Goal: Task Accomplishment & Management: Complete application form

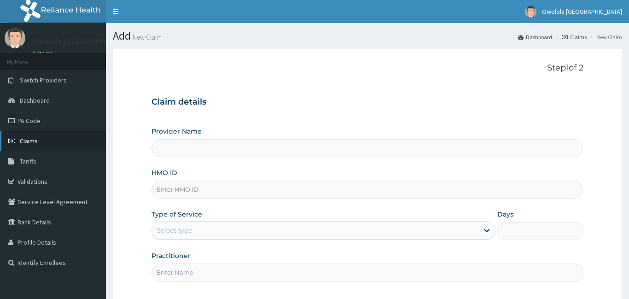
click at [25, 141] on span "Claims" at bounding box center [29, 141] width 18 height 8
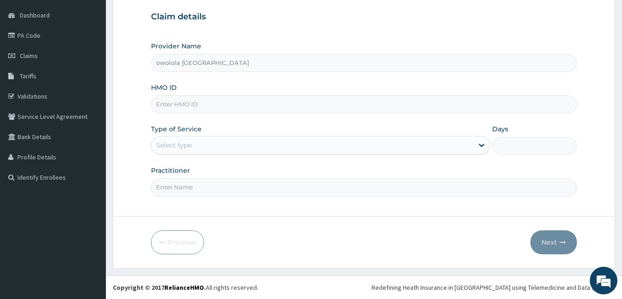
type input "h"
type input "HAW/10001/A"
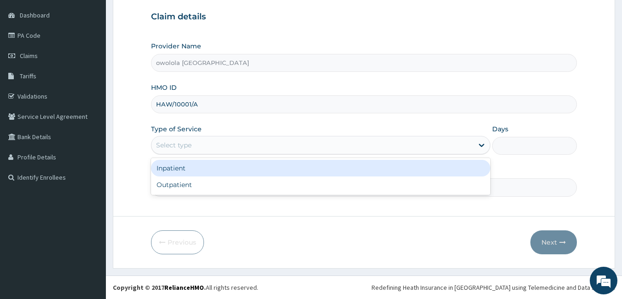
click at [188, 145] on div "Select type" at bounding box center [173, 145] width 35 height 9
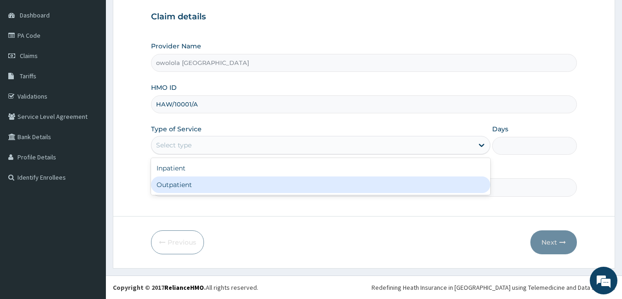
click at [184, 187] on div "Outpatient" at bounding box center [321, 184] width 340 height 17
type input "1"
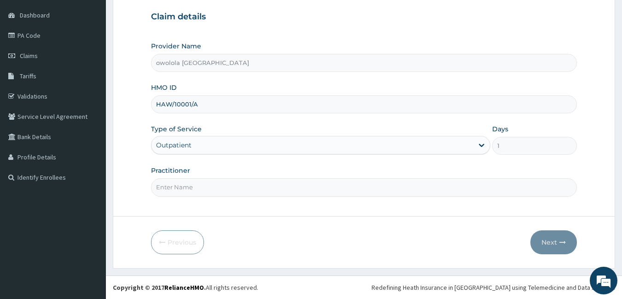
click at [218, 194] on input "Practitioner" at bounding box center [364, 187] width 427 height 18
type input "[PERSON_NAME]"
click at [552, 241] on button "Next" at bounding box center [554, 242] width 47 height 24
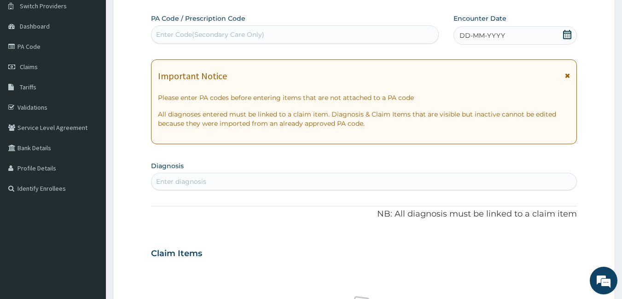
scroll to position [39, 0]
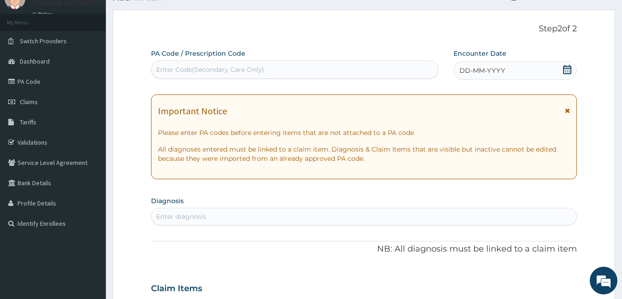
click at [570, 69] on icon at bounding box center [567, 69] width 9 height 9
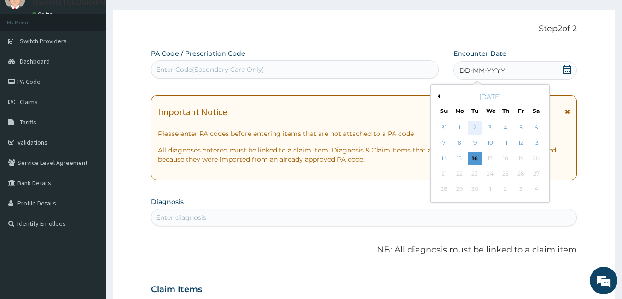
click at [473, 127] on div "2" at bounding box center [476, 128] width 14 height 14
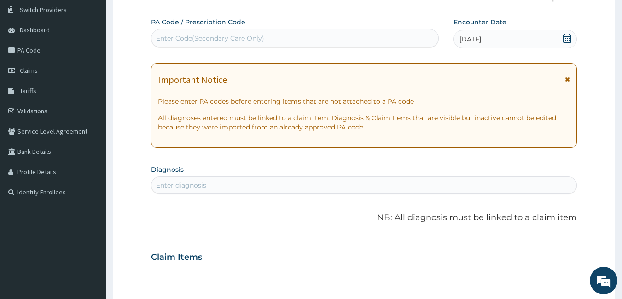
scroll to position [184, 0]
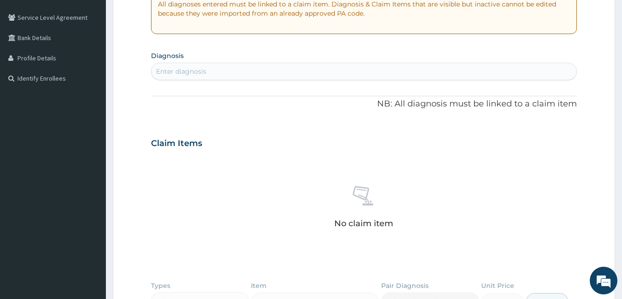
click at [418, 72] on div "Enter diagnosis" at bounding box center [365, 71] width 426 height 15
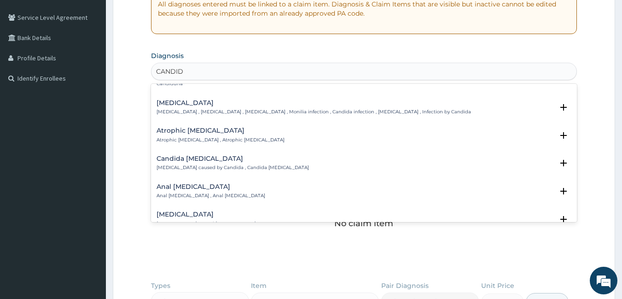
scroll to position [0, 0]
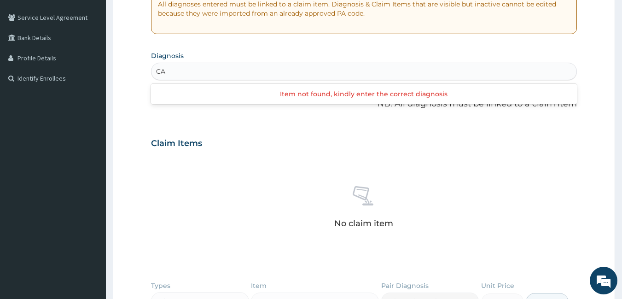
type input "C"
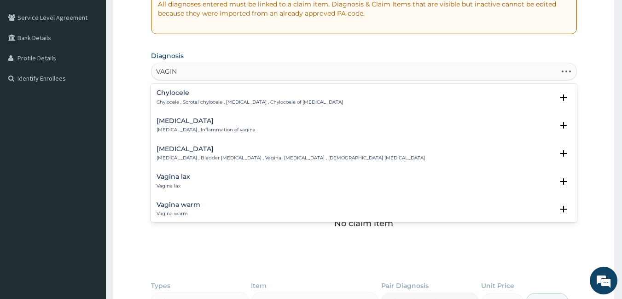
type input "VAGINA"
click at [213, 129] on p "Vaginitis , Inflammation of vagina" at bounding box center [206, 130] width 99 height 6
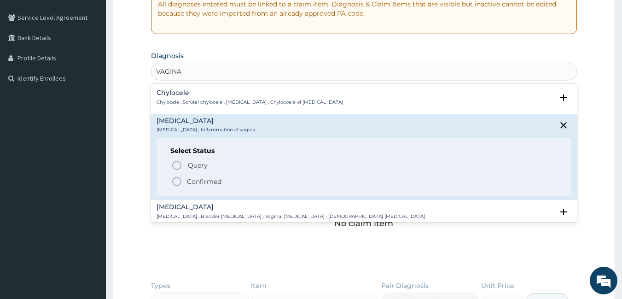
click at [205, 183] on p "Confirmed" at bounding box center [204, 181] width 35 height 9
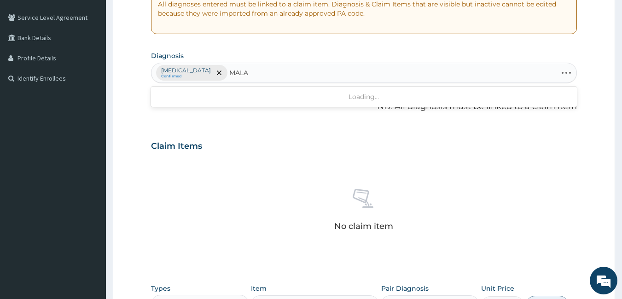
type input "MALAR"
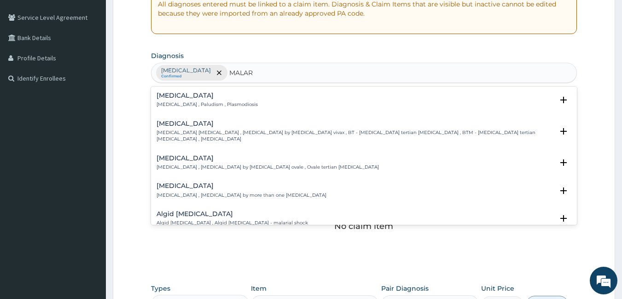
click at [223, 105] on p "Malaria , Paludism , Plasmodiosis" at bounding box center [207, 104] width 101 height 6
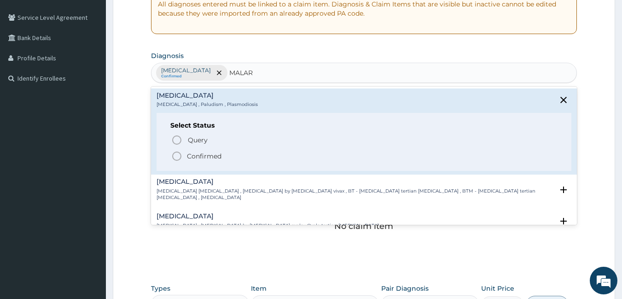
click at [192, 157] on p "Confirmed" at bounding box center [204, 156] width 35 height 9
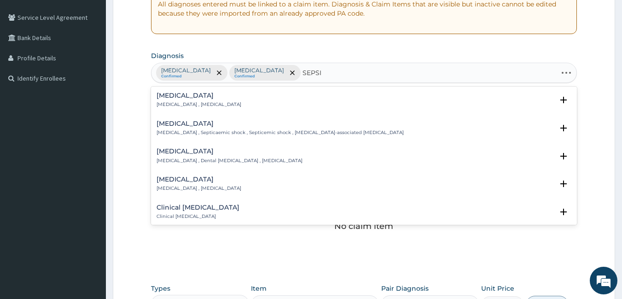
type input "SEPSIS"
click at [188, 106] on p "[MEDICAL_DATA] , [MEDICAL_DATA]" at bounding box center [199, 104] width 85 height 6
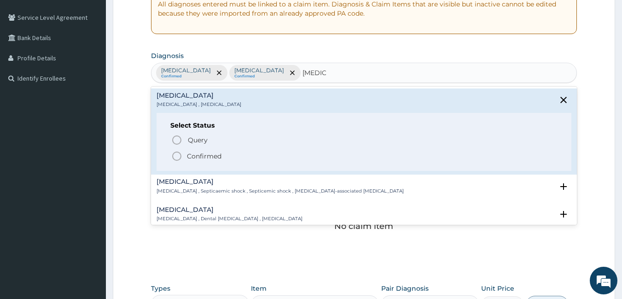
click at [208, 156] on p "Confirmed" at bounding box center [204, 156] width 35 height 9
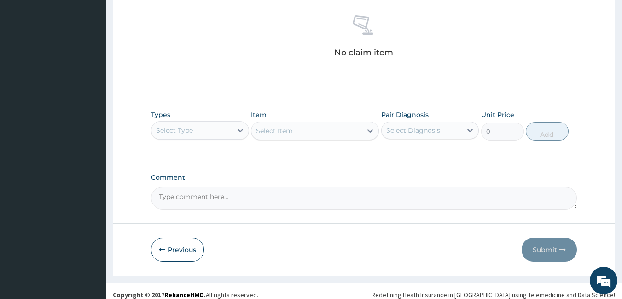
scroll to position [365, 0]
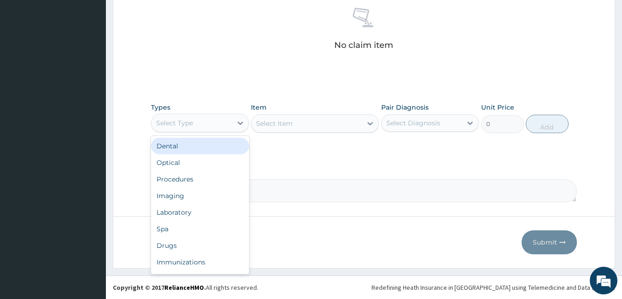
click at [207, 127] on div "Select Type" at bounding box center [192, 123] width 81 height 15
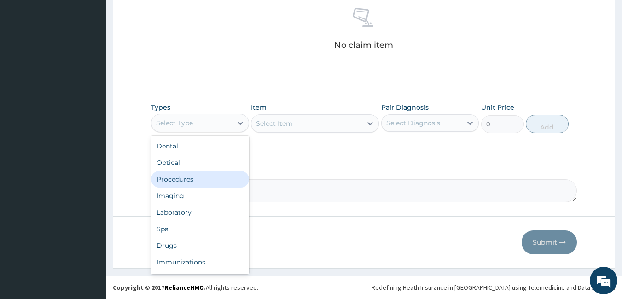
click at [208, 176] on div "Procedures" at bounding box center [200, 179] width 98 height 17
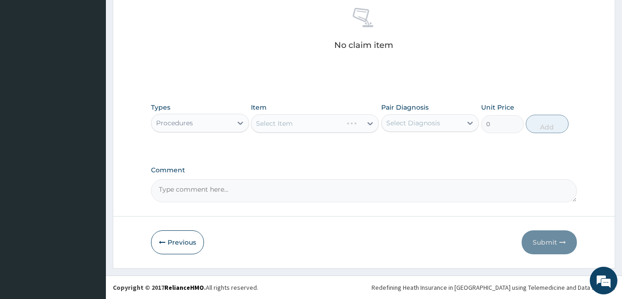
click at [282, 123] on div "Select Item" at bounding box center [315, 123] width 128 height 18
click at [355, 128] on div "Select Item" at bounding box center [307, 123] width 111 height 15
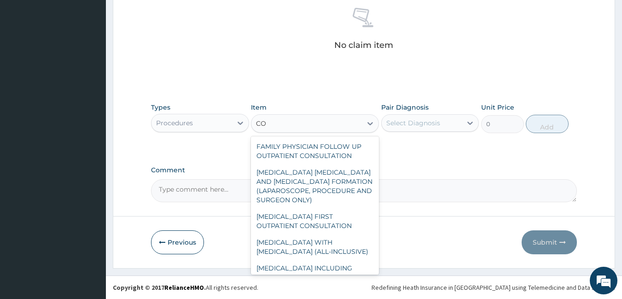
scroll to position [0, 0]
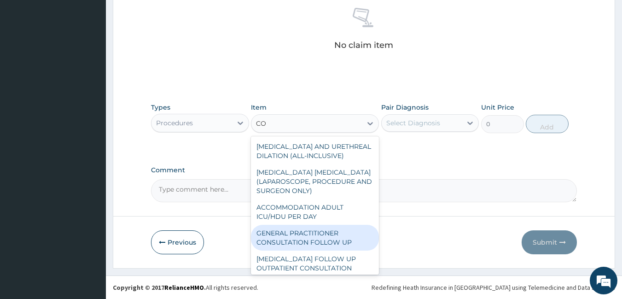
type input "C"
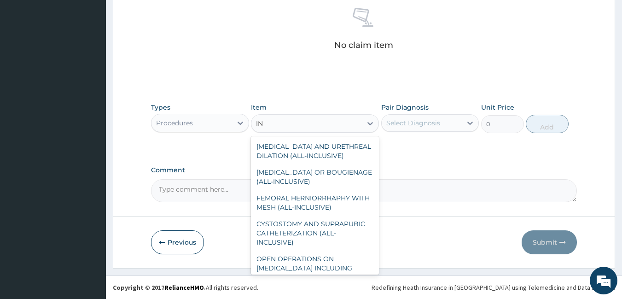
type input "I"
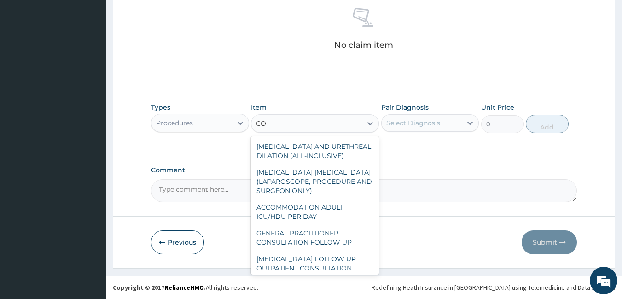
type input "C"
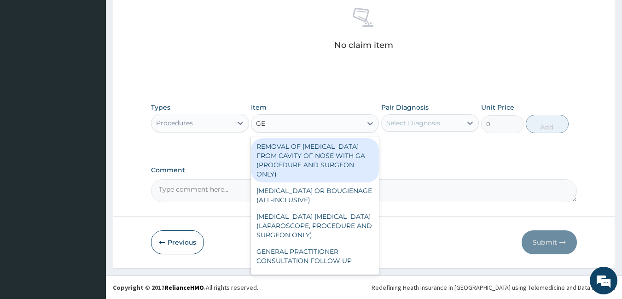
type input "G"
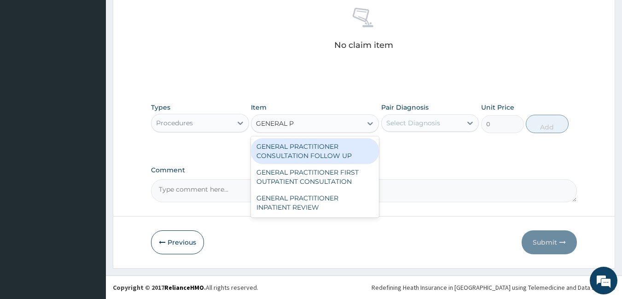
type input "GENERAL PR"
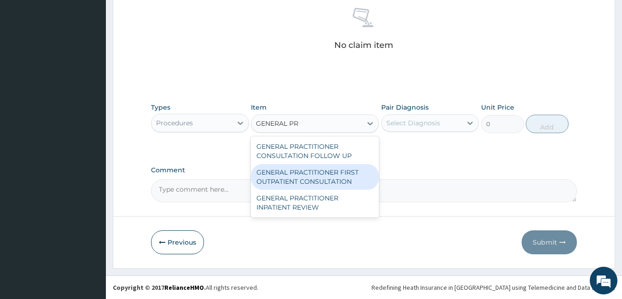
click at [329, 178] on div "GENERAL PRACTITIONER FIRST OUTPATIENT CONSULTATION" at bounding box center [315, 177] width 128 height 26
type input "3750"
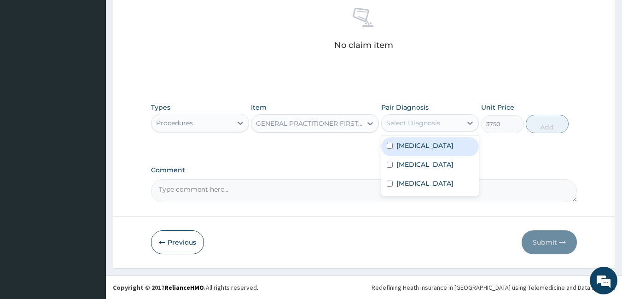
click at [416, 117] on div "Select Diagnosis" at bounding box center [422, 123] width 81 height 15
click at [414, 150] on div "Vaginitis" at bounding box center [430, 146] width 98 height 19
checkbox input "true"
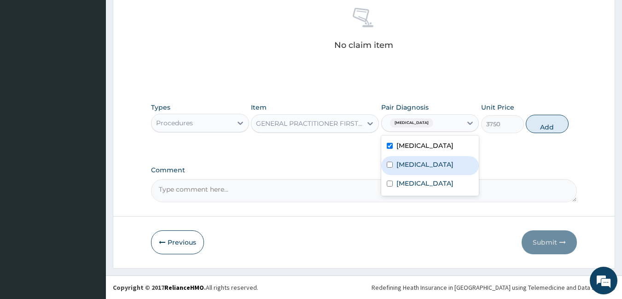
click at [418, 170] on div "[MEDICAL_DATA]" at bounding box center [430, 165] width 98 height 19
checkbox input "true"
click at [550, 127] on button "Add" at bounding box center [547, 124] width 43 height 18
type input "0"
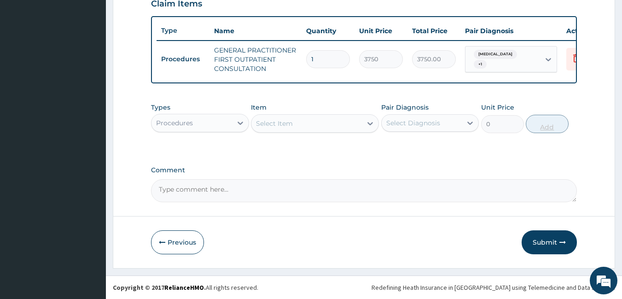
scroll to position [334, 0]
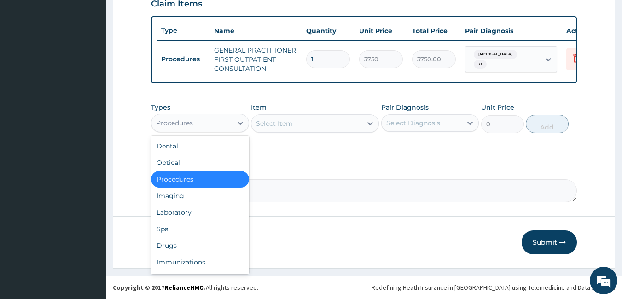
click at [213, 120] on div "Procedures" at bounding box center [192, 123] width 81 height 15
click at [178, 216] on div "Laboratory" at bounding box center [200, 212] width 98 height 17
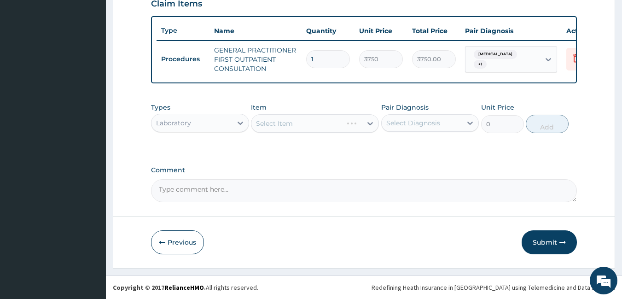
click at [289, 124] on div "Select Item" at bounding box center [315, 123] width 128 height 18
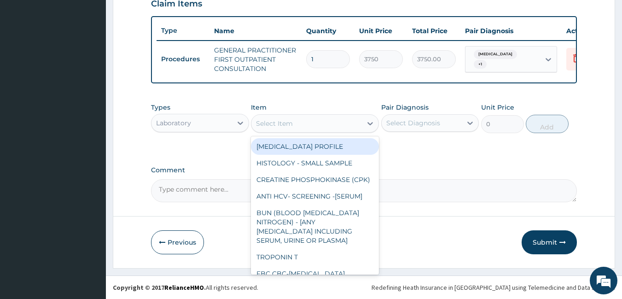
click at [330, 125] on div "Select Item" at bounding box center [307, 123] width 111 height 15
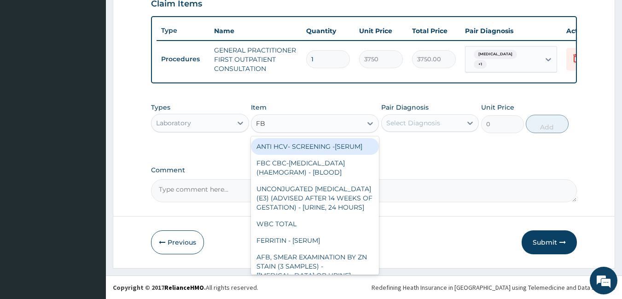
type input "FBC"
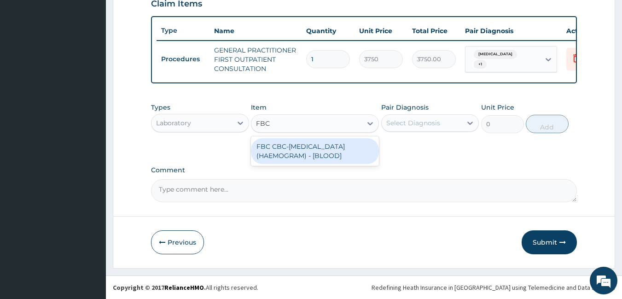
click at [335, 150] on div "FBC CBC-[MEDICAL_DATA] (HAEMOGRAM) - [BLOOD]" at bounding box center [315, 151] width 128 height 26
type input "5000"
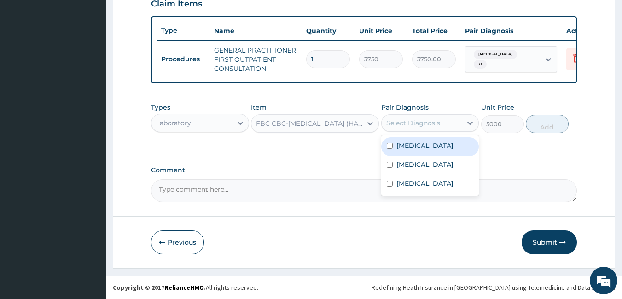
click at [400, 120] on div "Select Diagnosis" at bounding box center [414, 122] width 54 height 9
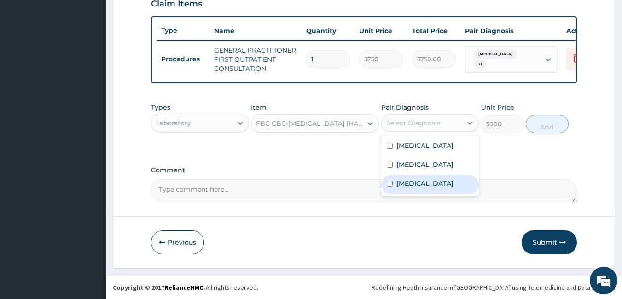
click at [405, 179] on label "[MEDICAL_DATA]" at bounding box center [425, 183] width 57 height 9
checkbox input "true"
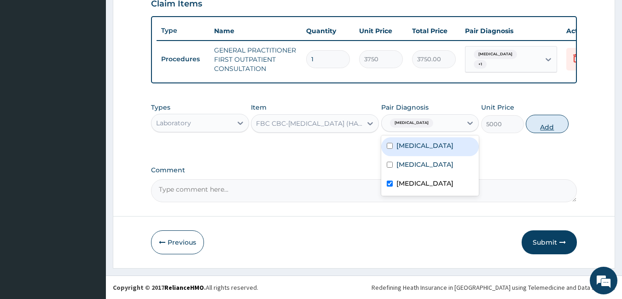
click at [541, 123] on button "Add" at bounding box center [547, 124] width 43 height 18
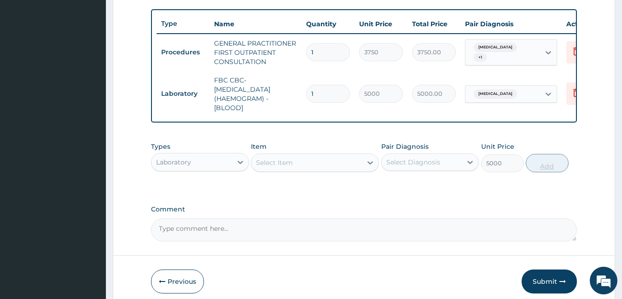
type input "0"
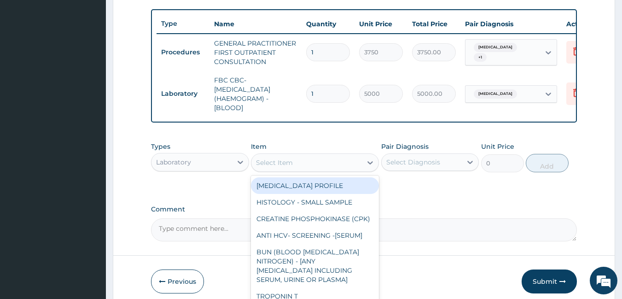
click at [279, 167] on div "Select Item" at bounding box center [274, 162] width 37 height 9
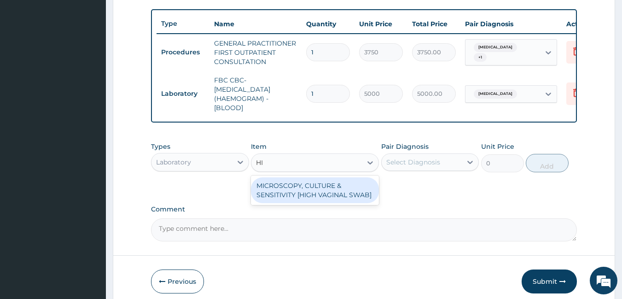
type input "HIG"
click at [346, 203] on div "MICROSCOPY, CULTURE & SENSITIVITY [HIGH VAGINAL SWAB]" at bounding box center [315, 190] width 128 height 26
type input "5000"
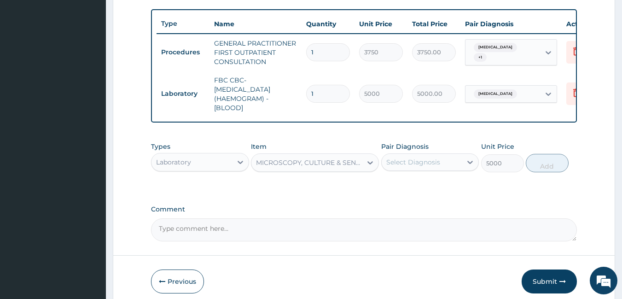
click at [410, 167] on div "Select Diagnosis" at bounding box center [414, 162] width 54 height 9
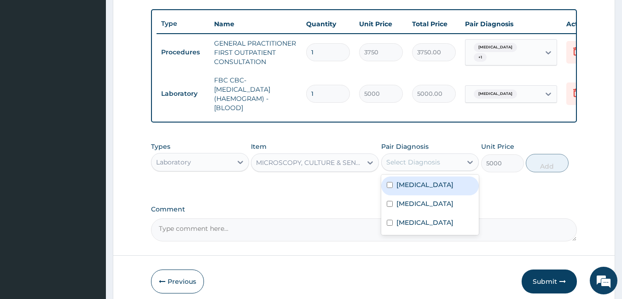
click at [413, 189] on label "Vaginitis" at bounding box center [425, 184] width 57 height 9
checkbox input "true"
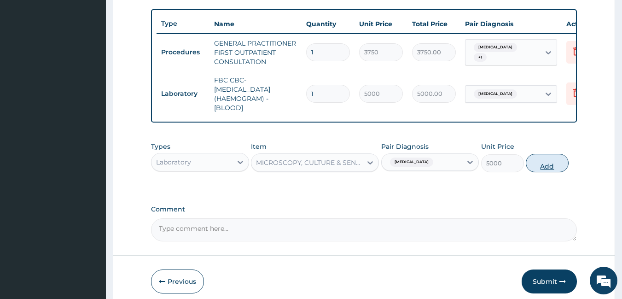
click at [544, 170] on button "Add" at bounding box center [547, 163] width 43 height 18
type input "0"
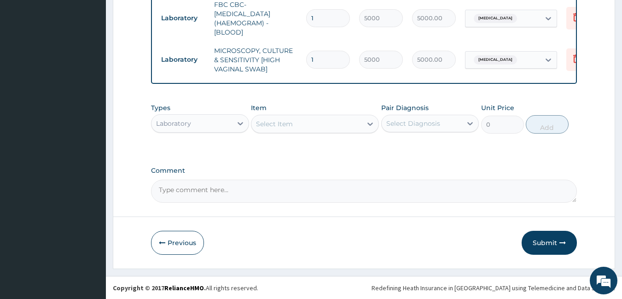
scroll to position [416, 0]
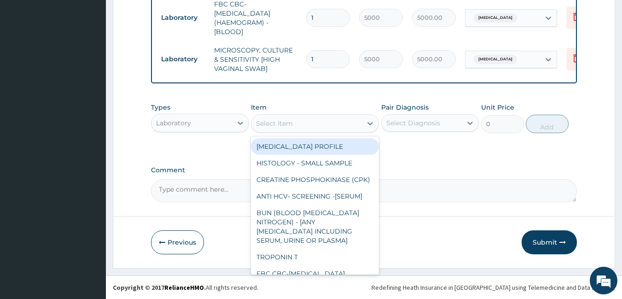
click at [361, 123] on div "Select Item" at bounding box center [307, 123] width 111 height 15
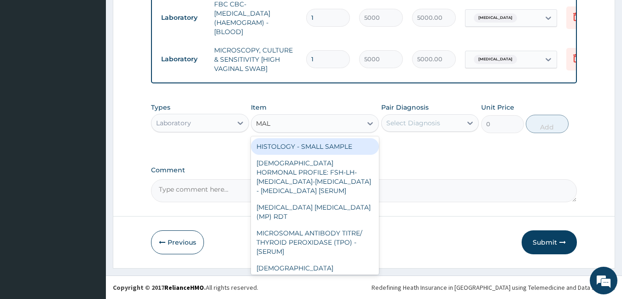
type input "MALA"
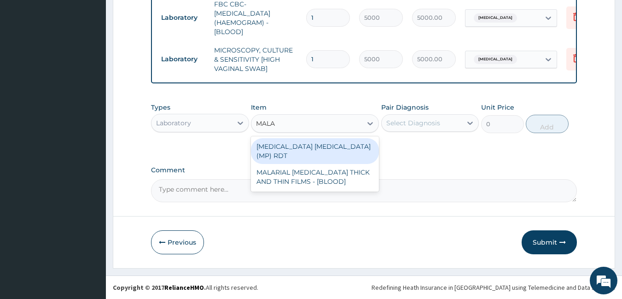
click at [341, 150] on div "[MEDICAL_DATA] [MEDICAL_DATA] (MP) RDT" at bounding box center [315, 151] width 128 height 26
type input "2000"
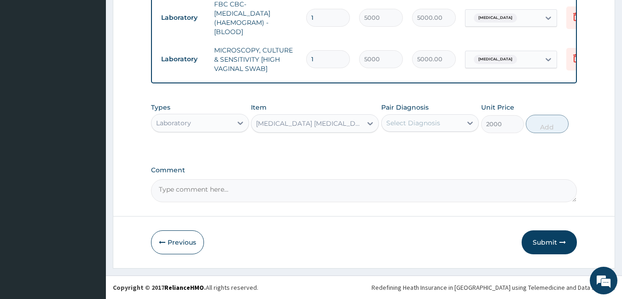
click at [427, 118] on div "Select Diagnosis" at bounding box center [414, 122] width 54 height 9
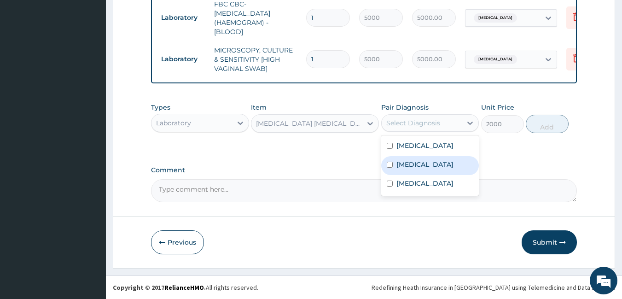
click at [419, 164] on label "[MEDICAL_DATA]" at bounding box center [425, 164] width 57 height 9
checkbox input "true"
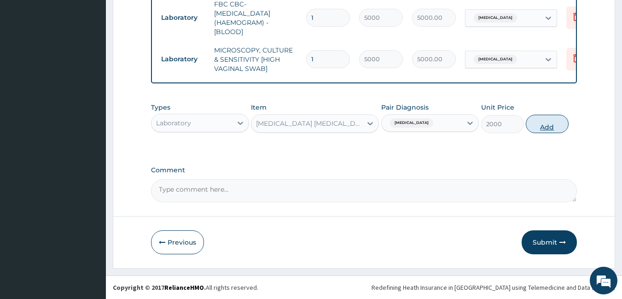
click at [562, 123] on button "Add" at bounding box center [547, 124] width 43 height 18
type input "0"
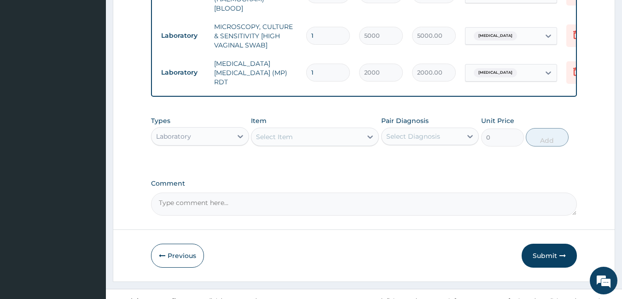
scroll to position [448, 0]
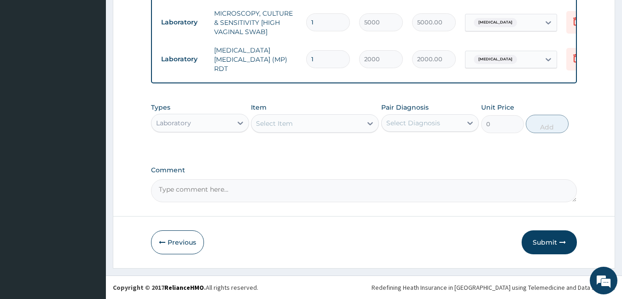
click at [225, 125] on div "Laboratory" at bounding box center [192, 123] width 81 height 15
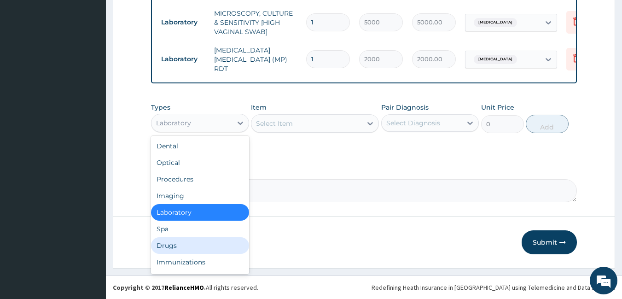
click at [176, 247] on div "Drugs" at bounding box center [200, 245] width 98 height 17
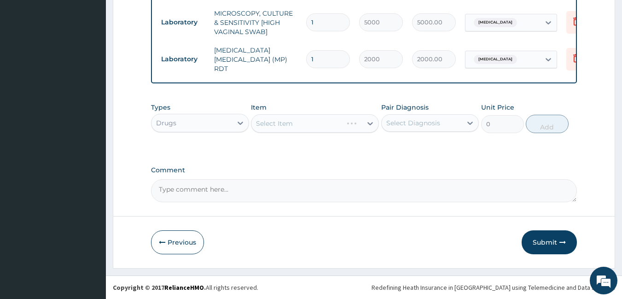
click at [328, 123] on div "Select Item" at bounding box center [315, 123] width 128 height 18
click at [360, 126] on div "Select Item" at bounding box center [315, 123] width 128 height 18
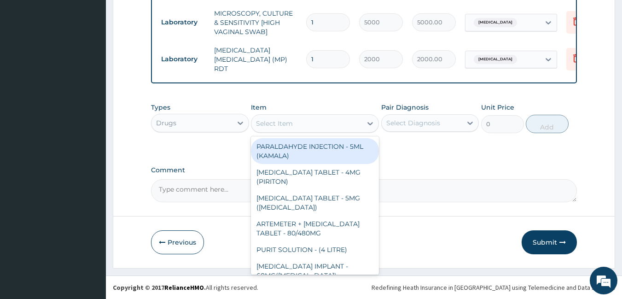
click at [360, 126] on div "Select Item" at bounding box center [307, 123] width 111 height 15
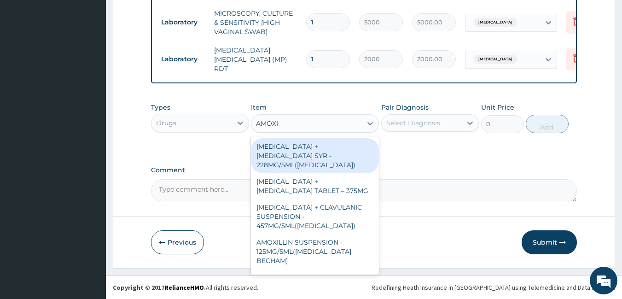
type input "AMOXIC"
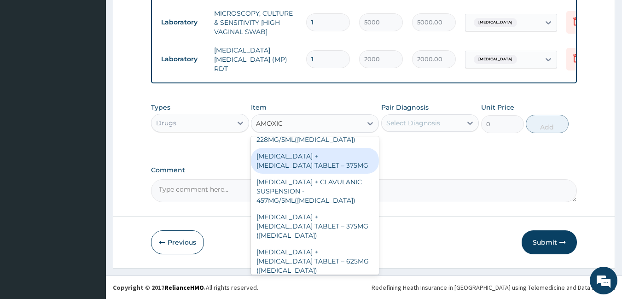
scroll to position [46, 0]
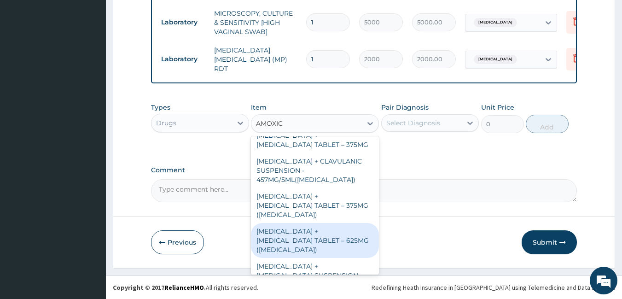
click at [312, 240] on div "[MEDICAL_DATA] + [MEDICAL_DATA] TABLET – 625MG ([MEDICAL_DATA])" at bounding box center [315, 240] width 128 height 35
type input "672"
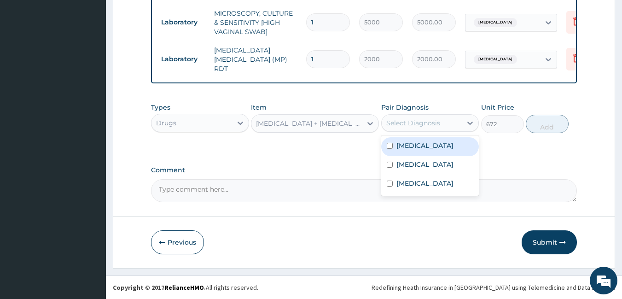
click at [440, 124] on div "Select Diagnosis" at bounding box center [422, 123] width 81 height 15
click at [340, 125] on div "[MEDICAL_DATA] + [MEDICAL_DATA] TABLET – 625MG ([MEDICAL_DATA])" at bounding box center [309, 123] width 107 height 9
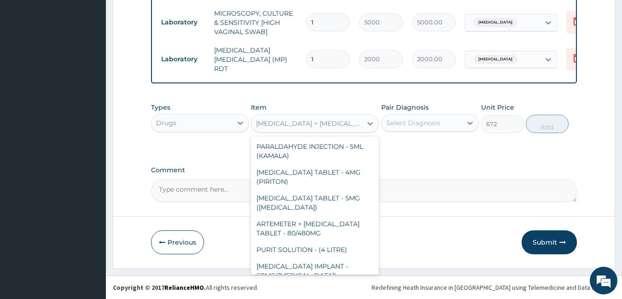
scroll to position [7536, 0]
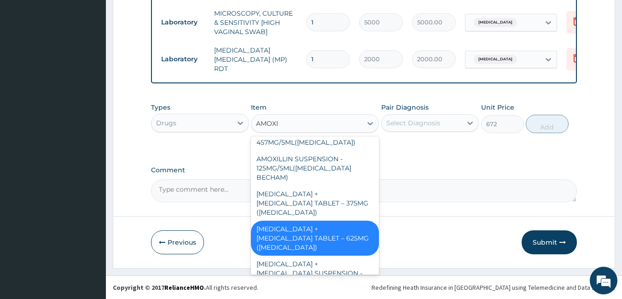
type input "AMOXIC"
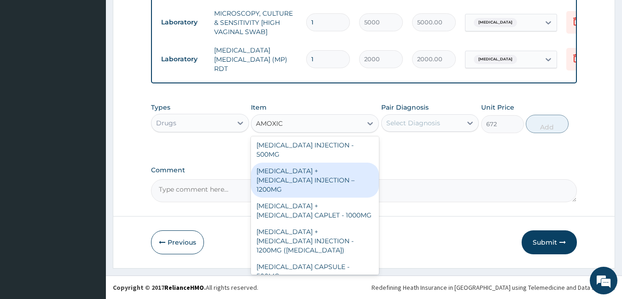
scroll to position [242, 0]
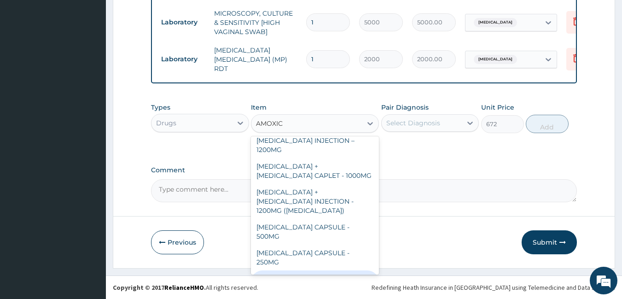
click at [350, 270] on div "[MEDICAL_DATA] + [MEDICAL_DATA] TABLET – 625MG" at bounding box center [315, 283] width 128 height 26
type input "420"
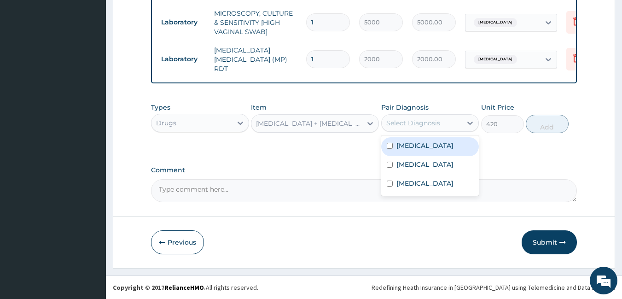
click at [407, 119] on div "Select Diagnosis" at bounding box center [414, 122] width 54 height 9
click at [428, 147] on div "Vaginitis" at bounding box center [430, 146] width 98 height 19
checkbox input "true"
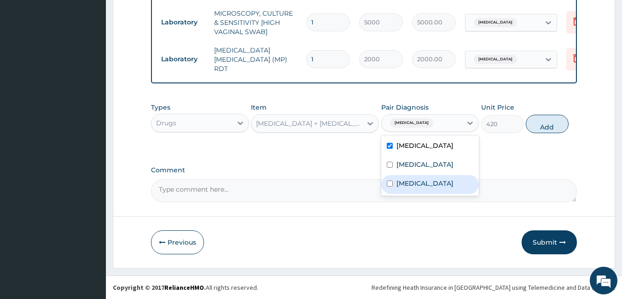
click at [410, 184] on label "[MEDICAL_DATA]" at bounding box center [425, 183] width 57 height 9
checkbox input "true"
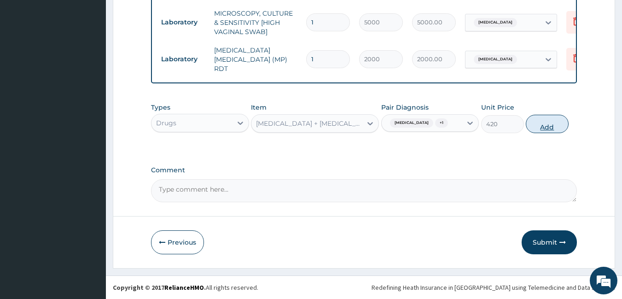
click at [538, 122] on button "Add" at bounding box center [547, 124] width 43 height 18
type input "0"
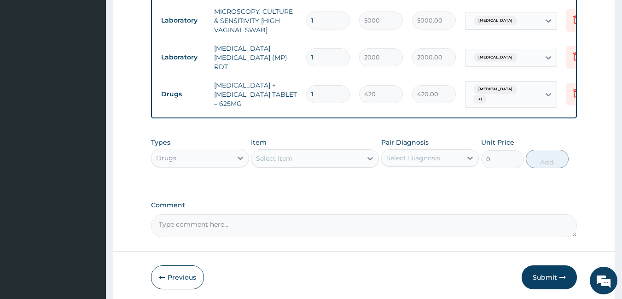
type input "10"
type input "4200.00"
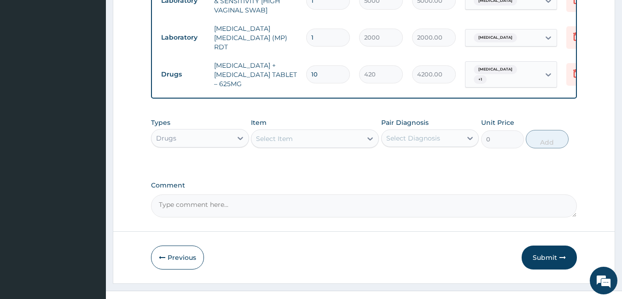
scroll to position [485, 0]
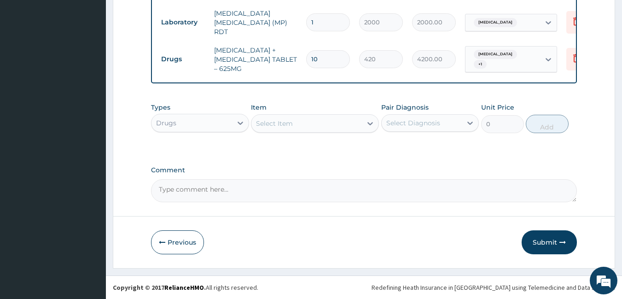
type input "10"
click at [204, 123] on div "Drugs" at bounding box center [192, 123] width 81 height 15
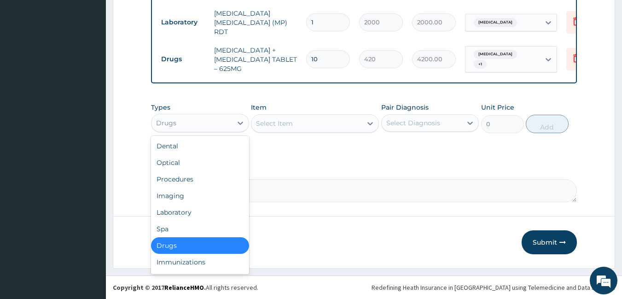
click at [280, 125] on div "Select Item" at bounding box center [274, 123] width 37 height 9
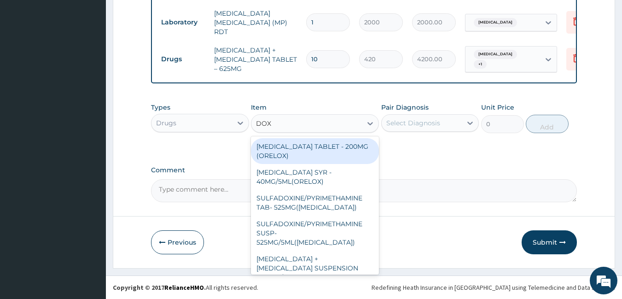
type input "DOXY"
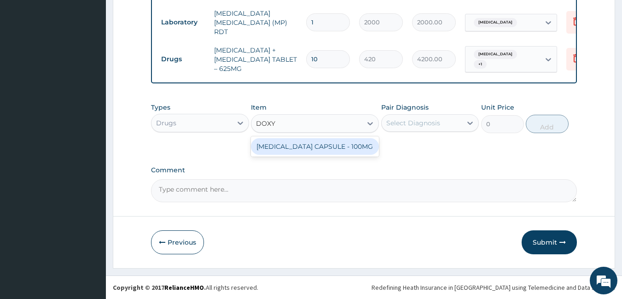
click at [291, 145] on div "[MEDICAL_DATA] CAPSULE - 100MG" at bounding box center [315, 146] width 128 height 17
type input "64.39999999999999"
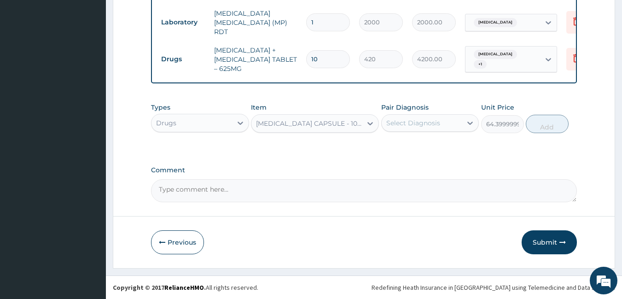
click at [441, 124] on div "Select Diagnosis" at bounding box center [422, 123] width 81 height 15
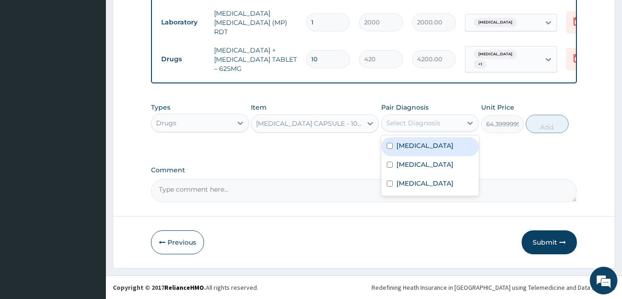
click at [435, 149] on div "Vaginitis" at bounding box center [430, 146] width 98 height 19
checkbox input "true"
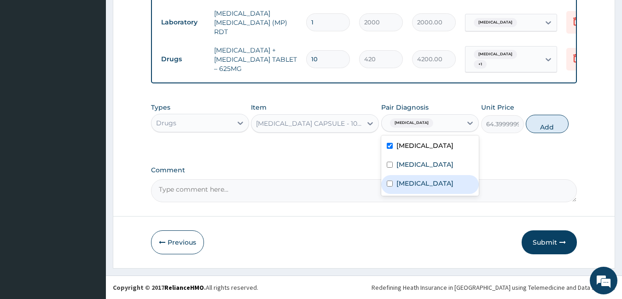
drag, startPoint x: 429, startPoint y: 182, endPoint x: 506, endPoint y: 146, distance: 85.3
click at [432, 182] on div "[MEDICAL_DATA]" at bounding box center [430, 184] width 98 height 19
checkbox input "true"
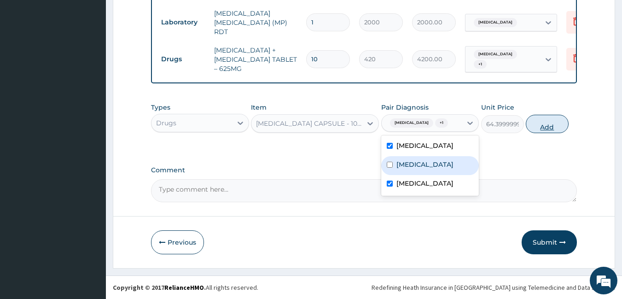
click at [551, 127] on button "Add" at bounding box center [547, 124] width 43 height 18
type input "0"
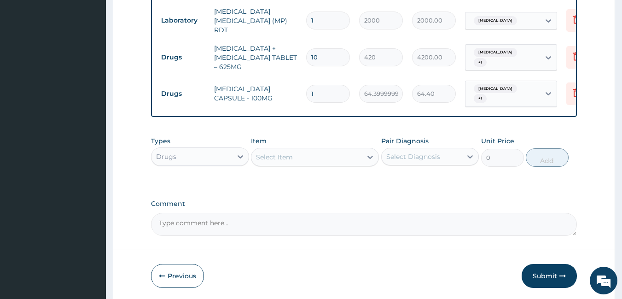
click at [330, 87] on input "1" at bounding box center [328, 94] width 44 height 18
type input "14"
type input "901.60"
type input "14"
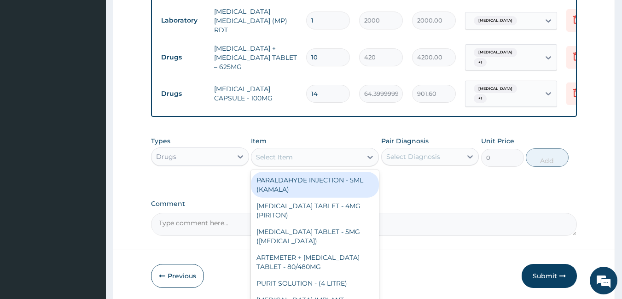
click at [289, 159] on div "Select Item" at bounding box center [274, 156] width 37 height 9
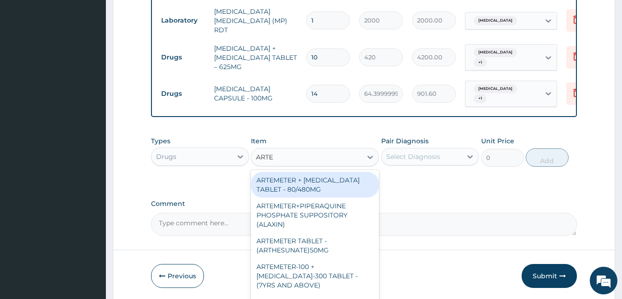
type input "ARTEM"
click at [312, 189] on div "ARTEMETER + [MEDICAL_DATA] TABLET - 80/480MG" at bounding box center [315, 185] width 128 height 26
type input "364"
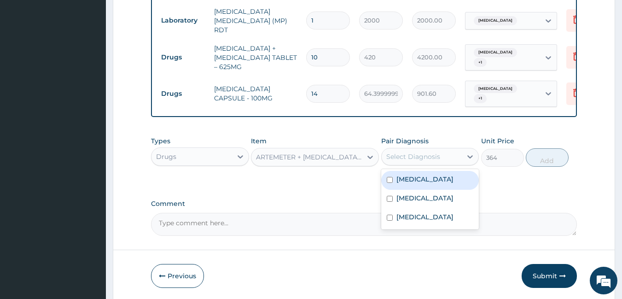
click at [420, 152] on div "Select Diagnosis" at bounding box center [414, 156] width 54 height 9
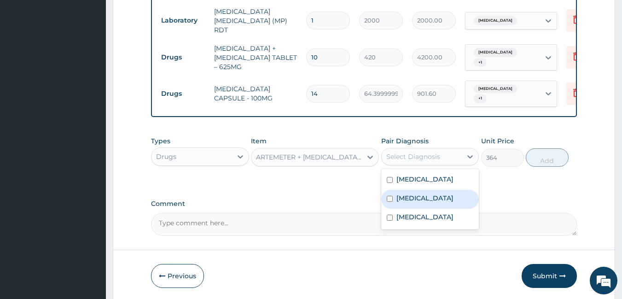
drag, startPoint x: 427, startPoint y: 194, endPoint x: 459, endPoint y: 187, distance: 32.6
click at [433, 193] on div "Malaria" at bounding box center [430, 199] width 98 height 19
checkbox input "true"
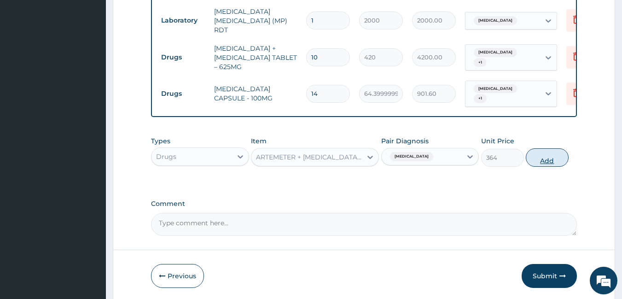
click at [555, 154] on button "Add" at bounding box center [547, 157] width 43 height 18
type input "0"
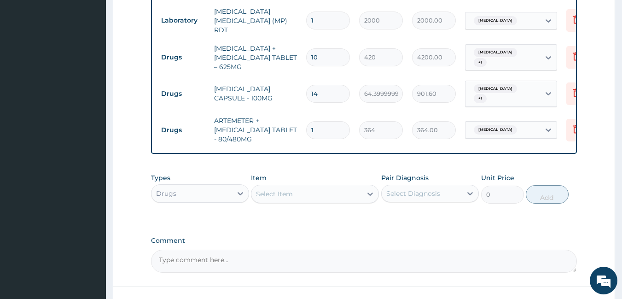
click at [324, 121] on input "1" at bounding box center [328, 130] width 44 height 18
type input "0.00"
type input "6"
type input "2184.00"
type input "6"
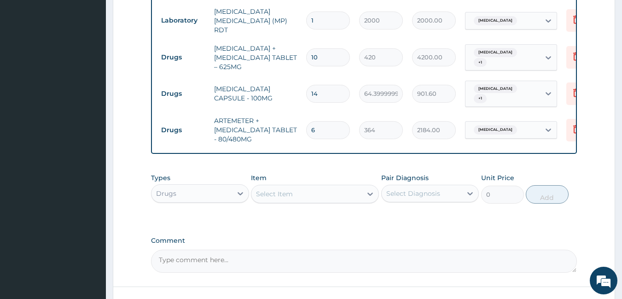
click at [282, 194] on div "Select Item" at bounding box center [274, 193] width 37 height 9
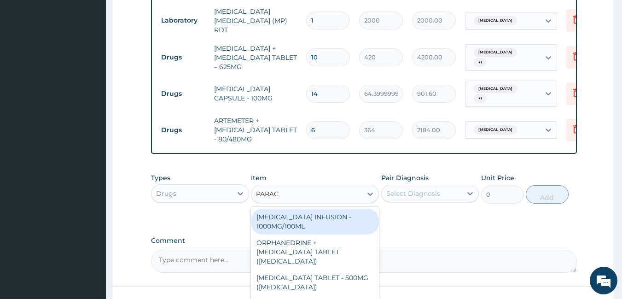
type input "PARACE"
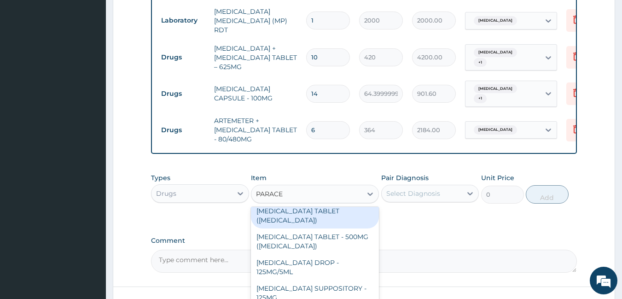
scroll to position [98, 0]
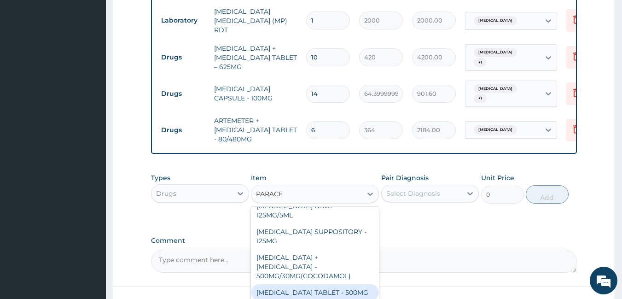
click at [344, 284] on div "PARACETAMOL TABLET - 500MG" at bounding box center [315, 292] width 128 height 17
type input "33.599999999999994"
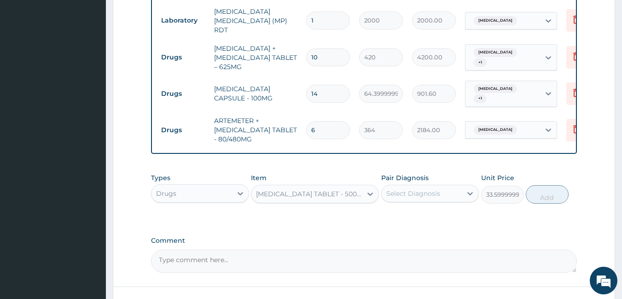
click at [418, 196] on div "Select Diagnosis" at bounding box center [414, 193] width 54 height 9
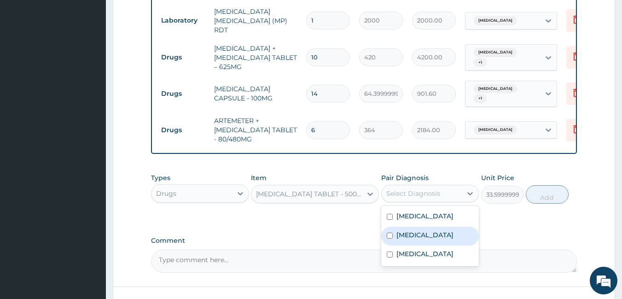
click at [422, 235] on div "Malaria" at bounding box center [430, 236] width 98 height 19
checkbox input "true"
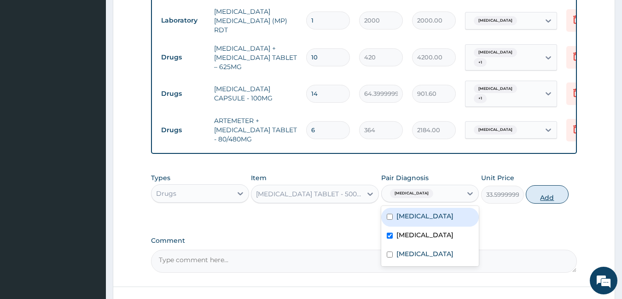
click at [547, 191] on button "Add" at bounding box center [547, 194] width 43 height 18
type input "0"
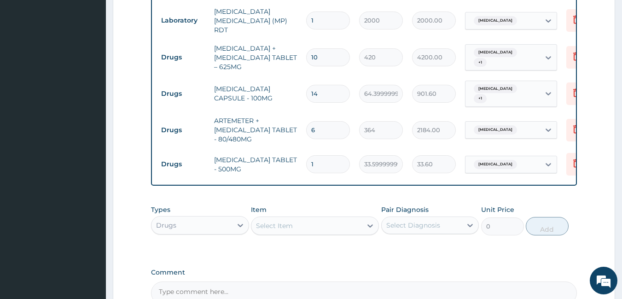
type input "18"
type input "604.80"
type input "18"
click at [338, 226] on div "Select Item" at bounding box center [307, 225] width 111 height 15
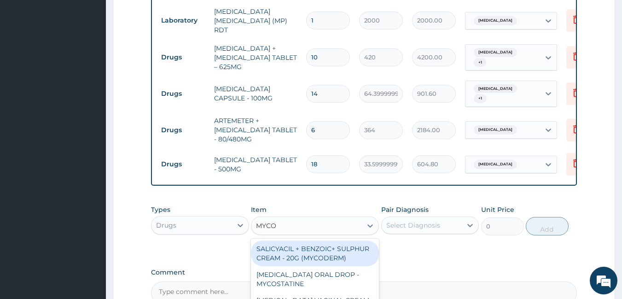
type input "MYCOT"
click at [341, 259] on div "[MEDICAL_DATA] VAGINAL CREAM - (GYNAMED/MYCOTEN)" at bounding box center [315, 253] width 128 height 26
type input "2240"
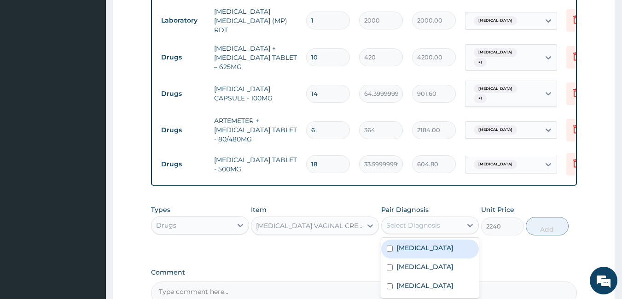
click at [401, 223] on div "Select Diagnosis" at bounding box center [414, 225] width 54 height 9
click at [407, 243] on label "Vaginitis" at bounding box center [425, 247] width 57 height 9
checkbox input "true"
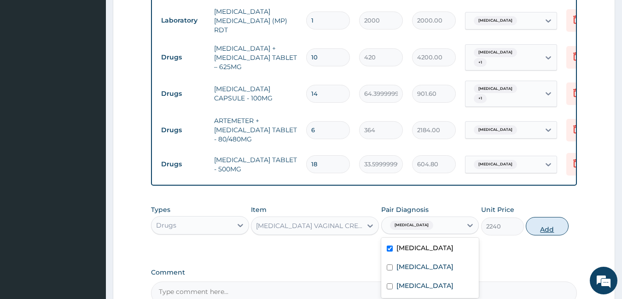
click at [539, 228] on button "Add" at bounding box center [547, 226] width 43 height 18
type input "0"
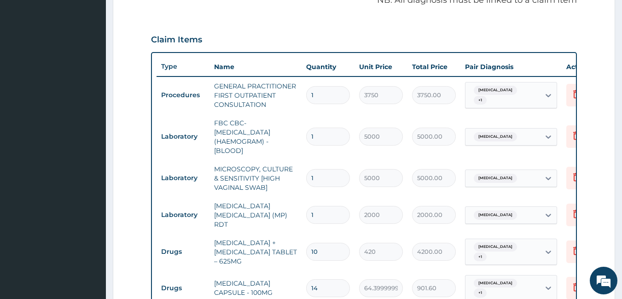
scroll to position [209, 0]
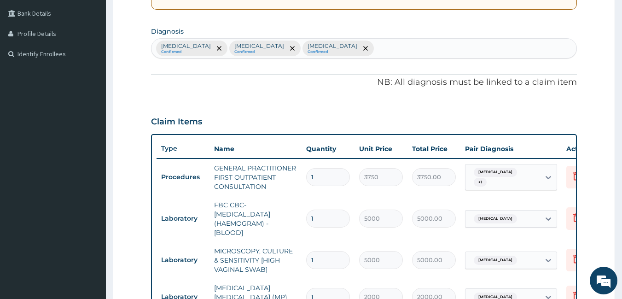
click at [313, 45] on div "Vaginitis Confirmed Malaria Confirmed Sepsis Confirmed" at bounding box center [365, 48] width 426 height 19
type input "UPPER RES"
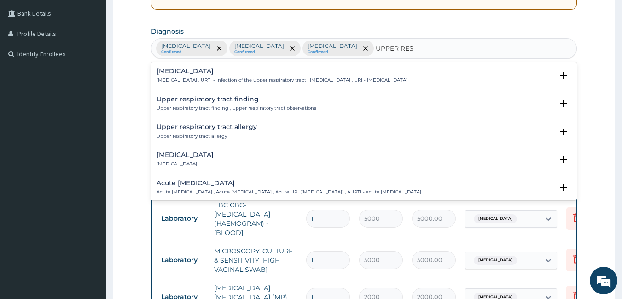
click at [240, 74] on h4 "Upper respiratory infection" at bounding box center [282, 71] width 251 height 7
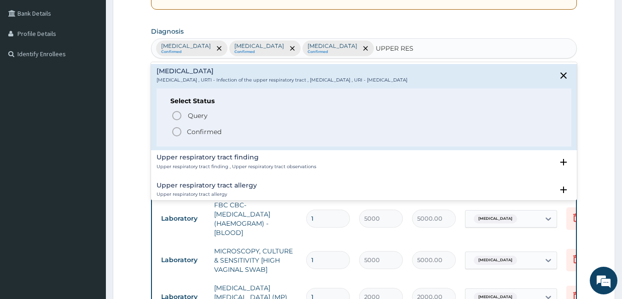
click at [203, 130] on p "Confirmed" at bounding box center [204, 131] width 35 height 9
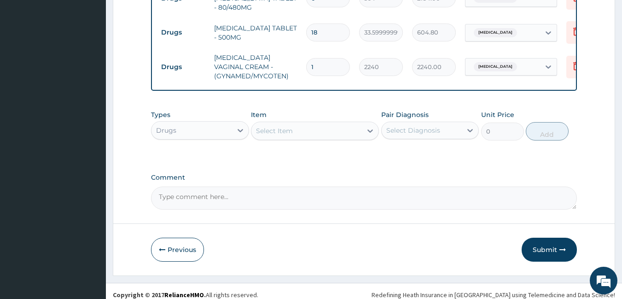
scroll to position [622, 0]
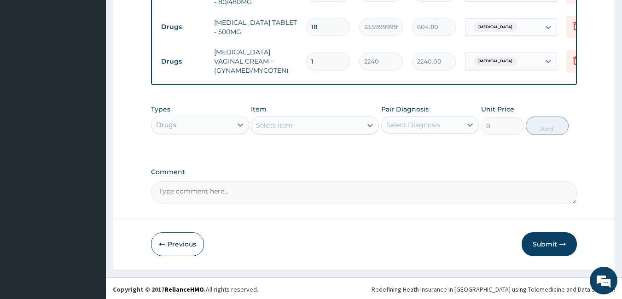
click at [330, 120] on div "Select Item" at bounding box center [307, 125] width 111 height 15
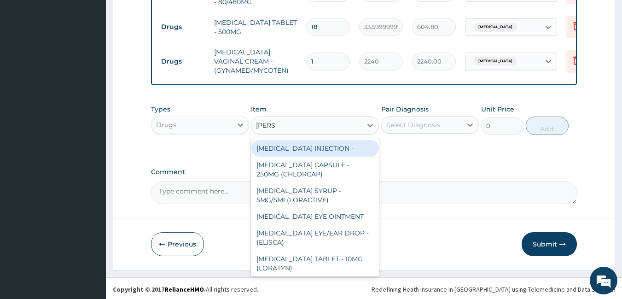
type input "LORAT"
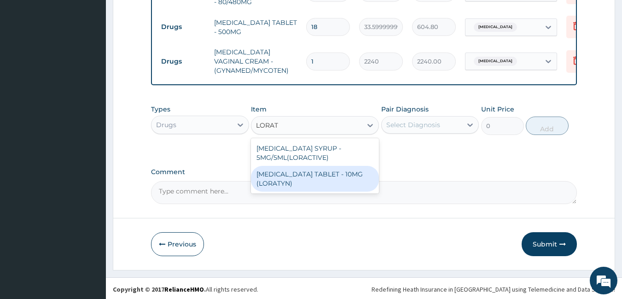
click at [304, 170] on div "[MEDICAL_DATA] TABLET - 10MG (LORATYN)" at bounding box center [315, 179] width 128 height 26
type input "98"
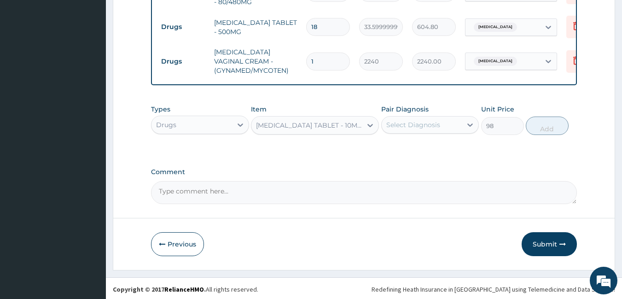
click at [403, 122] on div "Select Diagnosis" at bounding box center [414, 124] width 54 height 9
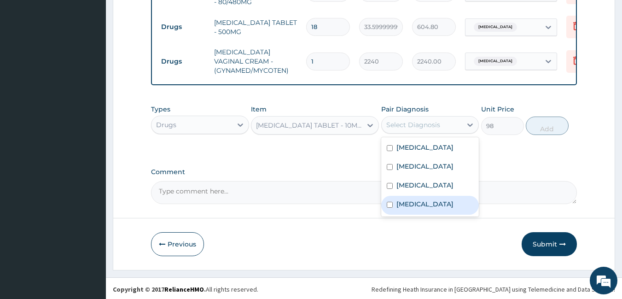
click at [416, 203] on label "Upper respiratory infection" at bounding box center [425, 203] width 57 height 9
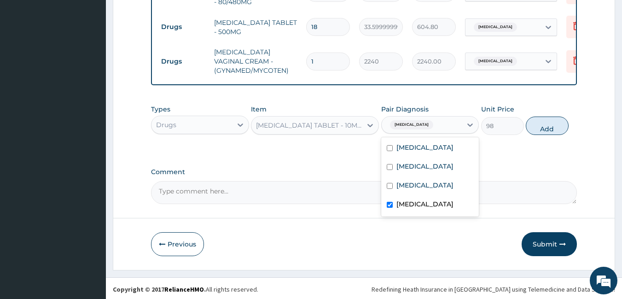
checkbox input "true"
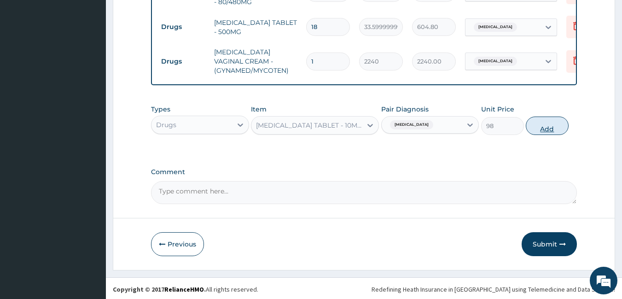
click at [541, 125] on button "Add" at bounding box center [547, 126] width 43 height 18
type input "0"
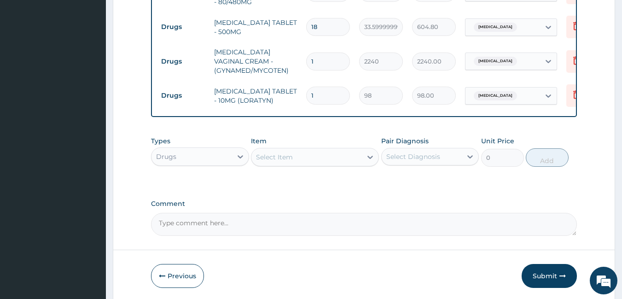
click at [329, 89] on input "1" at bounding box center [328, 96] width 44 height 18
type input "0.00"
type input "5"
type input "490.00"
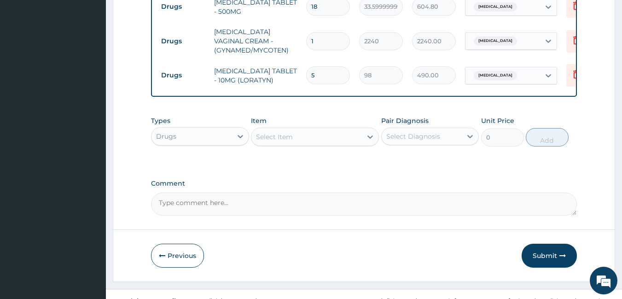
scroll to position [654, 0]
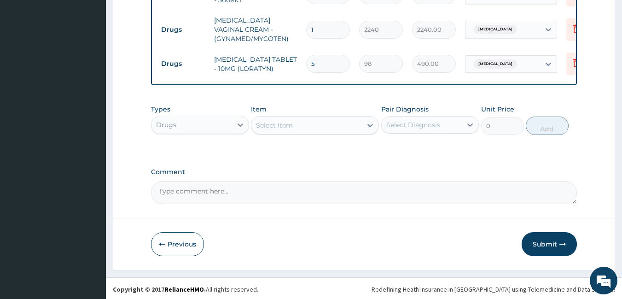
type input "5"
click at [245, 189] on textarea "Comment" at bounding box center [364, 192] width 427 height 23
type textarea "CODE- PA/61C965"
click at [554, 240] on button "Submit" at bounding box center [549, 244] width 55 height 24
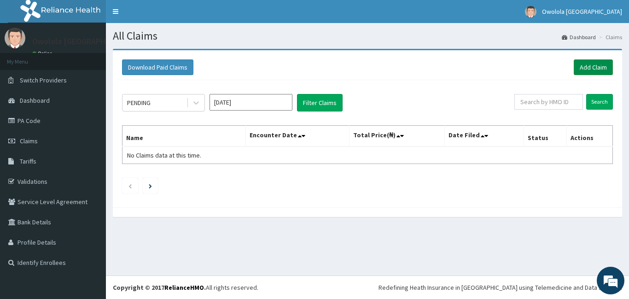
click at [585, 70] on link "Add Claim" at bounding box center [593, 67] width 39 height 16
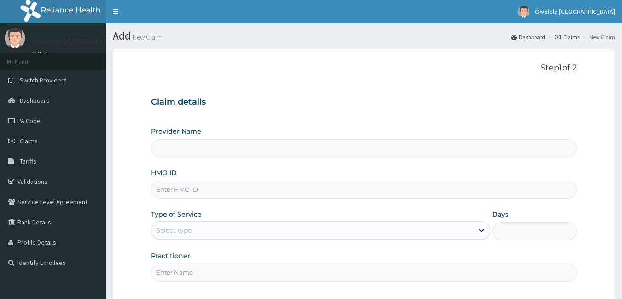
type input "owolola Bethel Hospital"
click at [180, 191] on input "OMT/1`0014/C" at bounding box center [364, 190] width 427 height 18
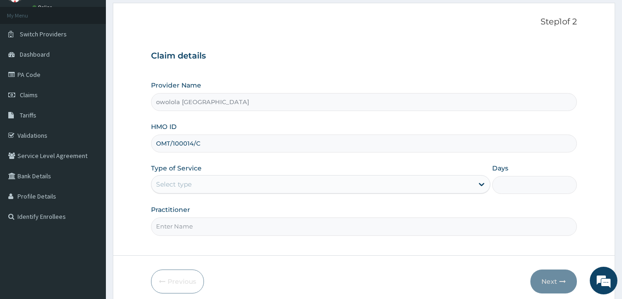
scroll to position [85, 0]
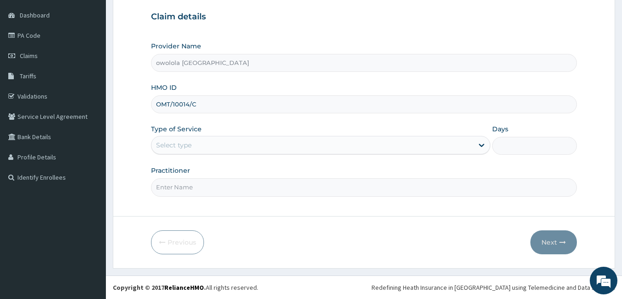
type input "OMT/10014/C"
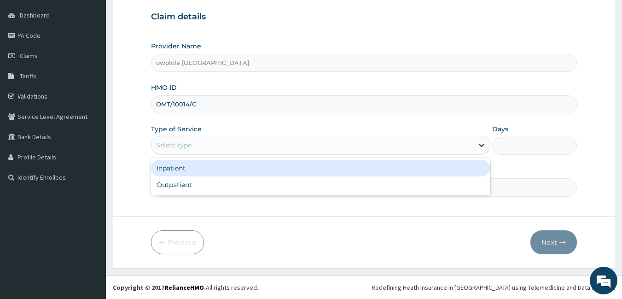
click at [215, 145] on div "Select type" at bounding box center [313, 145] width 322 height 15
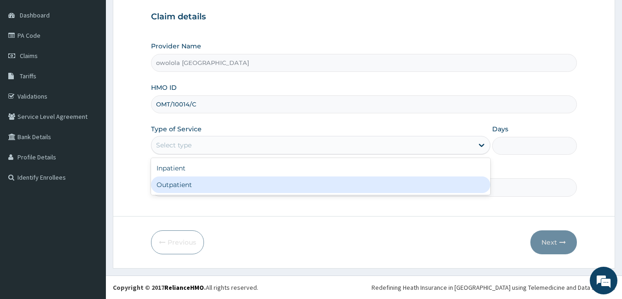
click at [176, 183] on div "Outpatient" at bounding box center [321, 184] width 340 height 17
type input "1"
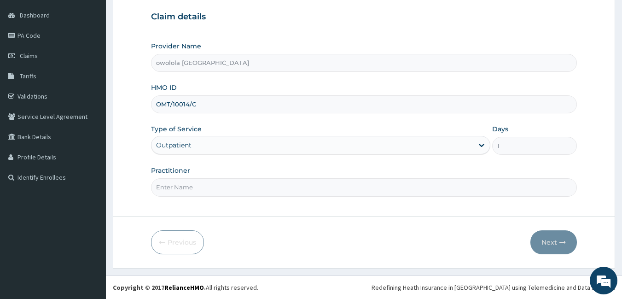
click at [222, 189] on input "Practitioner" at bounding box center [364, 187] width 427 height 18
type input "[PERSON_NAME]"
click at [543, 244] on button "Next" at bounding box center [554, 242] width 47 height 24
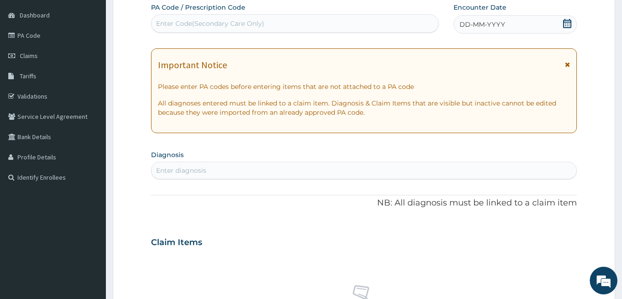
click at [567, 22] on icon at bounding box center [567, 23] width 8 height 9
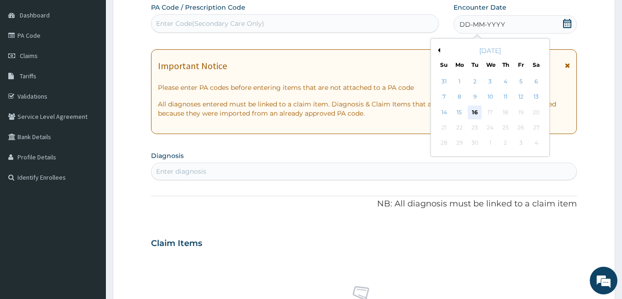
click at [471, 111] on div "16" at bounding box center [476, 113] width 14 height 14
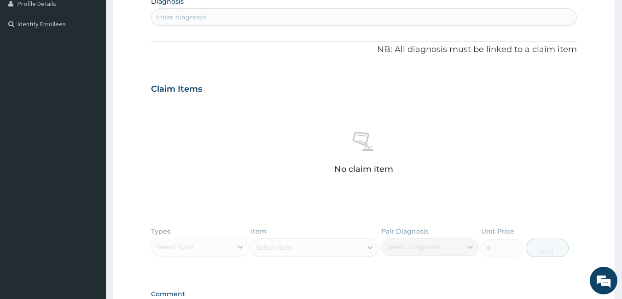
scroll to position [177, 0]
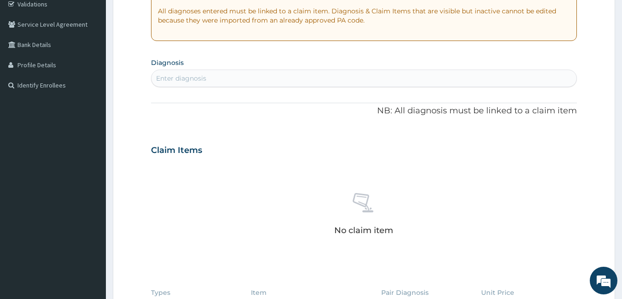
click at [208, 80] on div "Enter diagnosis" at bounding box center [365, 78] width 426 height 15
type input "MALAR"
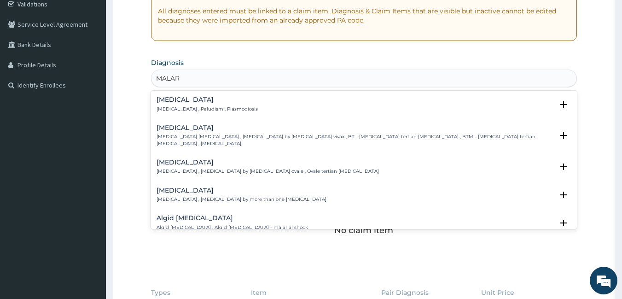
click at [196, 104] on div "Malaria Malaria , Paludism , Plasmodiosis" at bounding box center [207, 104] width 101 height 16
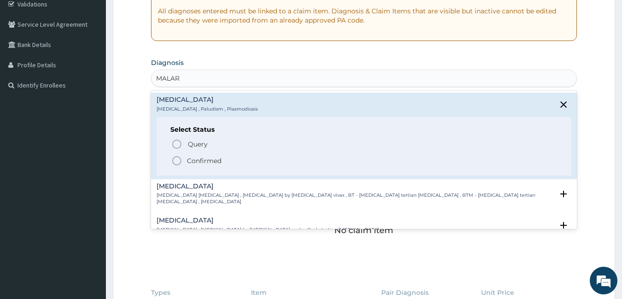
click at [199, 160] on p "Confirmed" at bounding box center [204, 160] width 35 height 9
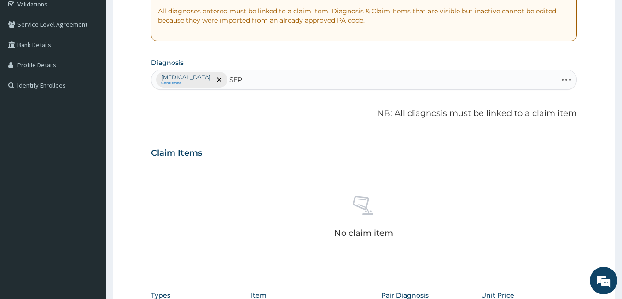
type input "SEPS"
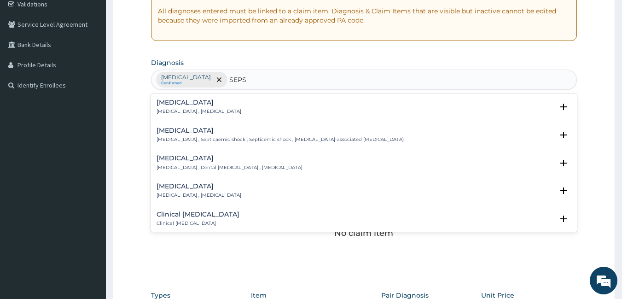
click at [181, 99] on h4 "[MEDICAL_DATA]" at bounding box center [199, 102] width 85 height 7
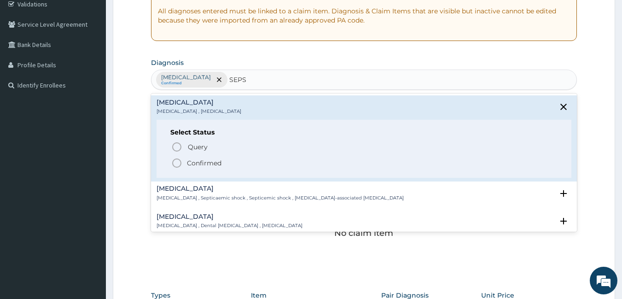
click at [186, 164] on span "Confirmed" at bounding box center [364, 163] width 387 height 11
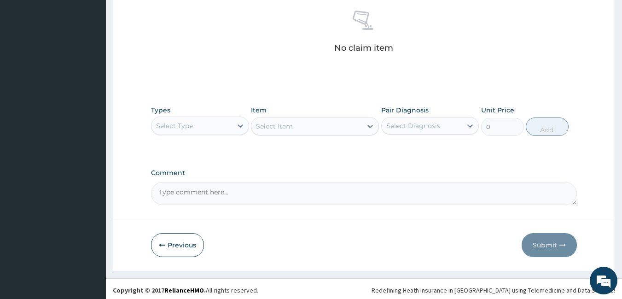
scroll to position [365, 0]
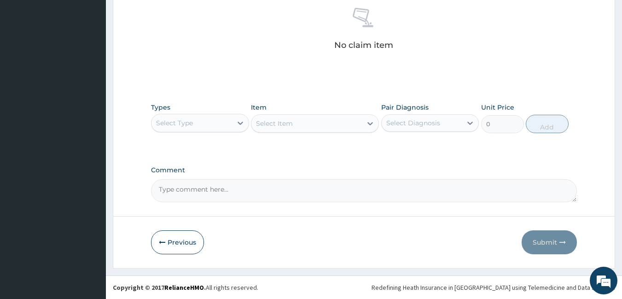
click at [216, 117] on div "Select Type" at bounding box center [192, 123] width 81 height 15
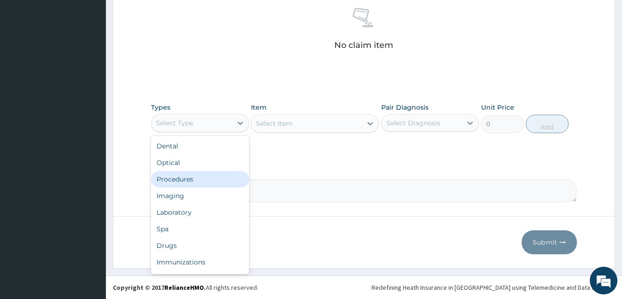
click at [201, 183] on div "Procedures" at bounding box center [200, 179] width 98 height 17
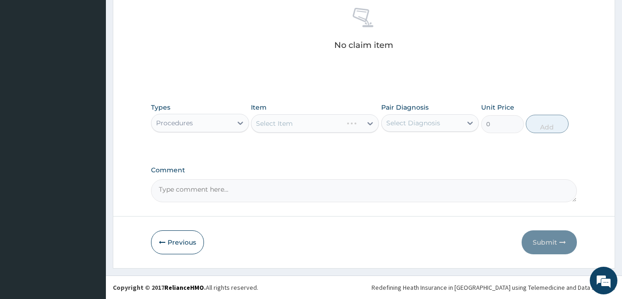
click at [341, 129] on div "Select Item" at bounding box center [315, 123] width 128 height 18
click at [369, 120] on icon at bounding box center [370, 123] width 9 height 9
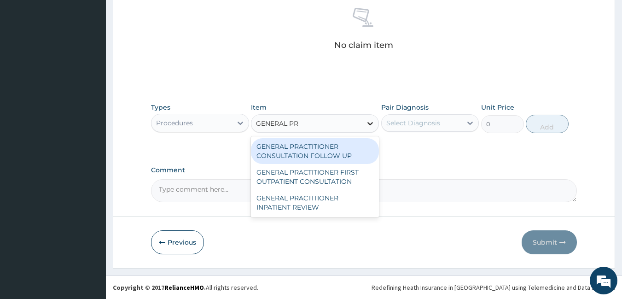
type input "GENERAL PRA"
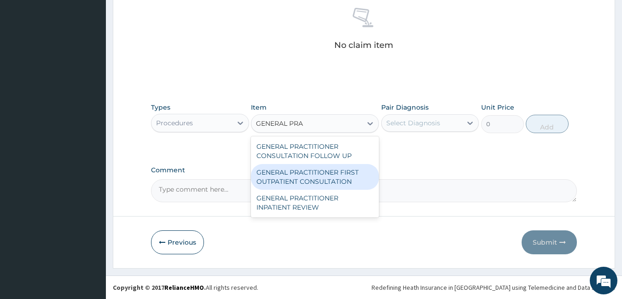
click at [339, 172] on div "GENERAL PRACTITIONER FIRST OUTPATIENT CONSULTATION" at bounding box center [315, 177] width 128 height 26
type input "3750"
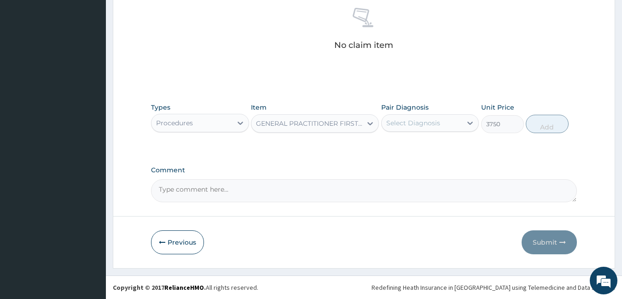
click at [405, 123] on div "Select Diagnosis" at bounding box center [414, 122] width 54 height 9
click at [404, 149] on label "[MEDICAL_DATA]" at bounding box center [425, 145] width 57 height 9
checkbox input "true"
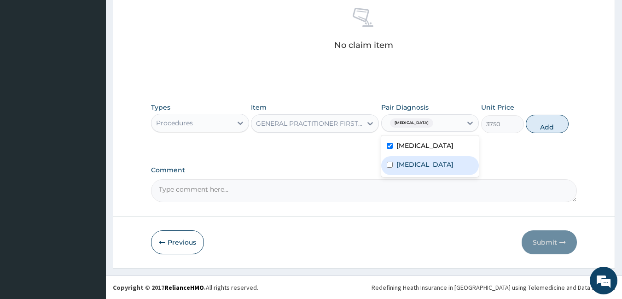
click at [410, 164] on label "[MEDICAL_DATA]" at bounding box center [425, 164] width 57 height 9
checkbox input "true"
click at [550, 122] on button "Add" at bounding box center [547, 124] width 43 height 18
type input "0"
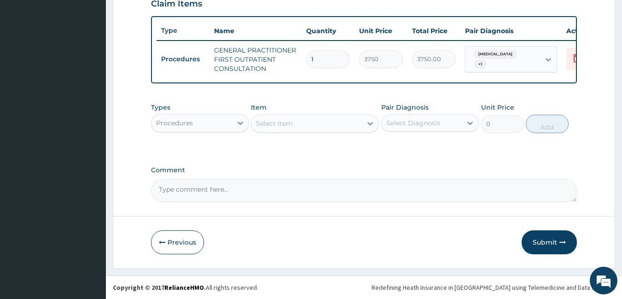
scroll to position [334, 0]
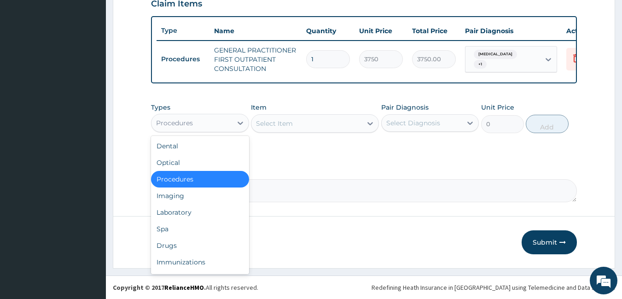
click at [224, 125] on div "Procedures" at bounding box center [192, 123] width 81 height 15
click at [197, 211] on div "Laboratory" at bounding box center [200, 212] width 98 height 17
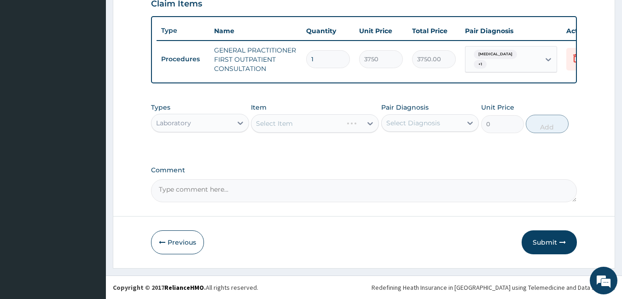
click at [314, 117] on div "Select Item" at bounding box center [315, 123] width 128 height 18
click at [349, 126] on div "Select Item" at bounding box center [315, 123] width 128 height 18
click at [371, 118] on div at bounding box center [370, 123] width 17 height 17
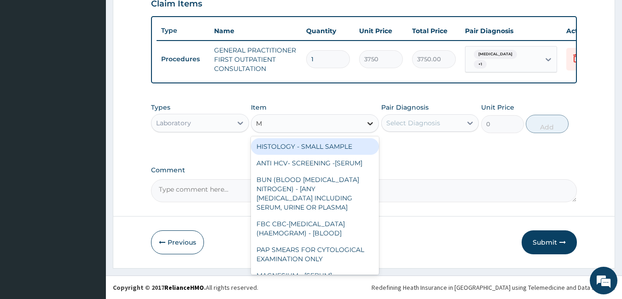
type input "MP"
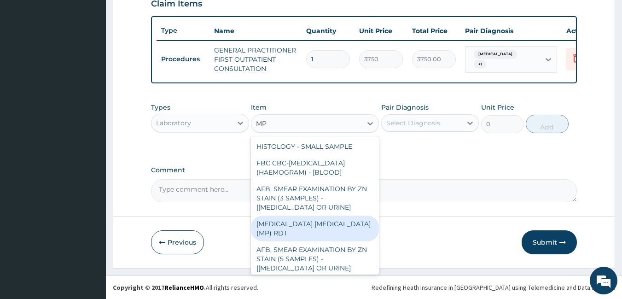
click at [305, 239] on div "[MEDICAL_DATA] [MEDICAL_DATA] (MP) RDT" at bounding box center [315, 229] width 128 height 26
type input "2000"
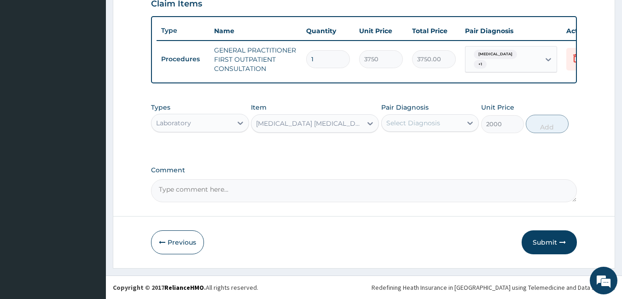
click at [406, 127] on div "Select Diagnosis" at bounding box center [414, 122] width 54 height 9
click at [408, 147] on label "[MEDICAL_DATA]" at bounding box center [425, 145] width 57 height 9
checkbox input "true"
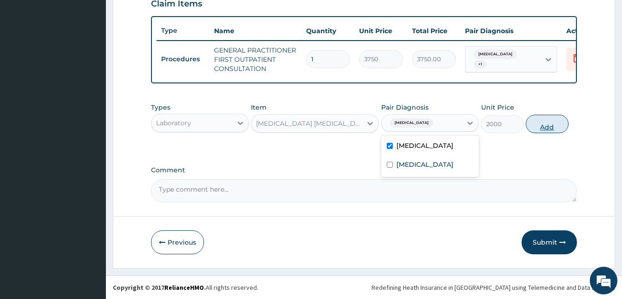
click at [541, 122] on button "Add" at bounding box center [547, 124] width 43 height 18
type input "0"
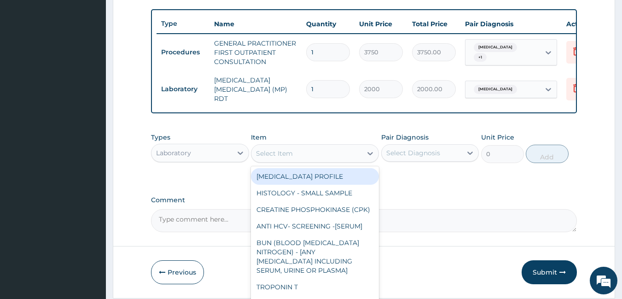
click at [315, 152] on div "Select Item" at bounding box center [307, 153] width 111 height 15
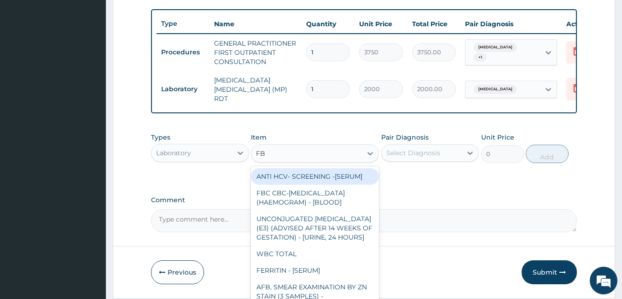
type input "FBC"
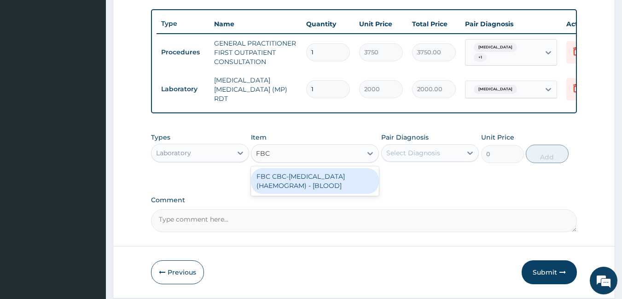
click at [313, 186] on div "FBC CBC-[MEDICAL_DATA] (HAEMOGRAM) - [BLOOD]" at bounding box center [315, 181] width 128 height 26
type input "5000"
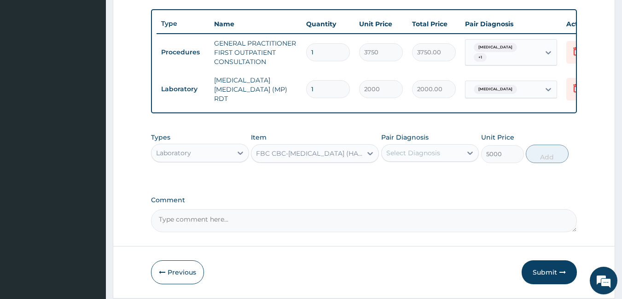
click at [419, 158] on div "Select Diagnosis" at bounding box center [414, 152] width 54 height 9
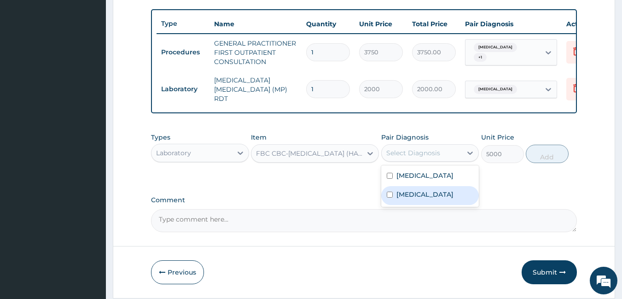
click at [422, 200] on div "[MEDICAL_DATA]" at bounding box center [430, 195] width 98 height 19
checkbox input "true"
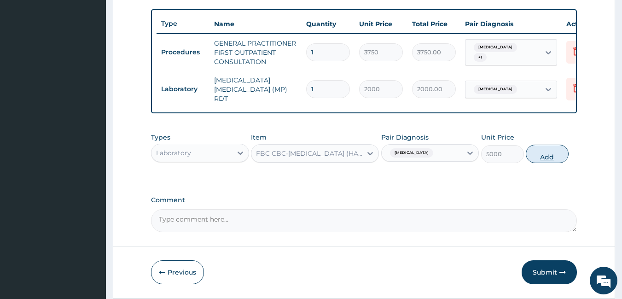
click at [555, 156] on button "Add" at bounding box center [547, 154] width 43 height 18
type input "0"
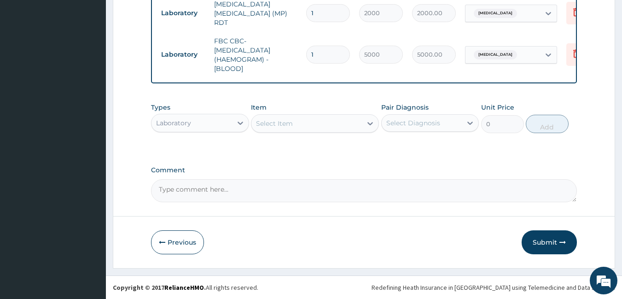
scroll to position [411, 0]
click at [197, 129] on div "Laboratory" at bounding box center [192, 123] width 81 height 15
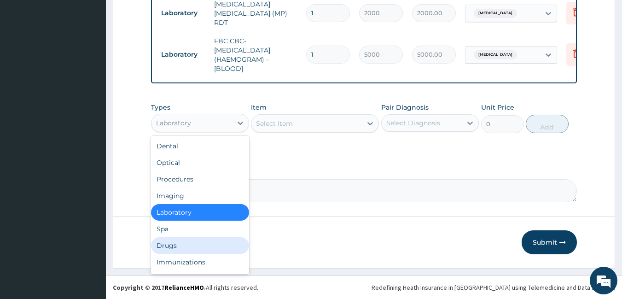
click at [179, 247] on div "Drugs" at bounding box center [200, 245] width 98 height 17
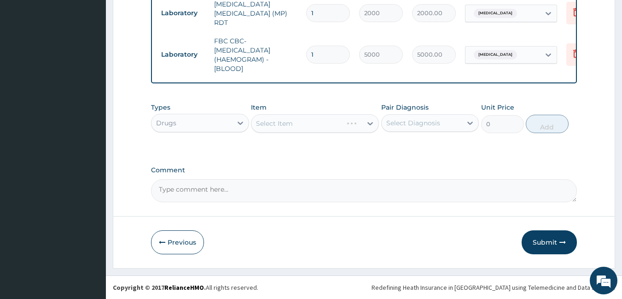
click at [336, 124] on div "Select Item" at bounding box center [315, 123] width 128 height 18
click at [360, 122] on div "Select Item" at bounding box center [315, 123] width 128 height 18
click at [369, 121] on icon at bounding box center [370, 123] width 9 height 9
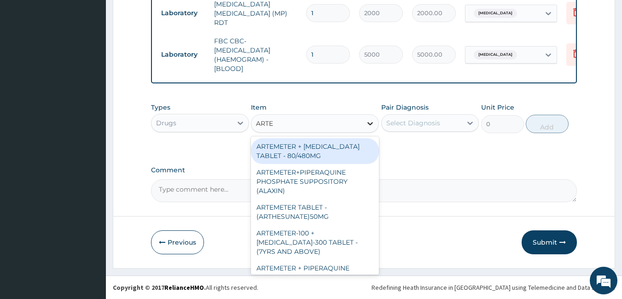
type input "ARTEM"
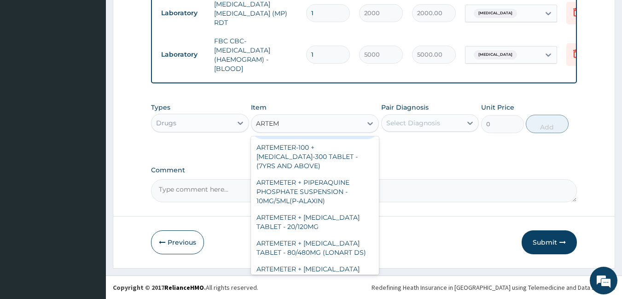
scroll to position [92, 0]
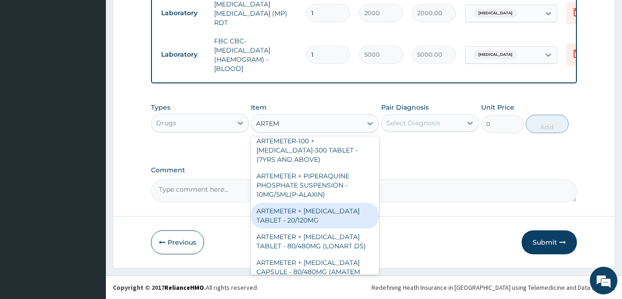
click at [334, 216] on div "ARTEMETER + [MEDICAL_DATA] TABLET - 20/120MG" at bounding box center [315, 216] width 128 height 26
type input "196"
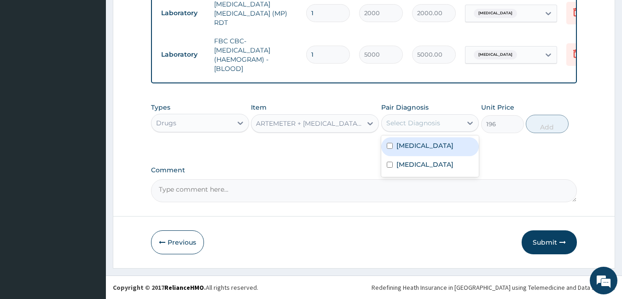
click at [404, 122] on div "Select Diagnosis" at bounding box center [414, 122] width 54 height 9
click at [413, 147] on label "[MEDICAL_DATA]" at bounding box center [425, 145] width 57 height 9
checkbox input "true"
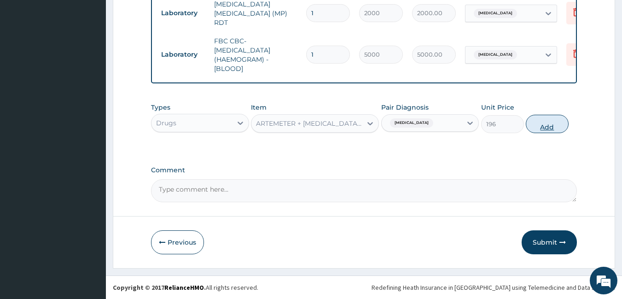
click at [544, 121] on button "Add" at bounding box center [547, 124] width 43 height 18
type input "0"
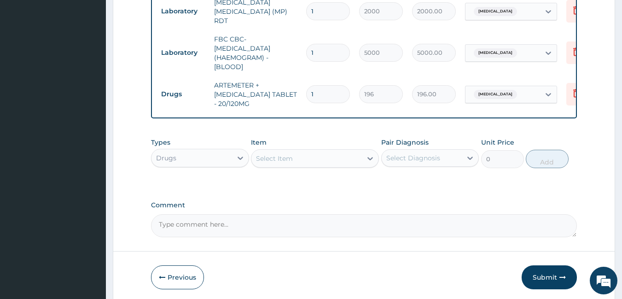
type input "12"
type input "2352.00"
type input "12"
click at [318, 156] on div "Select Item" at bounding box center [307, 158] width 111 height 15
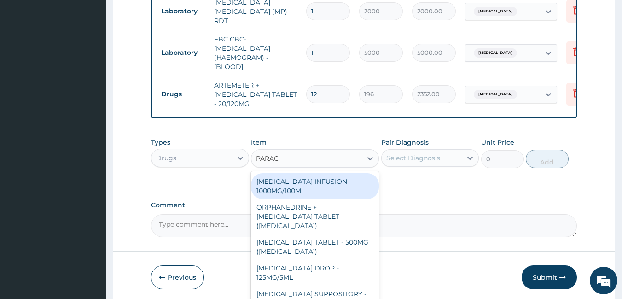
type input "PARACE"
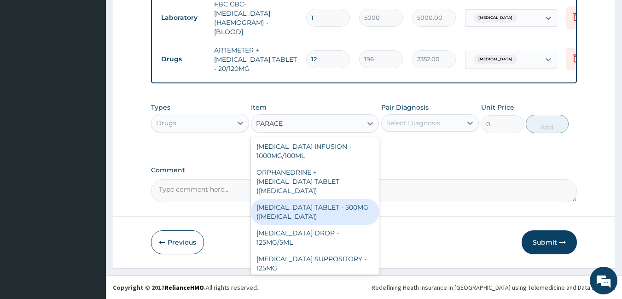
click at [353, 208] on div "[MEDICAL_DATA] TABLET - 500MG ([MEDICAL_DATA])" at bounding box center [315, 212] width 128 height 26
type input "42"
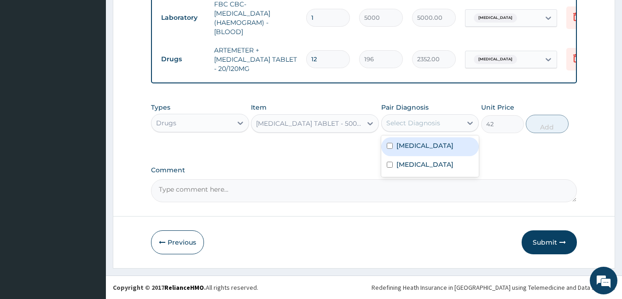
click at [417, 118] on div "Select Diagnosis" at bounding box center [414, 122] width 54 height 9
click at [417, 147] on label "[MEDICAL_DATA]" at bounding box center [425, 145] width 57 height 9
checkbox input "true"
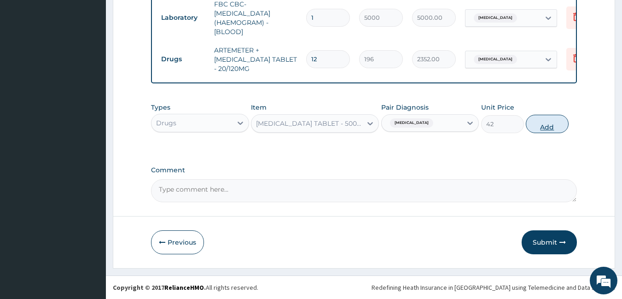
click at [549, 123] on button "Add" at bounding box center [547, 124] width 43 height 18
type input "0"
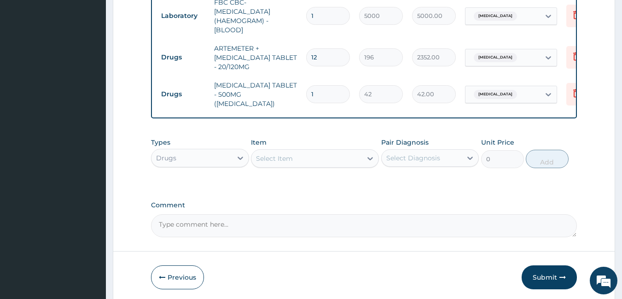
click at [326, 85] on input "1" at bounding box center [328, 94] width 44 height 18
type input "0.00"
type input "6"
type input "252.00"
type input "6"
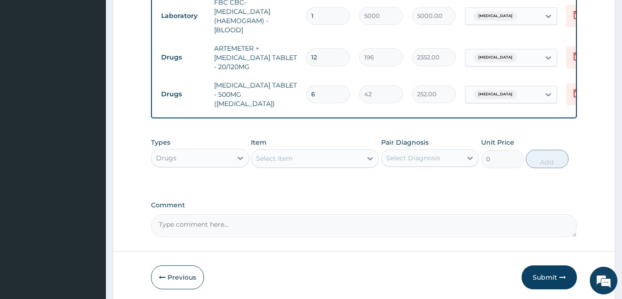
click at [274, 158] on div "Select Item" at bounding box center [274, 158] width 37 height 9
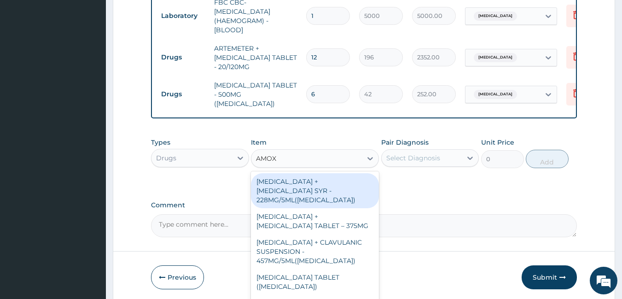
type input "AMOXI"
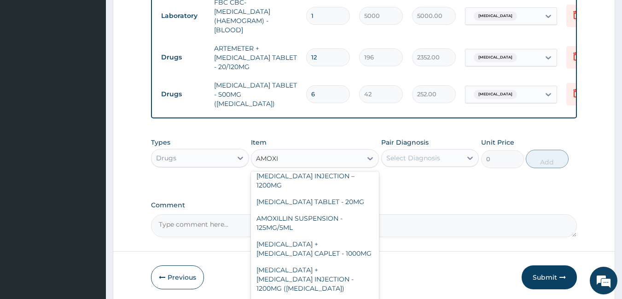
scroll to position [313, 0]
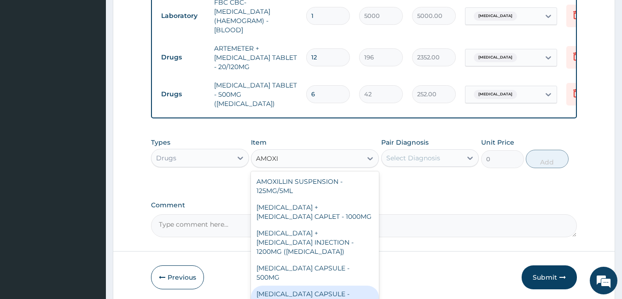
click at [327, 286] on div "AMOXICILLIN CAPSULE - 250MG" at bounding box center [315, 299] width 128 height 26
type input "56"
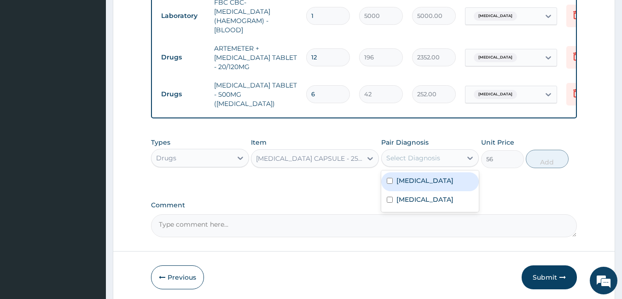
click at [406, 156] on div "Select Diagnosis" at bounding box center [414, 157] width 54 height 9
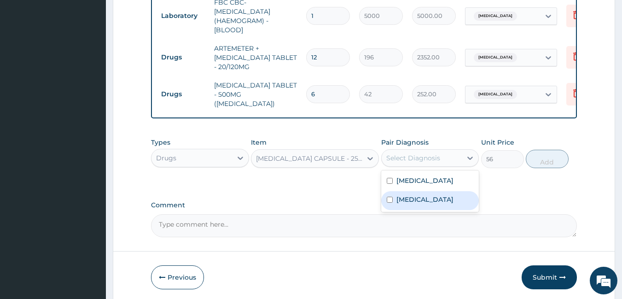
click at [409, 198] on label "Sepsis" at bounding box center [425, 199] width 57 height 9
checkbox input "true"
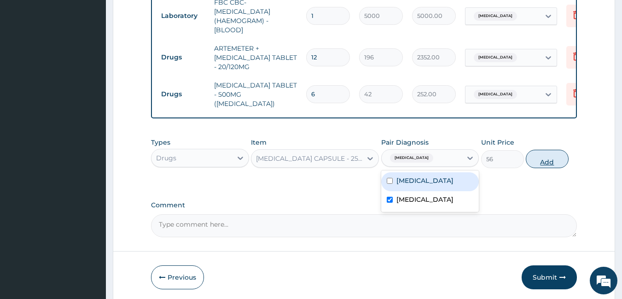
click at [540, 158] on button "Add" at bounding box center [547, 159] width 43 height 18
type input "0"
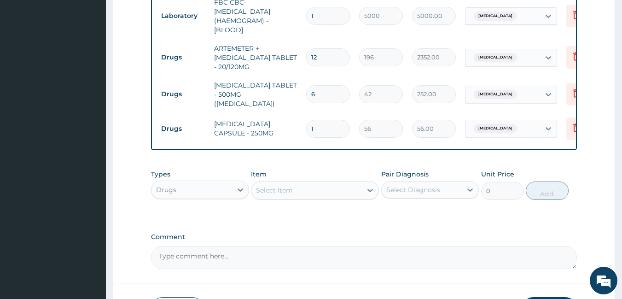
type input "10"
type input "560.00"
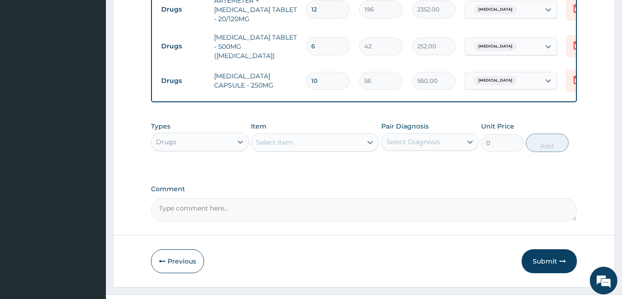
scroll to position [512, 0]
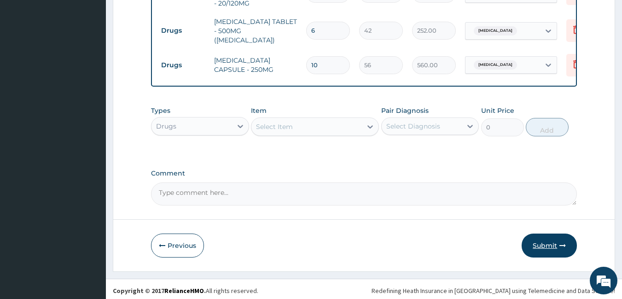
type input "10"
click at [551, 245] on button "Submit" at bounding box center [549, 246] width 55 height 24
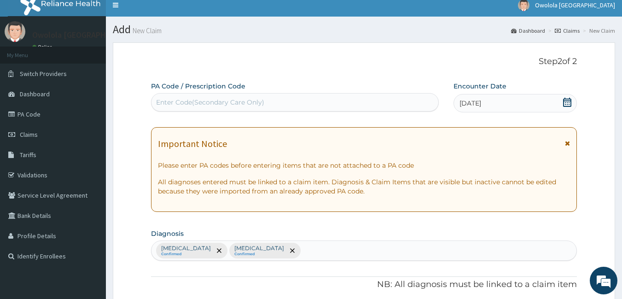
scroll to position [0, 0]
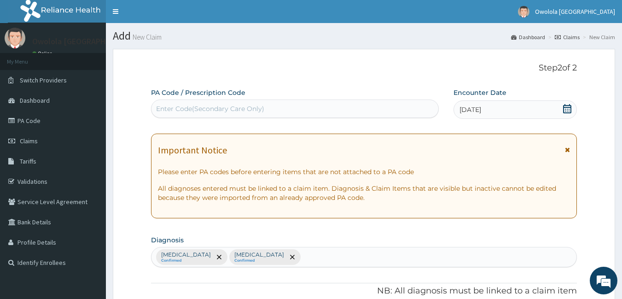
click at [565, 107] on icon at bounding box center [567, 108] width 8 height 9
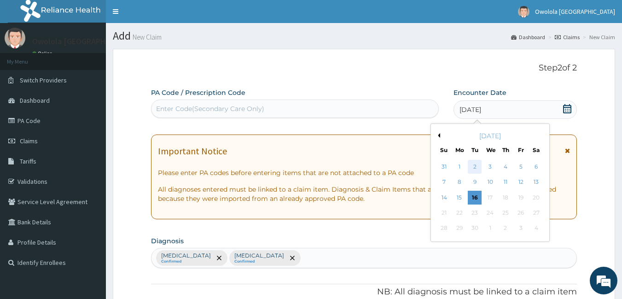
click at [477, 169] on div "2" at bounding box center [476, 167] width 14 height 14
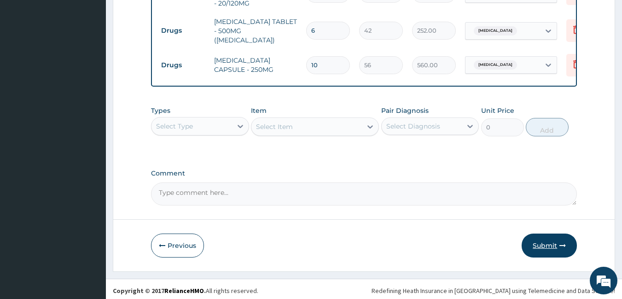
click at [552, 240] on button "Submit" at bounding box center [549, 246] width 55 height 24
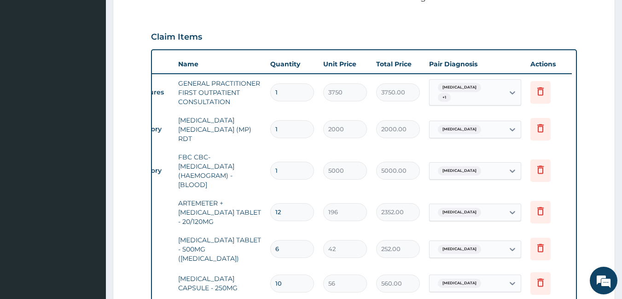
scroll to position [507, 0]
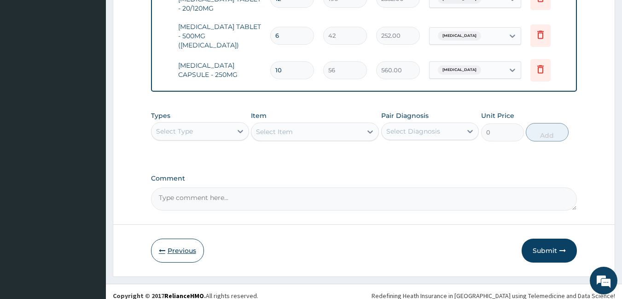
click at [182, 250] on button "Previous" at bounding box center [177, 251] width 53 height 24
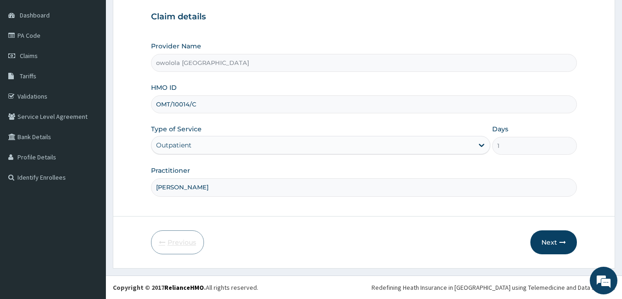
scroll to position [85, 0]
click at [569, 240] on button "Next" at bounding box center [554, 242] width 47 height 24
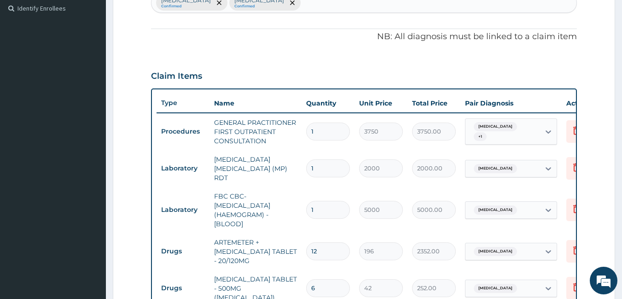
scroll to position [322, 0]
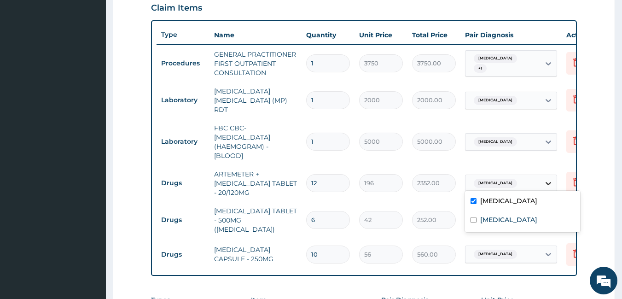
click at [549, 182] on icon at bounding box center [549, 183] width 6 height 3
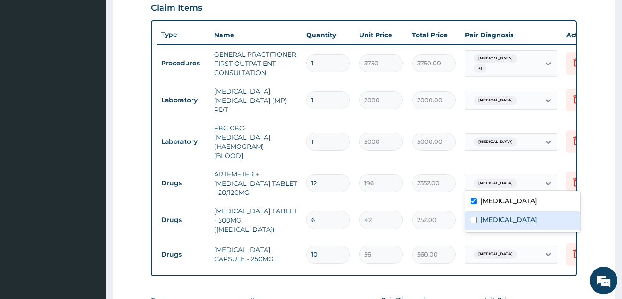
click at [506, 223] on div "[MEDICAL_DATA]" at bounding box center [522, 220] width 115 height 19
checkbox input "true"
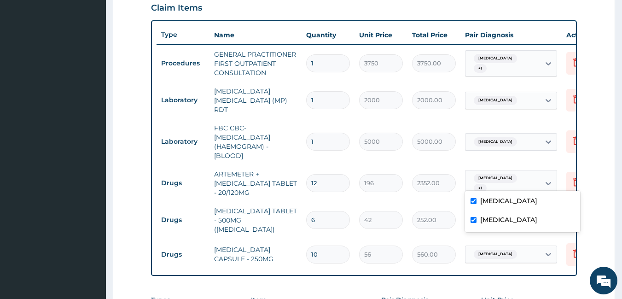
click at [484, 202] on label "[MEDICAL_DATA]" at bounding box center [509, 200] width 57 height 9
checkbox input "false"
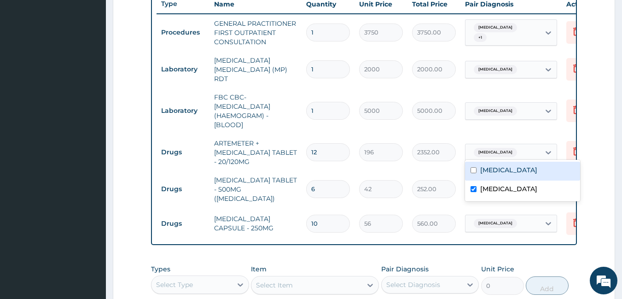
scroll to position [369, 0]
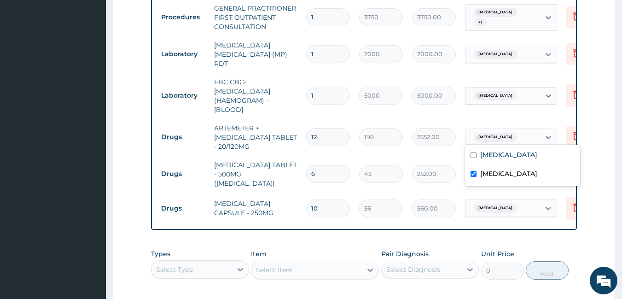
click at [559, 238] on div "PA Code / Prescription Code Enter Code(Secondary Care Only) Encounter Date 02-0…" at bounding box center [364, 33] width 427 height 629
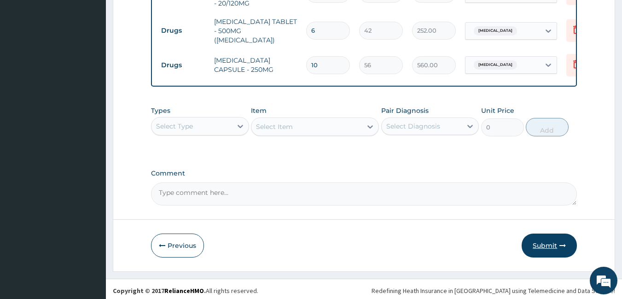
click at [552, 245] on button "Submit" at bounding box center [549, 246] width 55 height 24
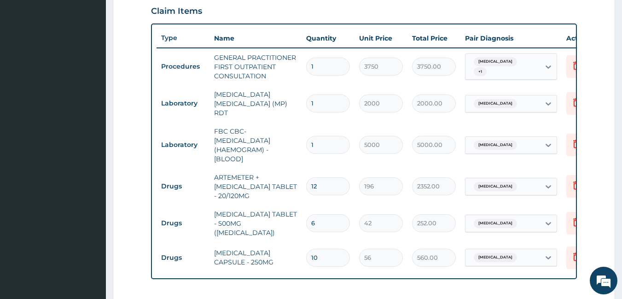
scroll to position [328, 0]
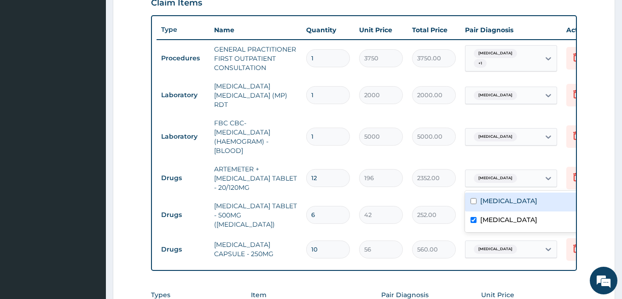
click at [523, 176] on div "[MEDICAL_DATA]" at bounding box center [503, 178] width 75 height 16
click at [515, 194] on div "[MEDICAL_DATA]" at bounding box center [522, 202] width 115 height 19
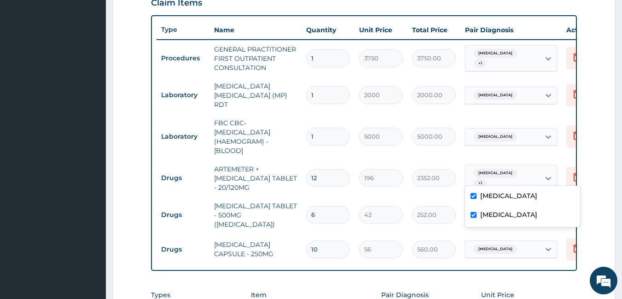
click at [475, 217] on input "checkbox" at bounding box center [474, 215] width 6 height 6
checkbox input "false"
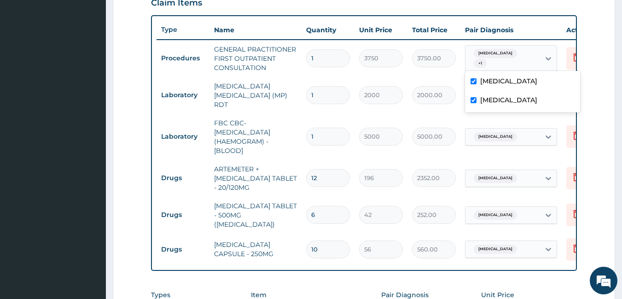
click at [487, 59] on span "+ 1" at bounding box center [480, 63] width 13 height 9
click at [420, 123] on td "5000.00" at bounding box center [434, 136] width 53 height 27
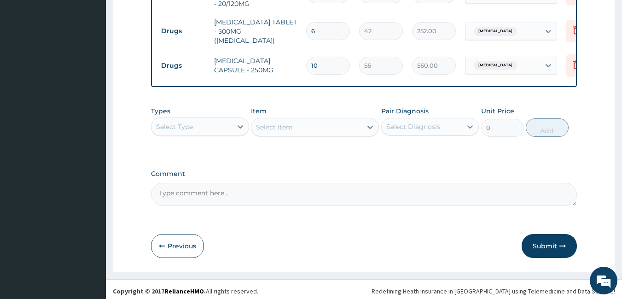
scroll to position [512, 0]
click at [548, 249] on button "Submit" at bounding box center [549, 246] width 55 height 24
click at [401, 245] on div "Previous Submit" at bounding box center [364, 246] width 427 height 24
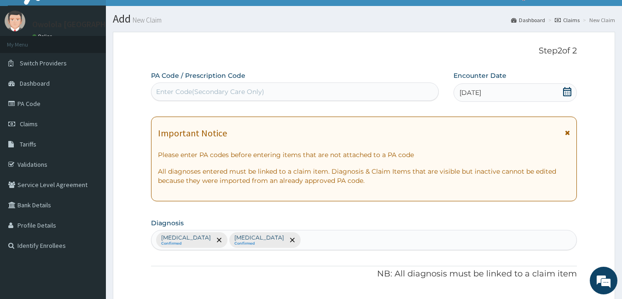
scroll to position [5, 0]
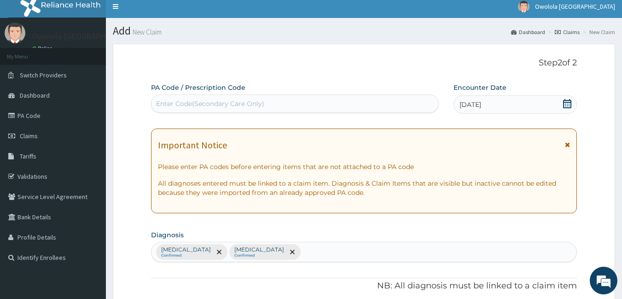
click at [569, 101] on icon at bounding box center [567, 103] width 9 height 9
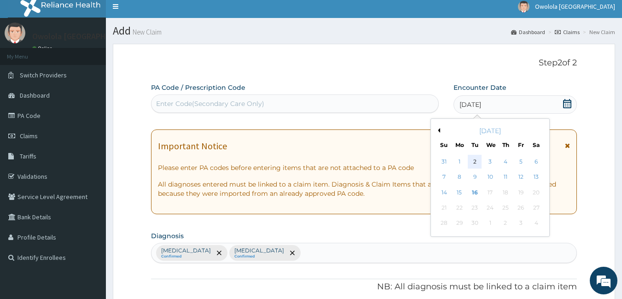
click at [477, 159] on div "2" at bounding box center [476, 162] width 14 height 14
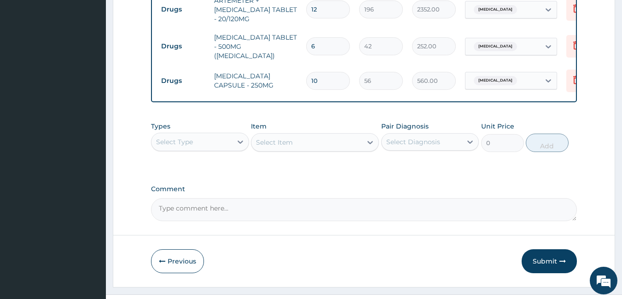
scroll to position [512, 0]
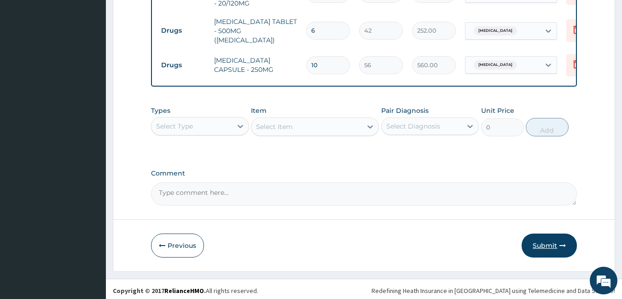
click at [559, 243] on button "Submit" at bounding box center [549, 246] width 55 height 24
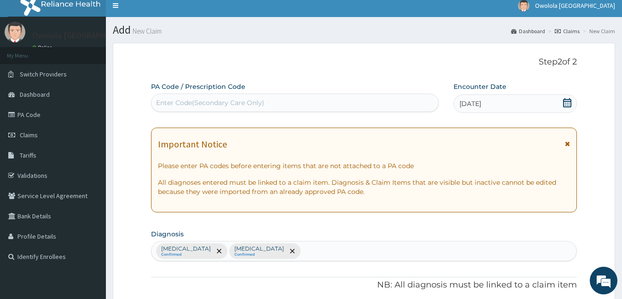
scroll to position [0, 0]
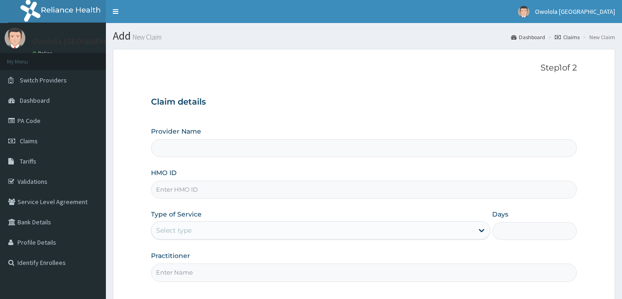
type input "owolola [GEOGRAPHIC_DATA]"
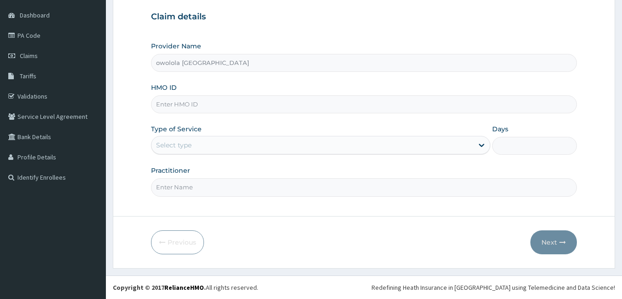
click at [190, 106] on input "HMO ID" at bounding box center [364, 104] width 427 height 18
type input "EIS/12044/B"
click at [221, 148] on div "Select type" at bounding box center [313, 145] width 322 height 15
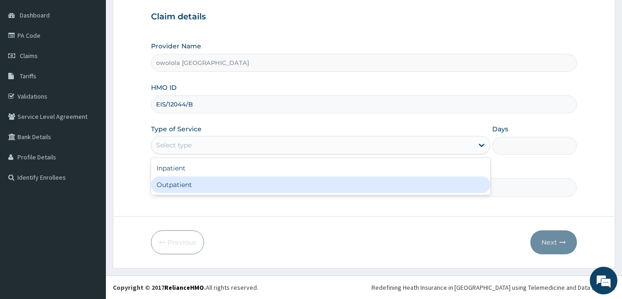
click at [188, 186] on div "Outpatient" at bounding box center [321, 184] width 340 height 17
type input "1"
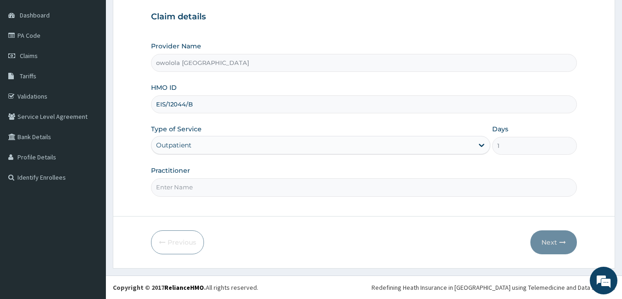
click at [196, 188] on input "Practitioner" at bounding box center [364, 187] width 427 height 18
type input "DR OGUNWUSI"
click at [546, 239] on button "Next" at bounding box center [554, 242] width 47 height 24
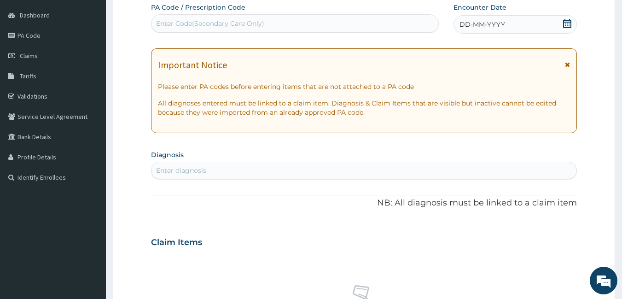
click at [573, 24] on div "DD-MM-YYYY" at bounding box center [515, 24] width 123 height 18
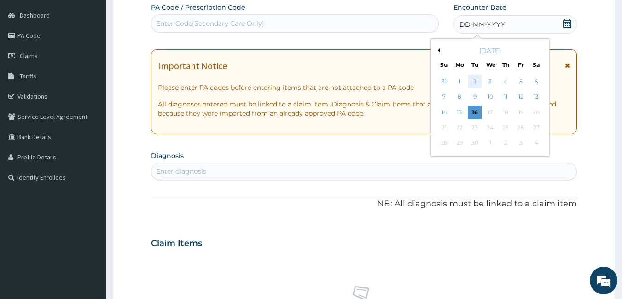
click at [473, 83] on div "2" at bounding box center [476, 82] width 14 height 14
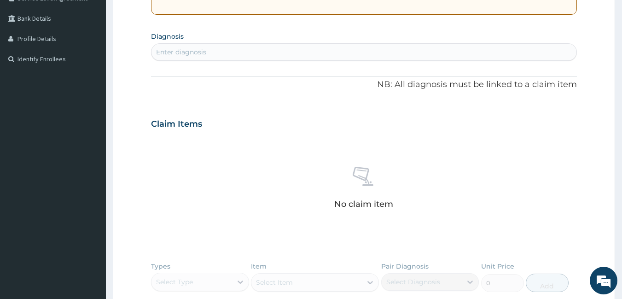
scroll to position [223, 0]
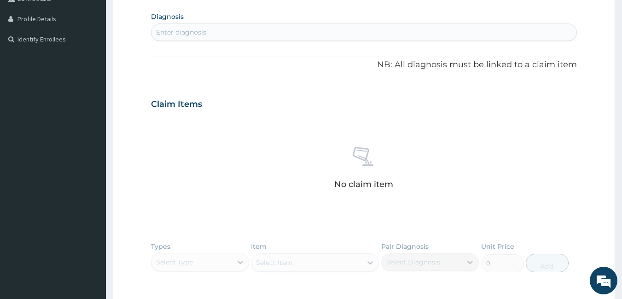
click at [328, 33] on div "Enter diagnosis" at bounding box center [365, 32] width 426 height 15
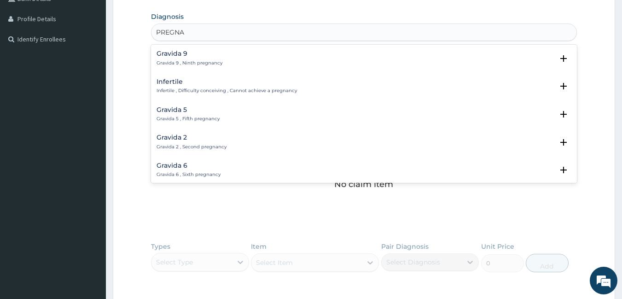
type input "PREGNAN"
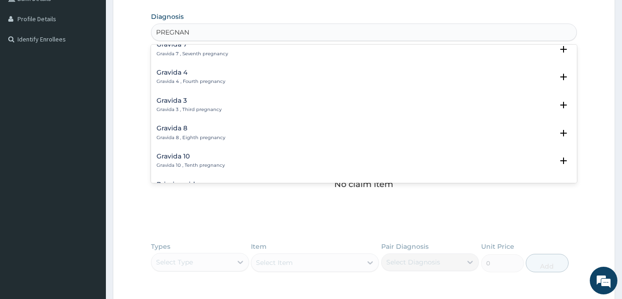
scroll to position [131, 0]
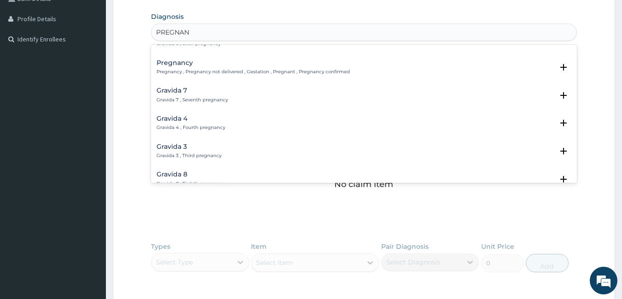
click at [237, 66] on h4 "Pregnancy" at bounding box center [253, 62] width 193 height 7
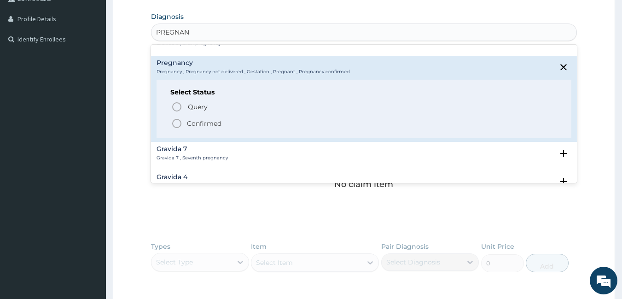
click at [186, 124] on span "Confirmed" at bounding box center [364, 123] width 387 height 11
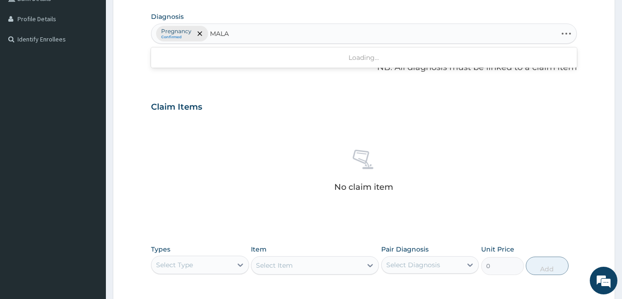
type input "MALAR"
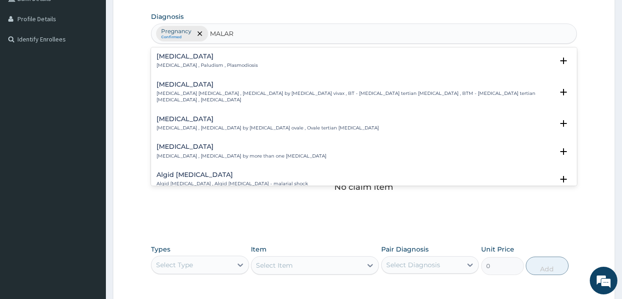
click at [221, 51] on div "Malaria Malaria , Paludism , Plasmodiosis Select Status Query Query covers susp…" at bounding box center [364, 63] width 427 height 28
click at [212, 66] on p "[MEDICAL_DATA] , Paludism , Plasmodiosis" at bounding box center [207, 65] width 101 height 6
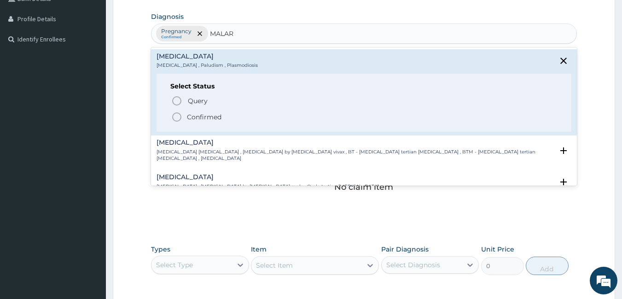
click at [194, 118] on p "Confirmed" at bounding box center [204, 116] width 35 height 9
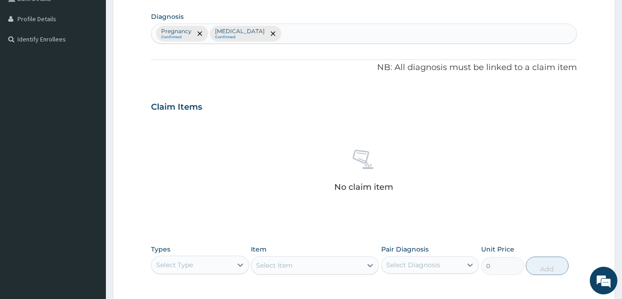
click at [235, 34] on p "[MEDICAL_DATA]" at bounding box center [240, 31] width 50 height 7
click at [223, 37] on small "Confirmed" at bounding box center [240, 37] width 50 height 5
click at [215, 35] on small "Confirmed" at bounding box center [240, 37] width 50 height 5
click at [262, 34] on div "Pregnancy Confirmed Malaria Confirmed" at bounding box center [365, 33] width 426 height 19
type input "SEPSIS"
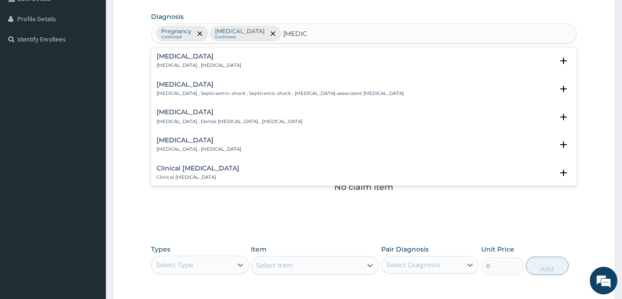
click at [190, 64] on p "[MEDICAL_DATA] , [MEDICAL_DATA]" at bounding box center [199, 65] width 85 height 6
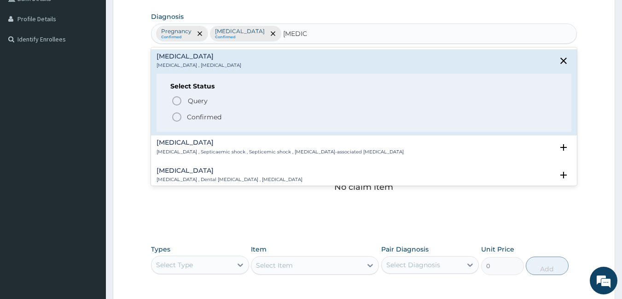
click at [188, 117] on p "Confirmed" at bounding box center [204, 116] width 35 height 9
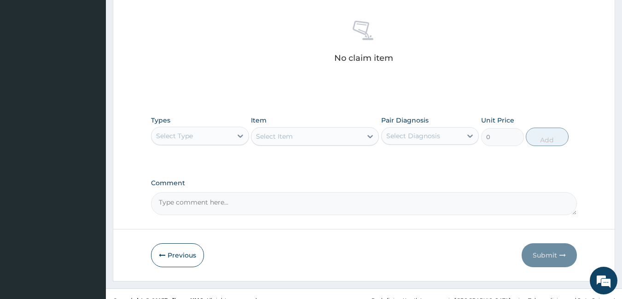
scroll to position [365, 0]
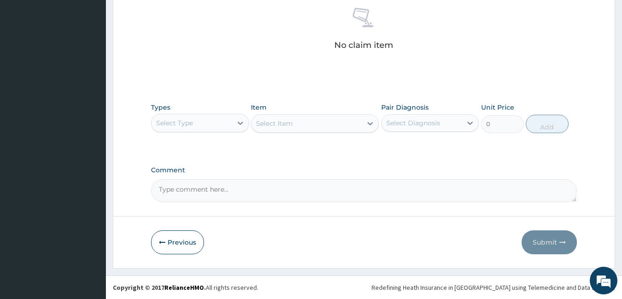
click at [202, 121] on div "Select Type" at bounding box center [192, 123] width 81 height 15
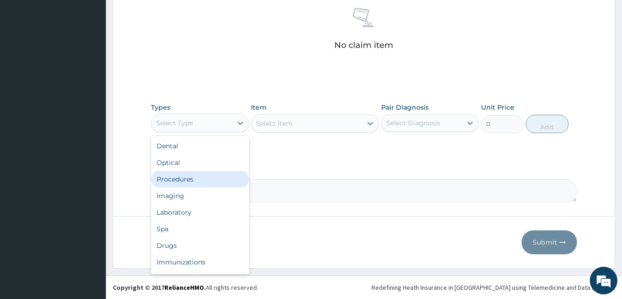
drag, startPoint x: 209, startPoint y: 181, endPoint x: 238, endPoint y: 168, distance: 32.0
click at [209, 180] on div "Procedures" at bounding box center [200, 179] width 98 height 17
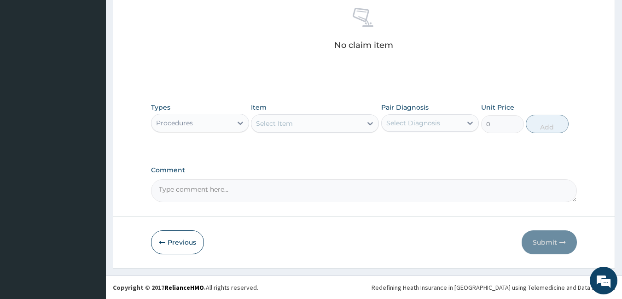
click at [357, 124] on div "Select Item" at bounding box center [307, 123] width 111 height 15
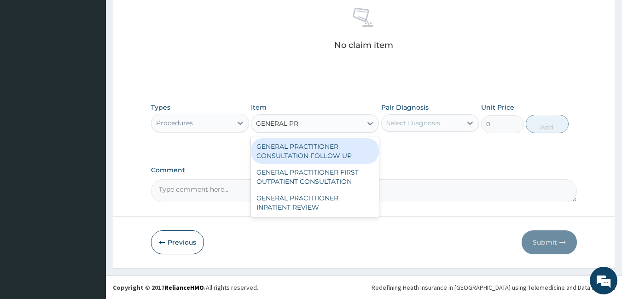
type input "GENERAL PRA"
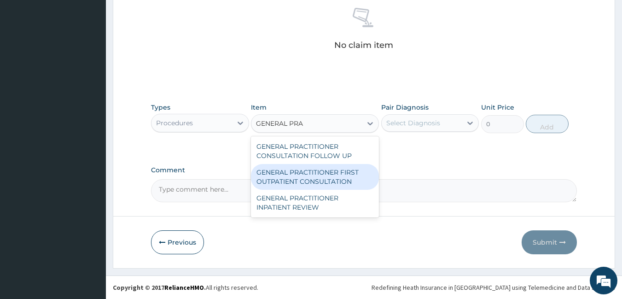
click at [329, 172] on div "GENERAL PRACTITIONER FIRST OUTPATIENT CONSULTATION" at bounding box center [315, 177] width 128 height 26
type input "3750"
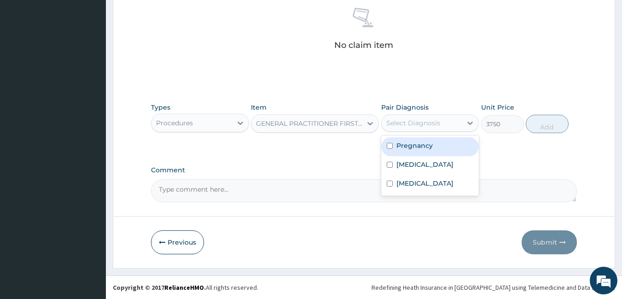
click at [420, 123] on div "Select Diagnosis" at bounding box center [414, 122] width 54 height 9
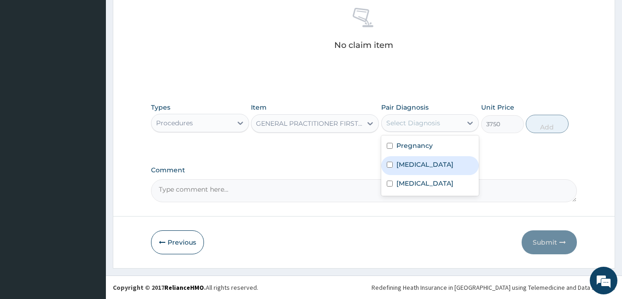
click at [437, 164] on div "[MEDICAL_DATA]" at bounding box center [430, 165] width 98 height 19
checkbox input "true"
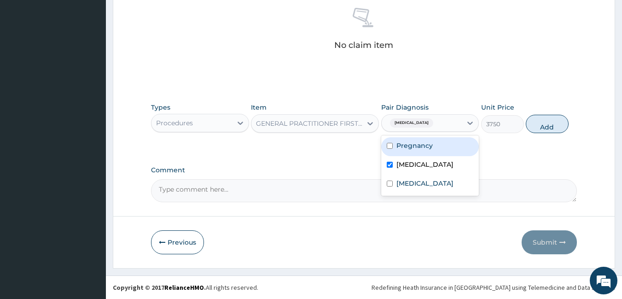
click at [448, 147] on div "Pregnancy" at bounding box center [430, 146] width 98 height 19
checkbox input "true"
click at [554, 123] on button "Add" at bounding box center [547, 124] width 43 height 18
type input "0"
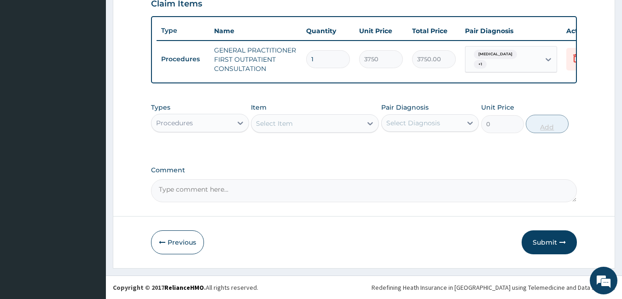
scroll to position [334, 0]
click at [315, 123] on div "Select Item" at bounding box center [307, 123] width 111 height 15
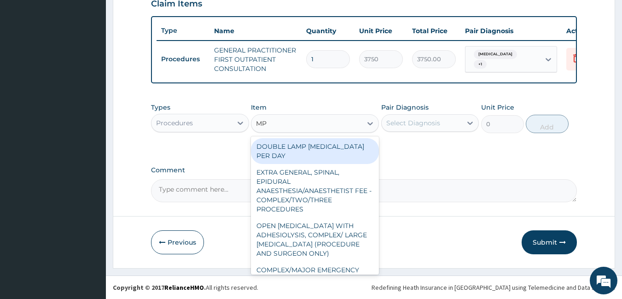
type input "M"
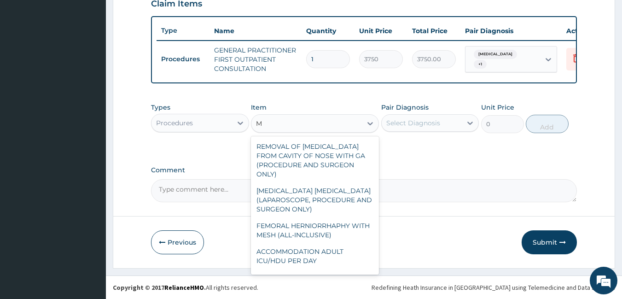
type input "M"
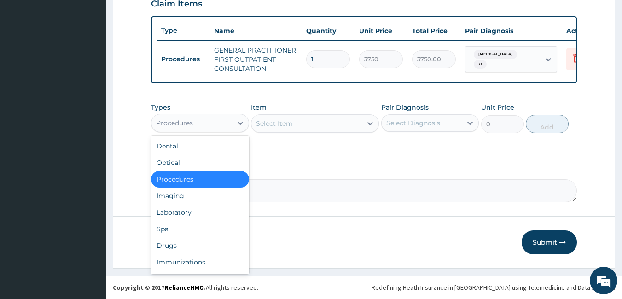
click at [191, 130] on div "Procedures" at bounding box center [192, 123] width 81 height 15
click at [186, 216] on div "Laboratory" at bounding box center [200, 212] width 98 height 17
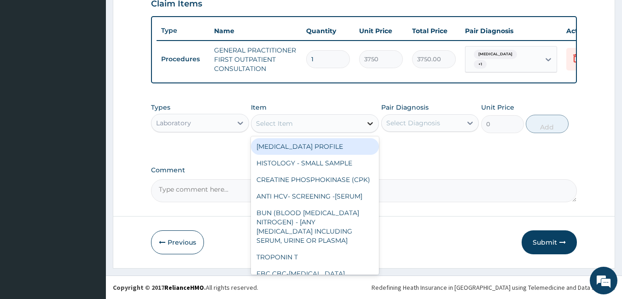
click at [371, 121] on icon at bounding box center [370, 123] width 9 height 9
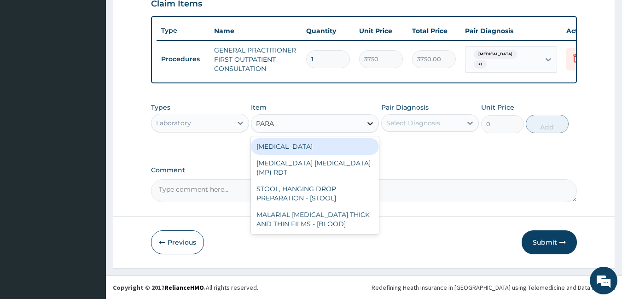
type input "PARAS"
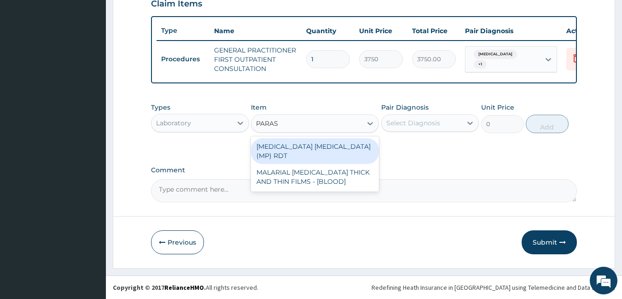
click at [340, 141] on div "[MEDICAL_DATA] [MEDICAL_DATA] (MP) RDT" at bounding box center [315, 151] width 128 height 26
type input "2000"
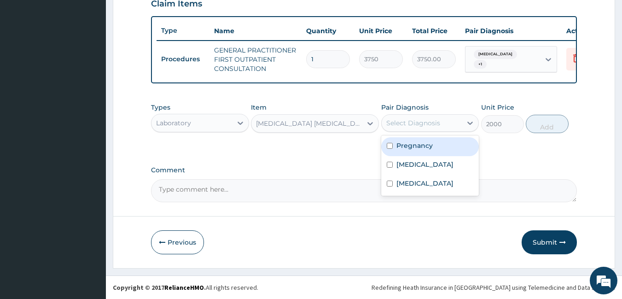
click at [439, 122] on div "Select Diagnosis" at bounding box center [414, 122] width 54 height 9
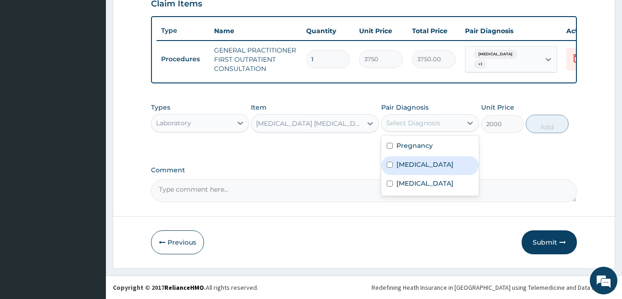
click at [420, 163] on label "[MEDICAL_DATA]" at bounding box center [425, 164] width 57 height 9
checkbox input "true"
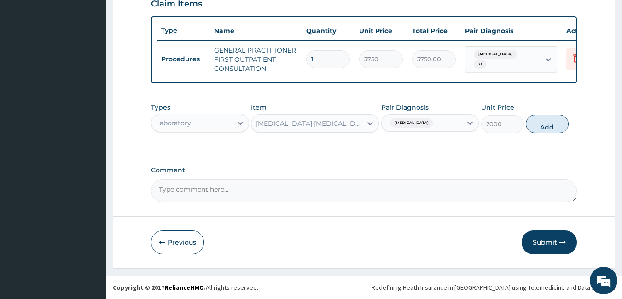
click at [551, 123] on button "Add" at bounding box center [547, 124] width 43 height 18
type input "0"
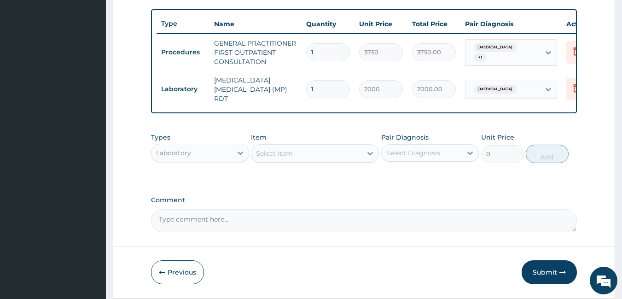
click at [292, 158] on div "Select Item" at bounding box center [274, 153] width 37 height 9
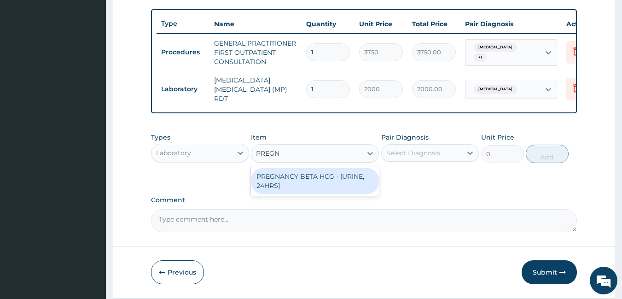
type input "PREG"
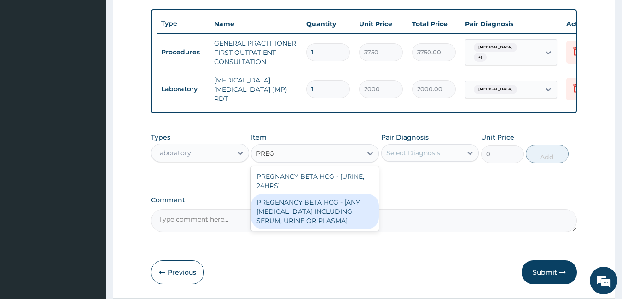
click at [325, 222] on div "PREGENANCY BETA HCG - [ANY [MEDICAL_DATA] INCLUDING SERUM, URINE OR PLASMA]" at bounding box center [315, 211] width 128 height 35
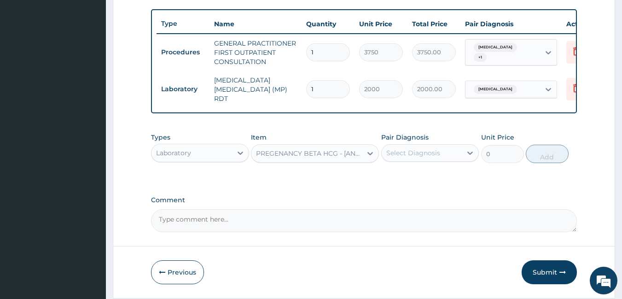
type input "2500"
click at [451, 158] on div "Select Diagnosis" at bounding box center [422, 153] width 81 height 15
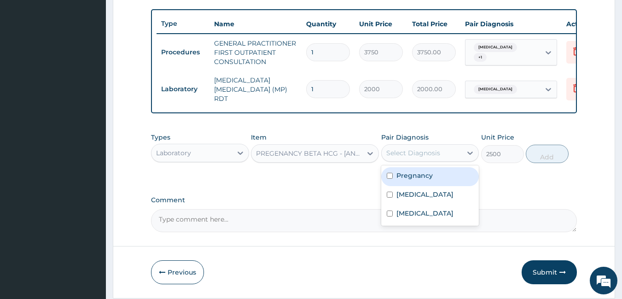
drag, startPoint x: 442, startPoint y: 181, endPoint x: 583, endPoint y: 155, distance: 143.3
click at [442, 181] on div "Pregnancy" at bounding box center [430, 176] width 98 height 19
checkbox input "true"
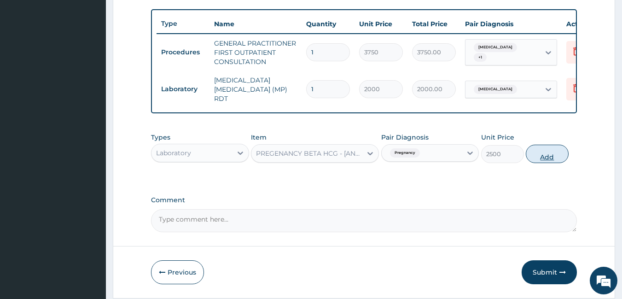
click at [560, 155] on button "Add" at bounding box center [547, 154] width 43 height 18
type input "0"
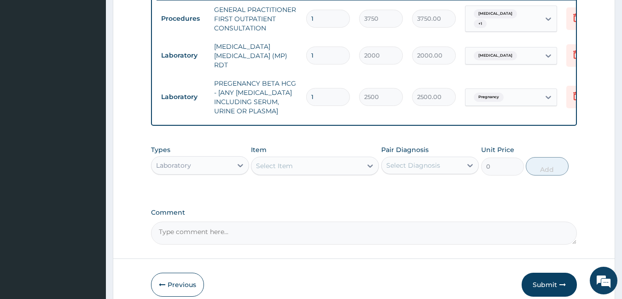
scroll to position [411, 0]
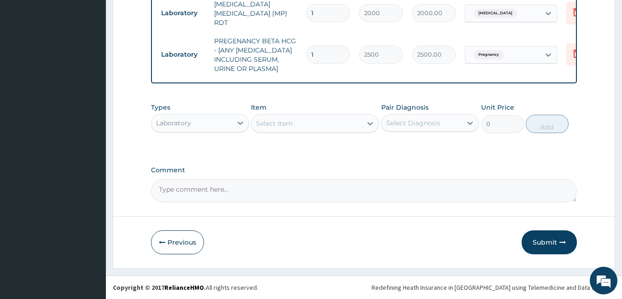
click at [318, 126] on div "Select Item" at bounding box center [307, 123] width 111 height 15
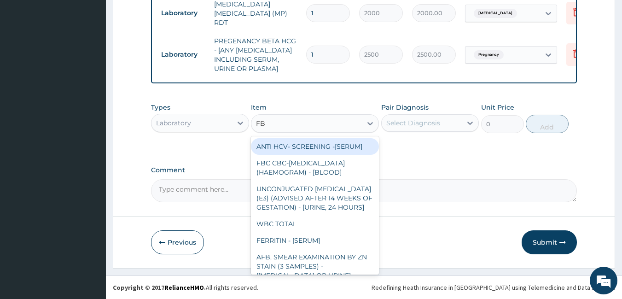
type input "FBC"
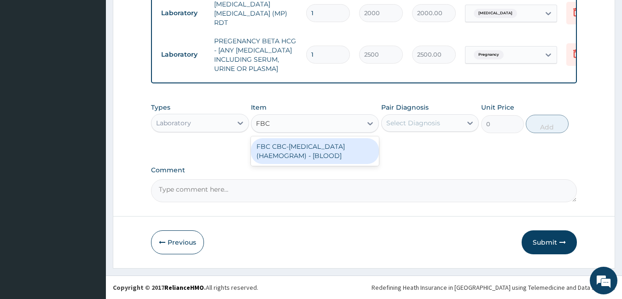
click at [322, 150] on div "FBC CBC-[MEDICAL_DATA] (HAEMOGRAM) - [BLOOD]" at bounding box center [315, 151] width 128 height 26
type input "5000"
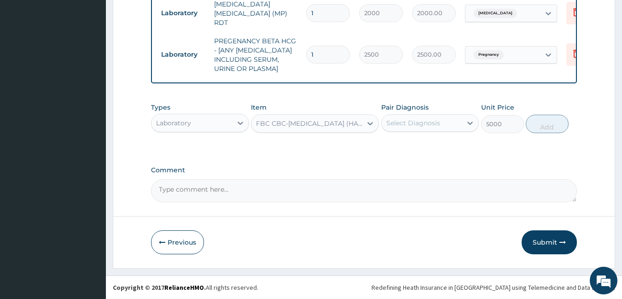
click at [398, 115] on div "Select Diagnosis" at bounding box center [430, 123] width 98 height 18
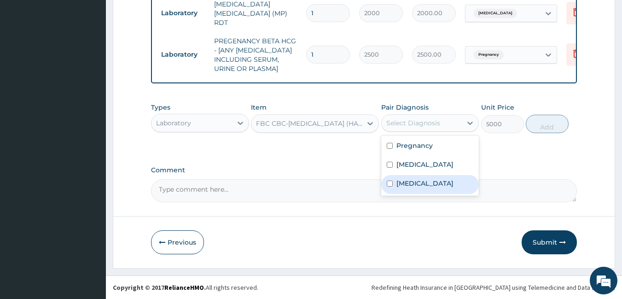
drag, startPoint x: 419, startPoint y: 183, endPoint x: 475, endPoint y: 169, distance: 58.0
click at [421, 183] on div "[MEDICAL_DATA]" at bounding box center [430, 184] width 98 height 19
checkbox input "true"
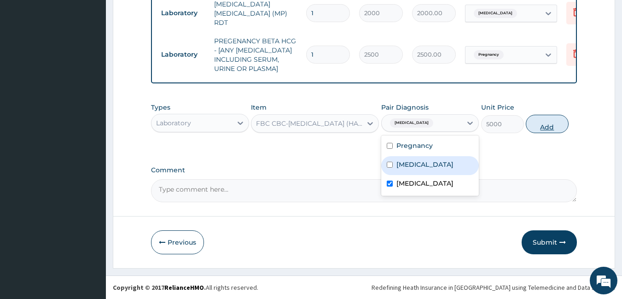
click at [553, 126] on button "Add" at bounding box center [547, 124] width 43 height 18
type input "0"
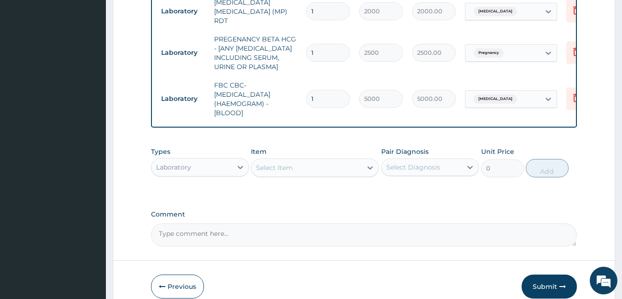
click at [209, 167] on div "Laboratory" at bounding box center [192, 167] width 81 height 15
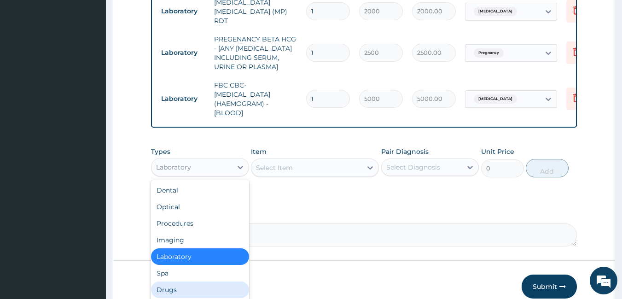
click at [181, 290] on div "Drugs" at bounding box center [200, 289] width 98 height 17
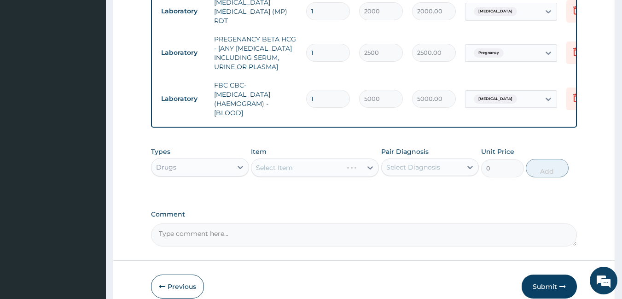
scroll to position [457, 0]
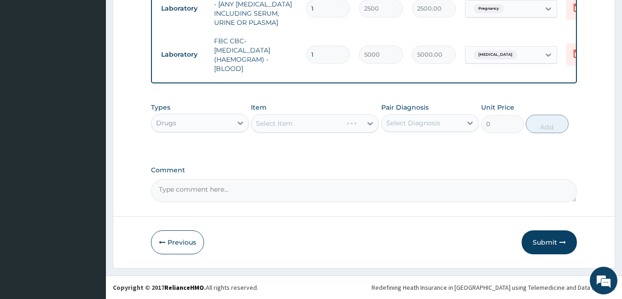
click at [302, 122] on div "Select Item" at bounding box center [315, 123] width 128 height 18
click at [333, 120] on div "Select Item" at bounding box center [307, 123] width 111 height 15
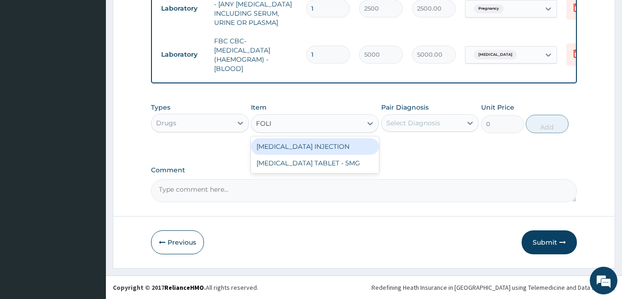
type input "FOLIC"
click at [324, 147] on div "[MEDICAL_DATA] TABLET - 5MG" at bounding box center [315, 146] width 128 height 17
type input "11.2"
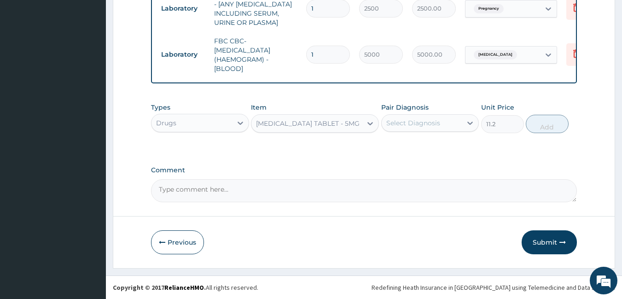
click at [431, 118] on div "Select Diagnosis" at bounding box center [414, 122] width 54 height 9
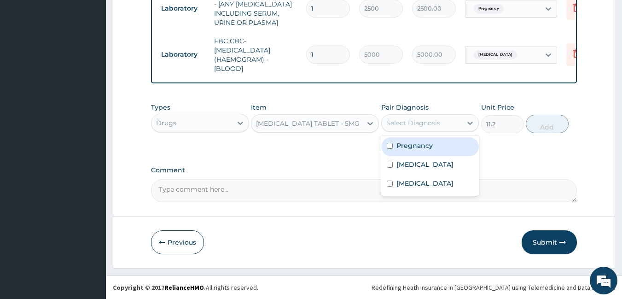
click at [435, 146] on div "Pregnancy" at bounding box center [430, 146] width 98 height 19
checkbox input "true"
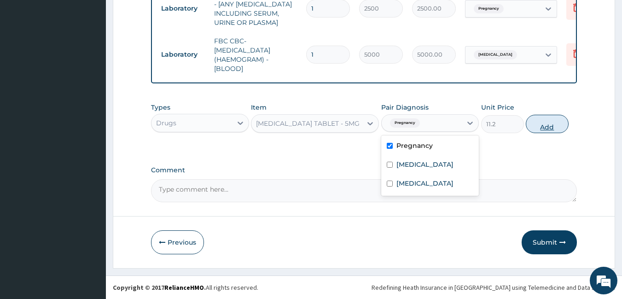
click at [548, 124] on button "Add" at bounding box center [547, 124] width 43 height 18
type input "0"
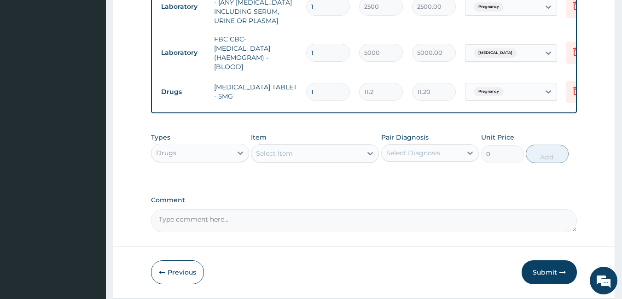
type input "14"
type input "156.80"
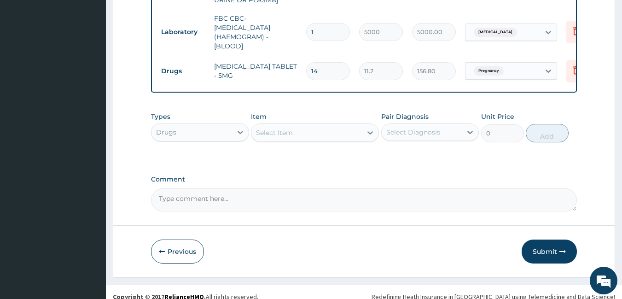
scroll to position [489, 0]
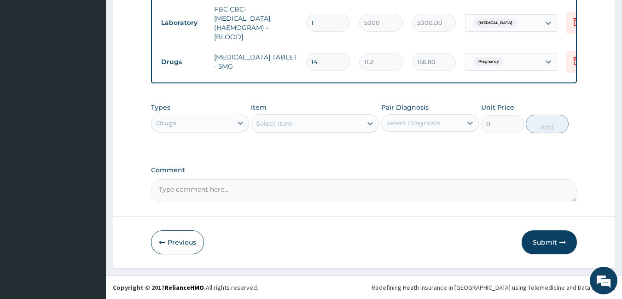
type input "14"
click at [366, 198] on textarea "Comment" at bounding box center [364, 190] width 427 height 23
type textarea "CODE- PA/3C63DC"
click at [553, 239] on button "Submit" at bounding box center [549, 242] width 55 height 24
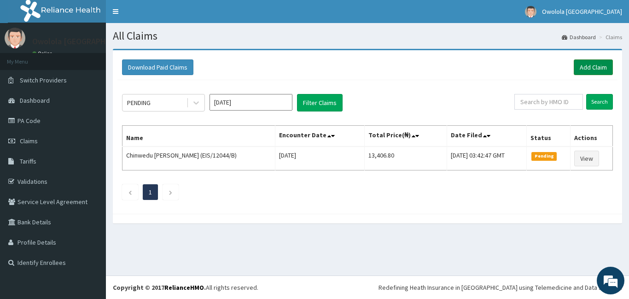
click at [587, 62] on link "Add Claim" at bounding box center [593, 67] width 39 height 16
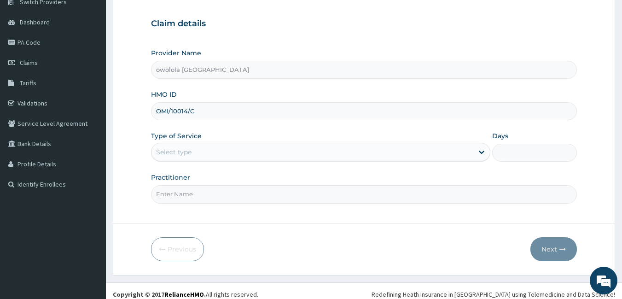
scroll to position [85, 0]
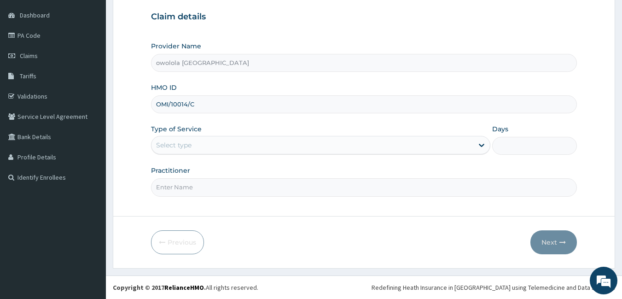
type input "OMI/10014/C"
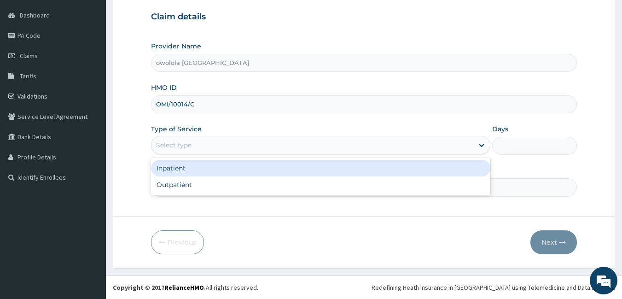
click at [209, 143] on div "Select type" at bounding box center [313, 145] width 322 height 15
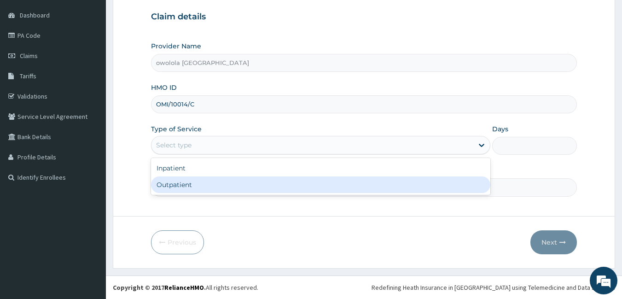
click at [202, 186] on div "Outpatient" at bounding box center [321, 184] width 340 height 17
type input "1"
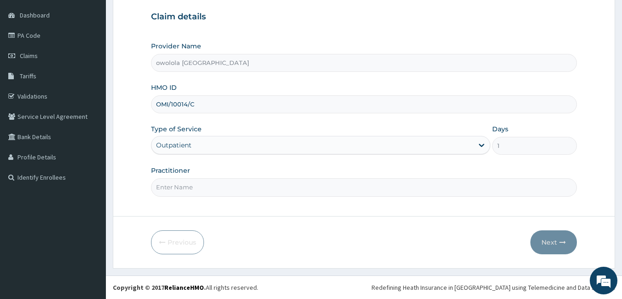
click at [422, 191] on input "Practitioner" at bounding box center [364, 187] width 427 height 18
type input "[PERSON_NAME]"
click at [552, 245] on button "Next" at bounding box center [554, 242] width 47 height 24
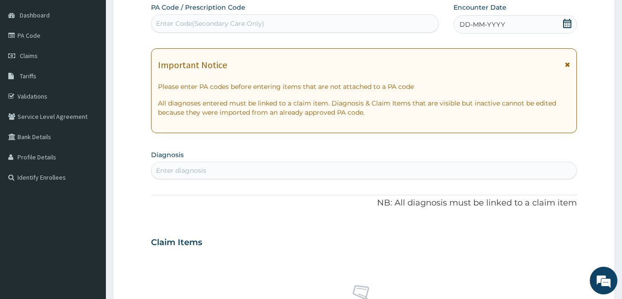
click at [569, 22] on icon at bounding box center [567, 23] width 8 height 9
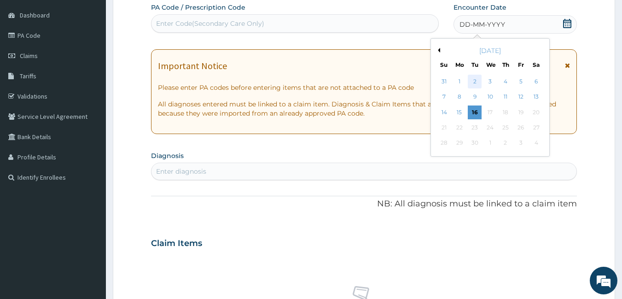
click at [478, 82] on div "2" at bounding box center [476, 82] width 14 height 14
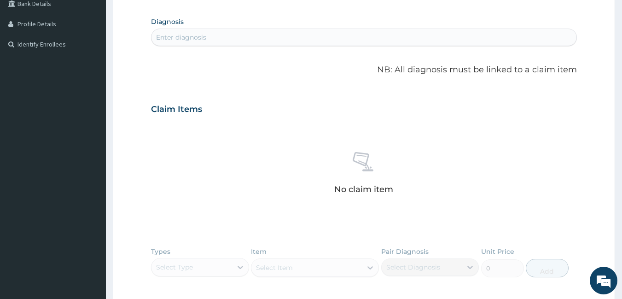
scroll to position [223, 0]
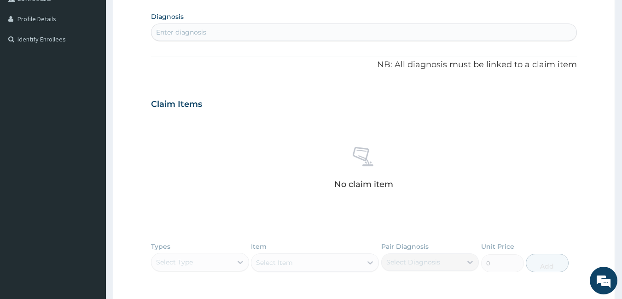
click at [243, 34] on div "Enter diagnosis" at bounding box center [365, 32] width 426 height 15
type input "MALAR"
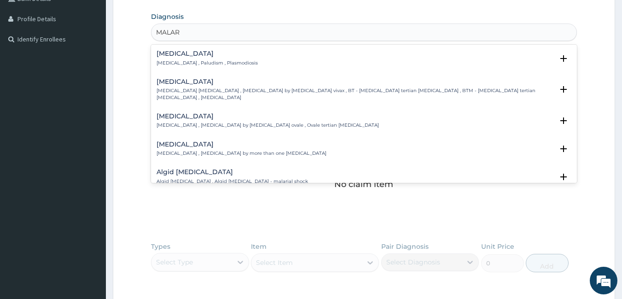
click at [216, 59] on div "[MEDICAL_DATA] [MEDICAL_DATA] , Paludism , Plasmodiosis" at bounding box center [207, 58] width 101 height 16
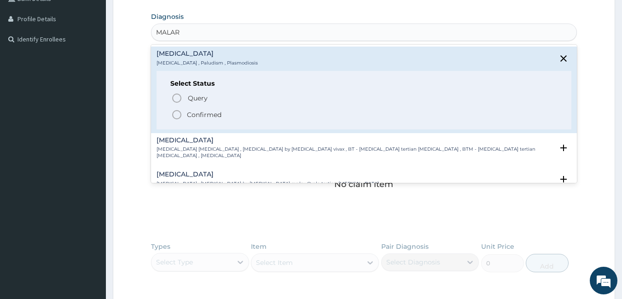
click at [208, 117] on p "Confirmed" at bounding box center [204, 114] width 35 height 9
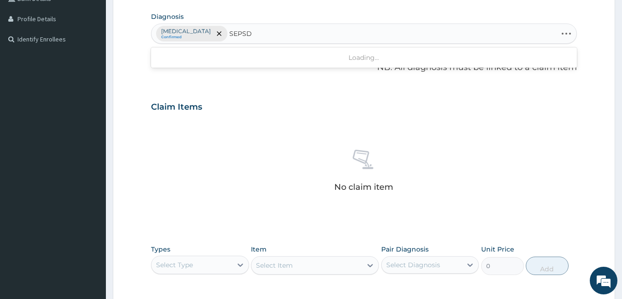
type input "SEPS"
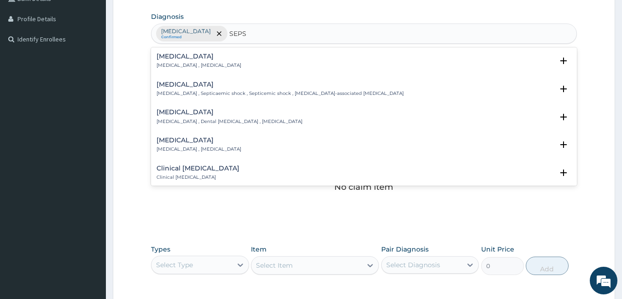
click at [184, 64] on p "[MEDICAL_DATA] , [MEDICAL_DATA]" at bounding box center [199, 65] width 85 height 6
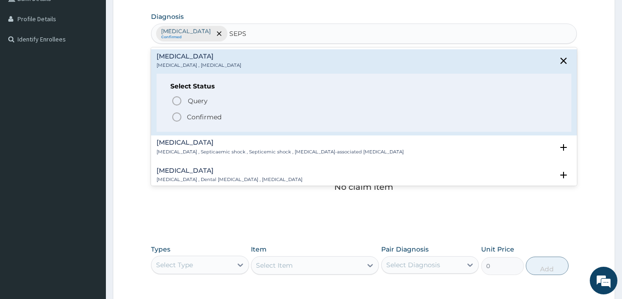
click at [204, 118] on p "Confirmed" at bounding box center [204, 116] width 35 height 9
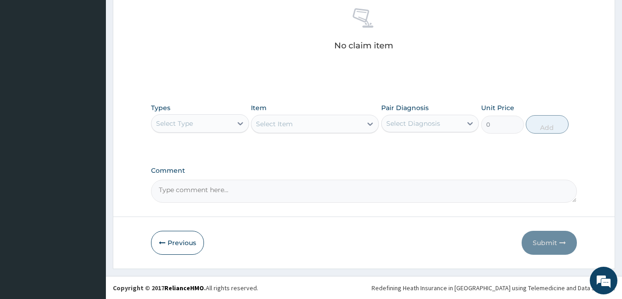
scroll to position [365, 0]
click at [234, 125] on div at bounding box center [240, 123] width 17 height 17
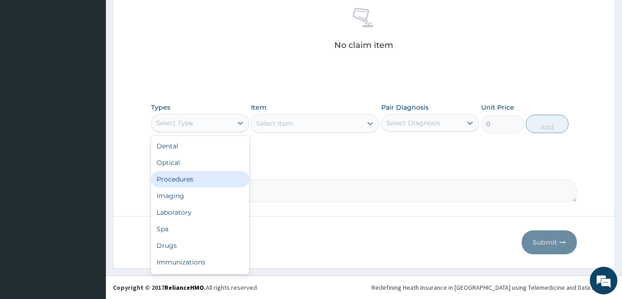
click at [201, 183] on div "Procedures" at bounding box center [200, 179] width 98 height 17
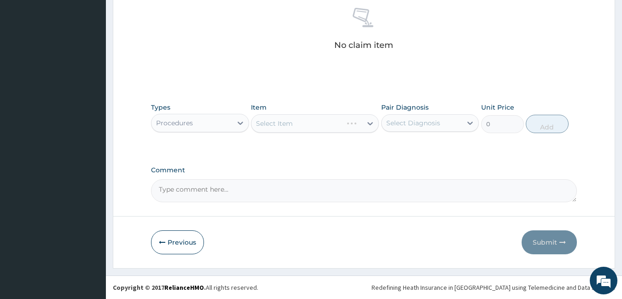
click at [360, 123] on div "Select Item" at bounding box center [315, 123] width 128 height 18
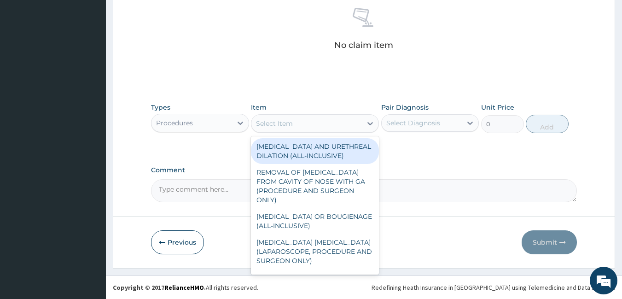
click at [341, 128] on div "Select Item" at bounding box center [307, 123] width 111 height 15
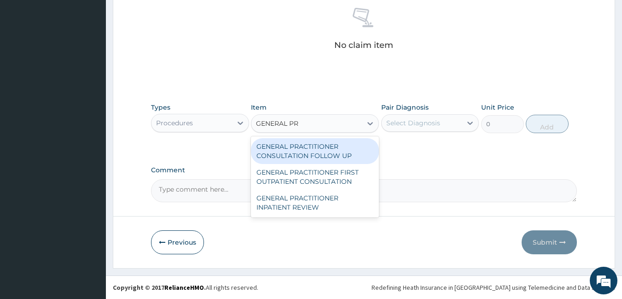
type input "GENERAL PRA"
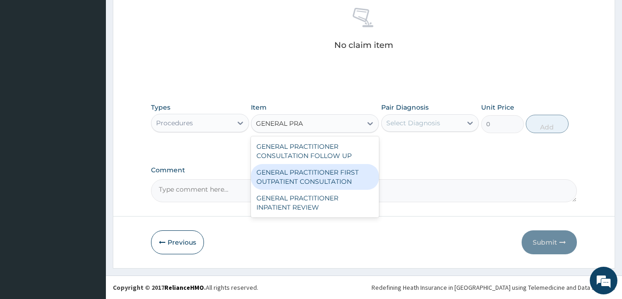
click at [331, 179] on div "GENERAL PRACTITIONER FIRST OUTPATIENT CONSULTATION" at bounding box center [315, 177] width 128 height 26
type input "3750"
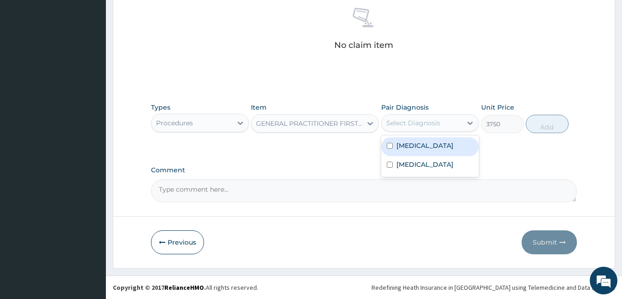
click at [393, 128] on div "Select Diagnosis" at bounding box center [422, 123] width 81 height 15
drag, startPoint x: 425, startPoint y: 148, endPoint x: 500, endPoint y: 123, distance: 79.1
click at [425, 148] on div "[MEDICAL_DATA]" at bounding box center [430, 146] width 98 height 19
checkbox input "true"
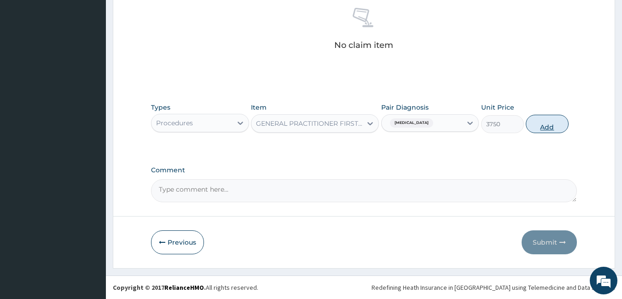
click at [550, 126] on button "Add" at bounding box center [547, 124] width 43 height 18
type input "0"
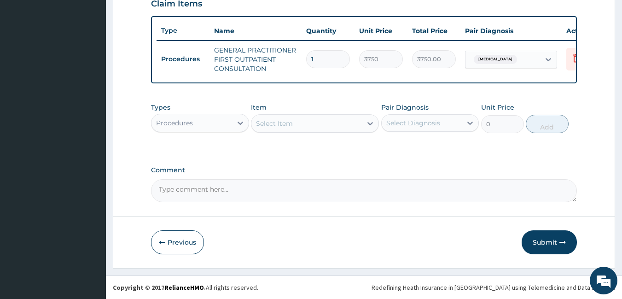
click at [216, 128] on div "Procedures" at bounding box center [192, 123] width 81 height 15
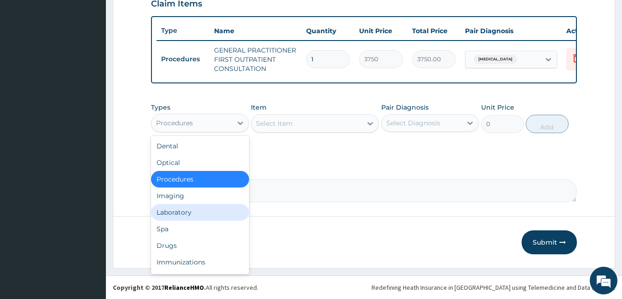
click at [197, 216] on div "Laboratory" at bounding box center [200, 212] width 98 height 17
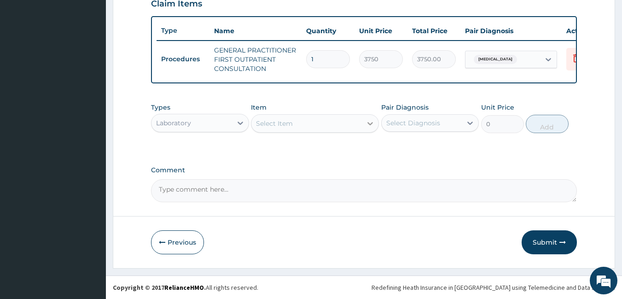
click at [375, 121] on div at bounding box center [370, 123] width 17 height 17
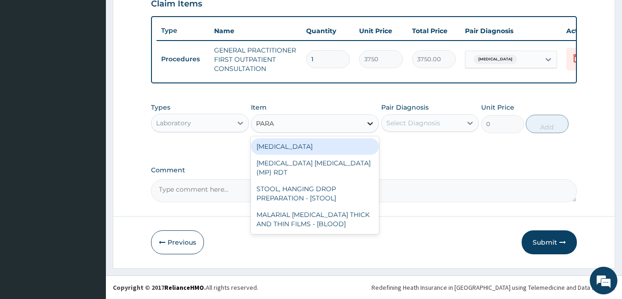
type input "PARAS"
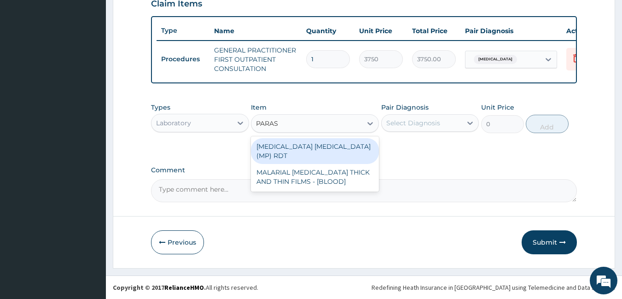
click at [358, 144] on div "[MEDICAL_DATA] [MEDICAL_DATA] (MP) RDT" at bounding box center [315, 151] width 128 height 26
type input "2000"
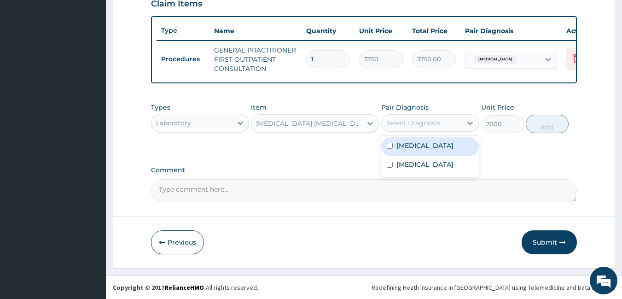
click at [401, 125] on div "Select Diagnosis" at bounding box center [414, 122] width 54 height 9
click at [424, 151] on div "[MEDICAL_DATA]" at bounding box center [430, 146] width 98 height 19
checkbox input "true"
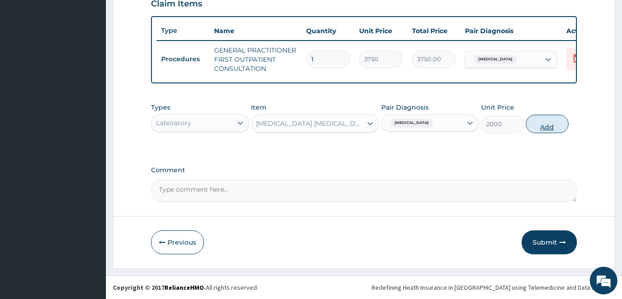
click at [542, 124] on button "Add" at bounding box center [547, 124] width 43 height 18
type input "0"
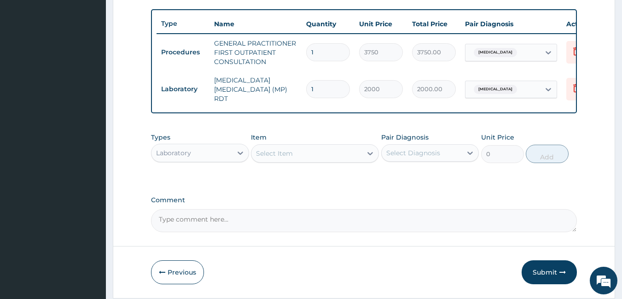
click at [303, 154] on div "Select Item" at bounding box center [307, 153] width 111 height 15
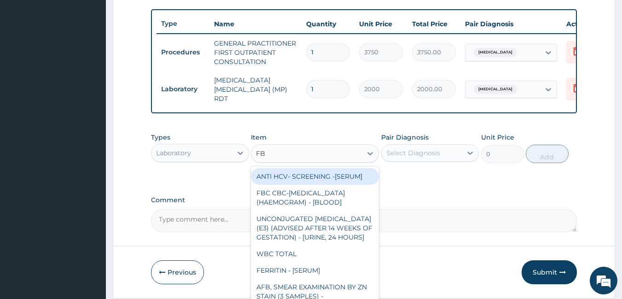
type input "FBC"
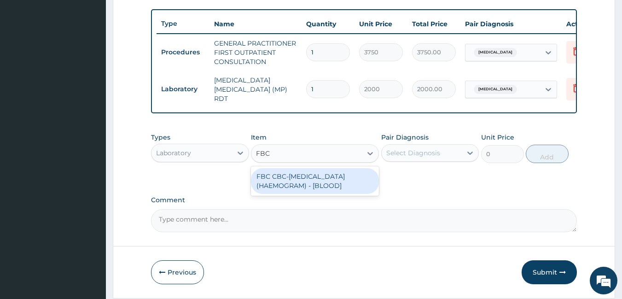
click at [303, 174] on div "FBC CBC-[MEDICAL_DATA] (HAEMOGRAM) - [BLOOD]" at bounding box center [315, 181] width 128 height 26
type input "5000"
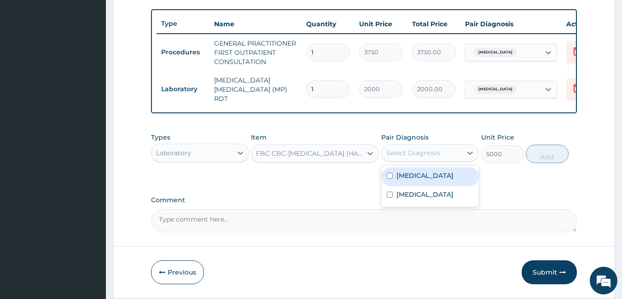
click at [432, 156] on div "Select Diagnosis" at bounding box center [414, 152] width 54 height 9
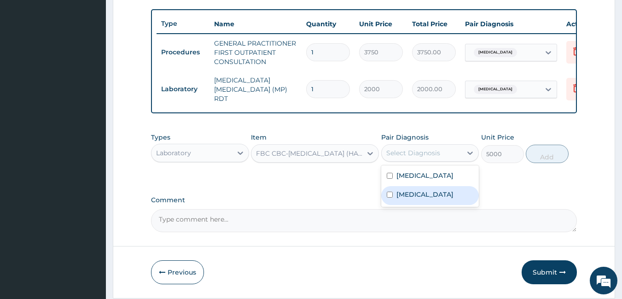
click at [427, 196] on div "[MEDICAL_DATA]" at bounding box center [430, 195] width 98 height 19
checkbox input "true"
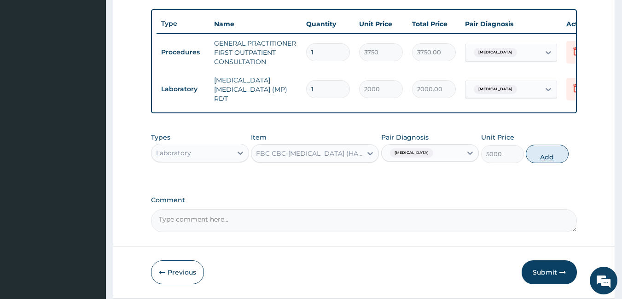
click at [538, 157] on button "Add" at bounding box center [547, 154] width 43 height 18
type input "0"
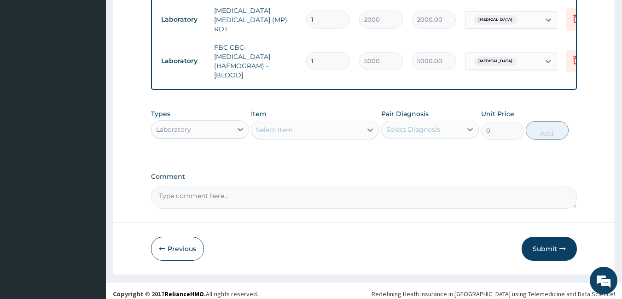
scroll to position [411, 0]
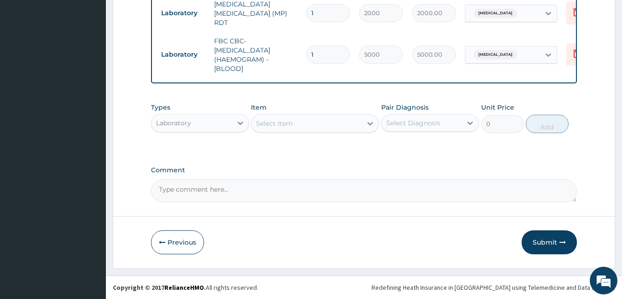
click at [212, 125] on div "Laboratory" at bounding box center [192, 123] width 81 height 15
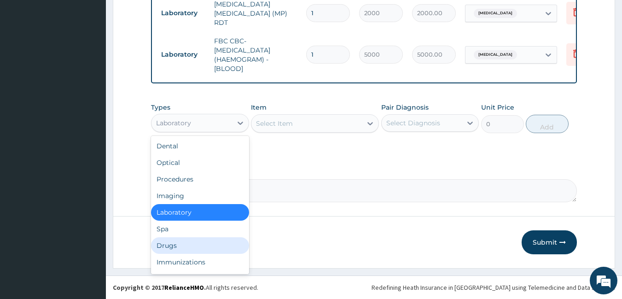
click at [188, 246] on div "Drugs" at bounding box center [200, 245] width 98 height 17
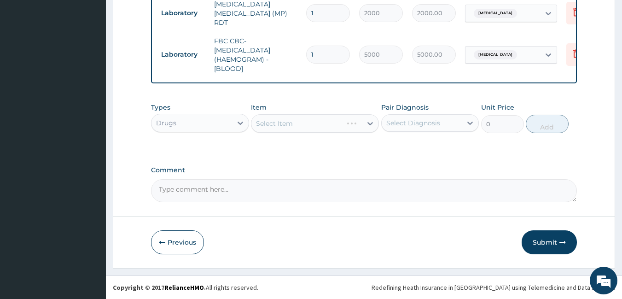
click at [312, 124] on div "Select Item" at bounding box center [315, 123] width 128 height 18
click at [332, 126] on div "Select Item" at bounding box center [315, 123] width 128 height 18
click at [343, 122] on div "Select Item" at bounding box center [307, 123] width 111 height 15
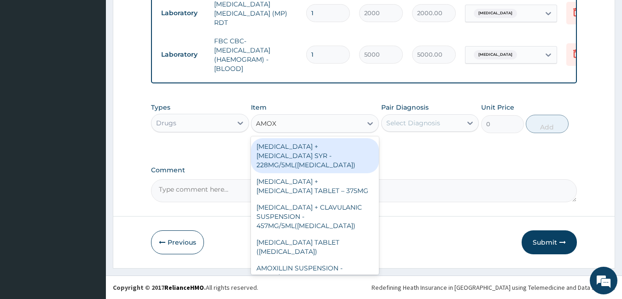
type input "AMOXI"
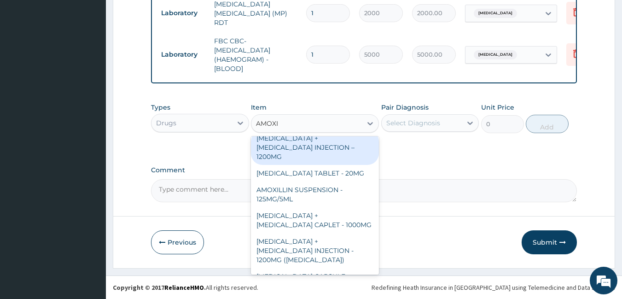
scroll to position [276, 0]
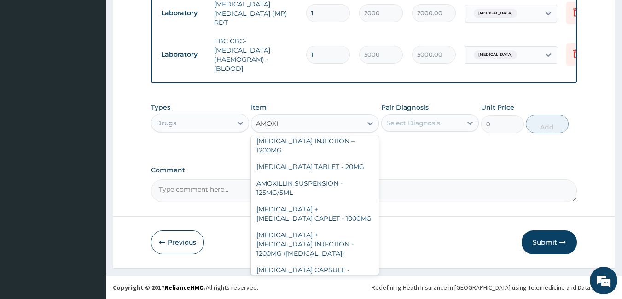
click at [351, 287] on div "[MEDICAL_DATA] CAPSULE - 250MG" at bounding box center [315, 300] width 128 height 26
type input "56"
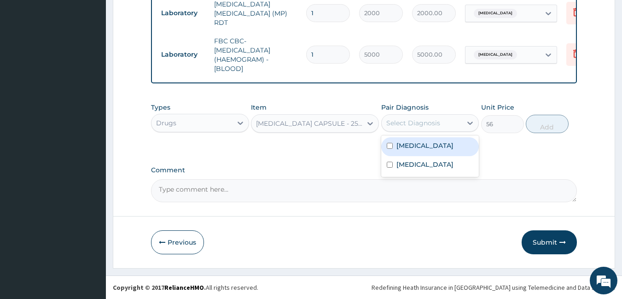
click at [414, 123] on div "Select Diagnosis" at bounding box center [414, 122] width 54 height 9
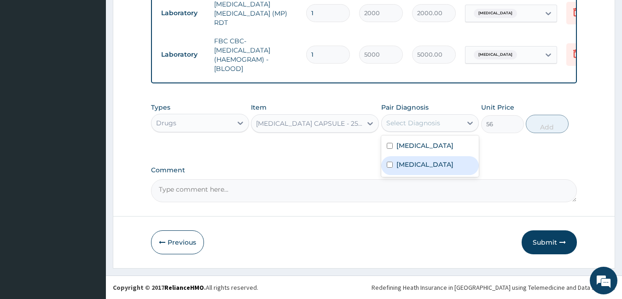
click at [419, 162] on div "[MEDICAL_DATA]" at bounding box center [430, 165] width 98 height 19
checkbox input "true"
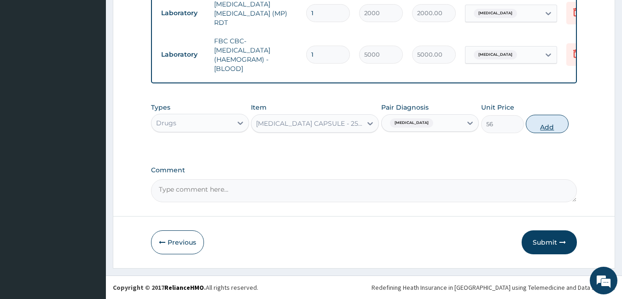
click at [539, 124] on button "Add" at bounding box center [547, 124] width 43 height 18
type input "0"
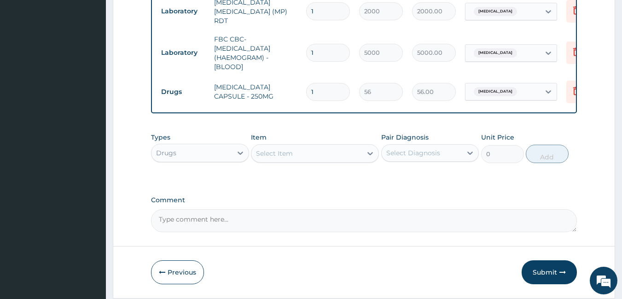
click at [335, 85] on input "1" at bounding box center [328, 92] width 44 height 18
type input "10"
type input "560.00"
type input "10"
click at [273, 153] on div "Select Item" at bounding box center [274, 153] width 37 height 9
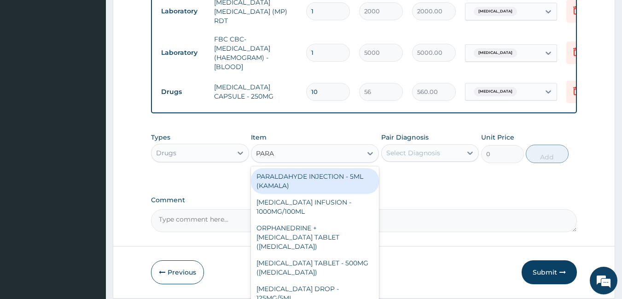
type input "PARAC"
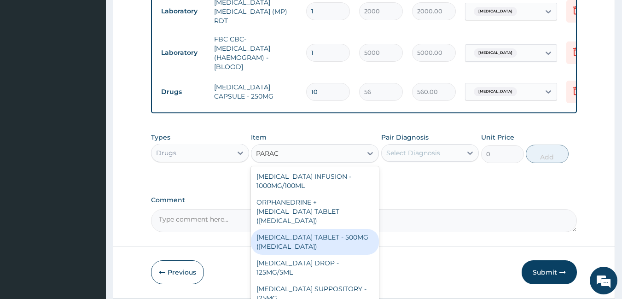
click at [317, 245] on div "[MEDICAL_DATA] TABLET - 500MG ([MEDICAL_DATA])" at bounding box center [315, 242] width 128 height 26
type input "42"
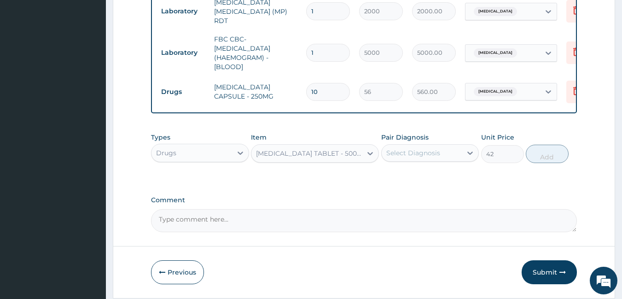
click at [427, 157] on div "Select Diagnosis" at bounding box center [414, 152] width 54 height 9
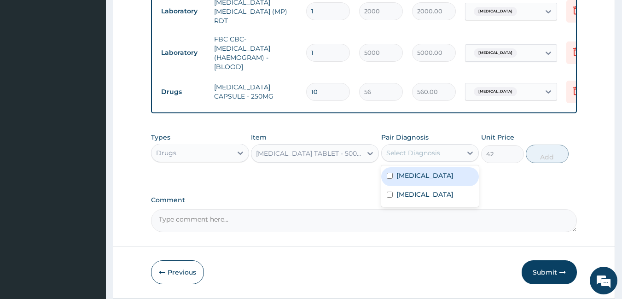
click at [442, 178] on div "[MEDICAL_DATA]" at bounding box center [430, 176] width 98 height 19
checkbox input "true"
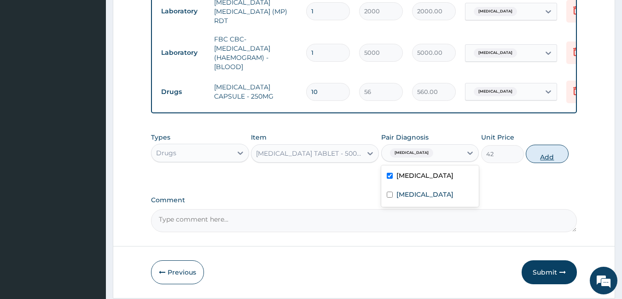
click at [548, 158] on button "Add" at bounding box center [547, 154] width 43 height 18
type input "0"
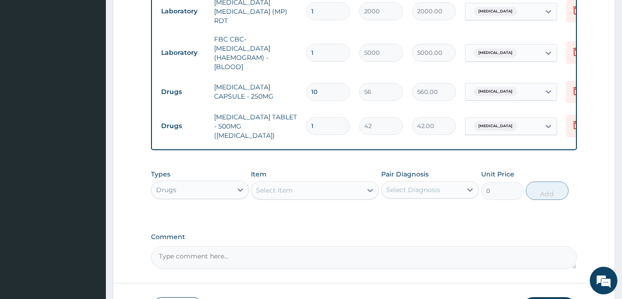
type input "0.00"
type input "6"
type input "252.00"
type input "6"
click at [322, 187] on div "Select Item" at bounding box center [307, 190] width 111 height 15
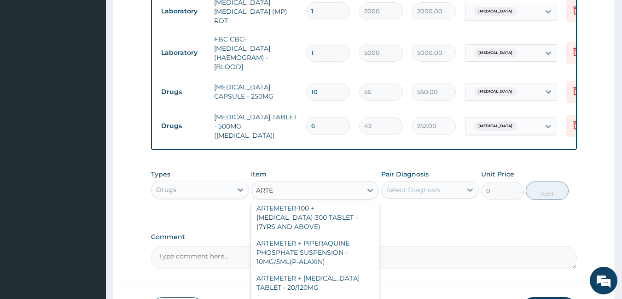
scroll to position [92, 0]
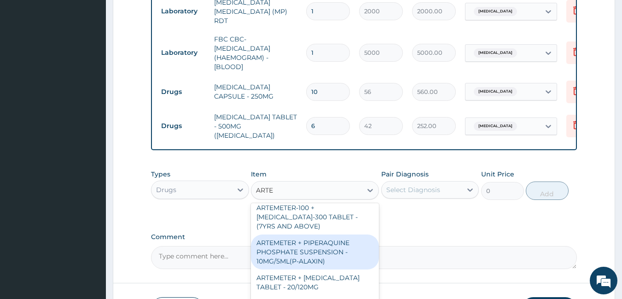
type input "ARTEM"
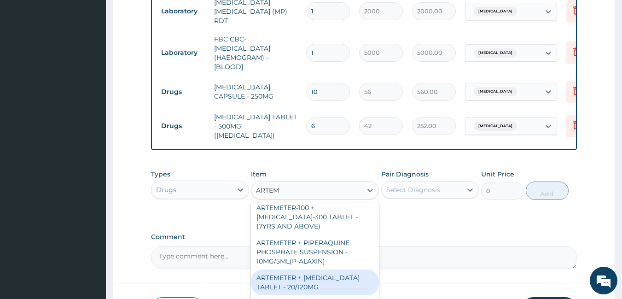
click at [305, 277] on div "ARTEMETER + [MEDICAL_DATA] TABLET - 20/120MG" at bounding box center [315, 283] width 128 height 26
type input "196"
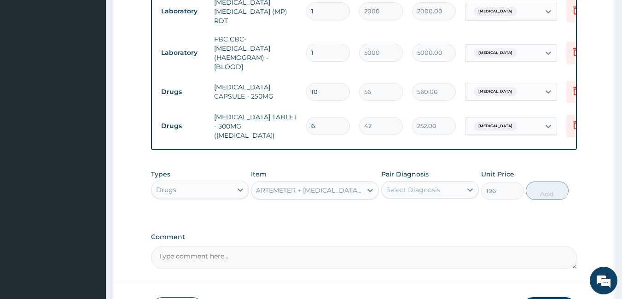
click at [410, 188] on div "Select Diagnosis" at bounding box center [414, 189] width 54 height 9
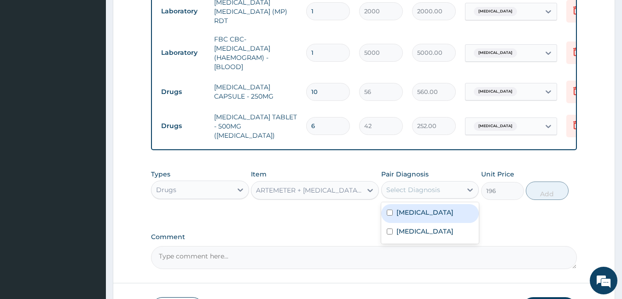
click at [415, 208] on label "[MEDICAL_DATA]" at bounding box center [425, 212] width 57 height 9
checkbox input "true"
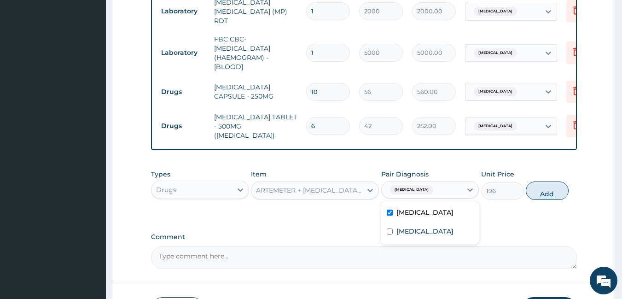
click at [553, 186] on button "Add" at bounding box center [547, 191] width 43 height 18
type input "0"
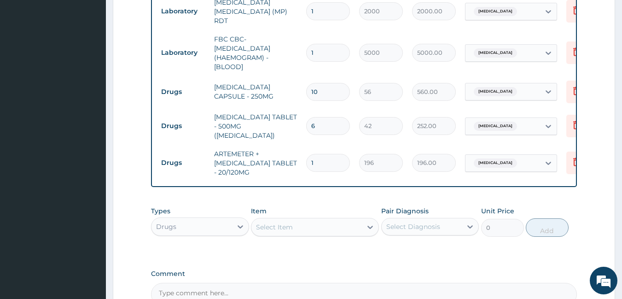
type input "12"
type input "2352.00"
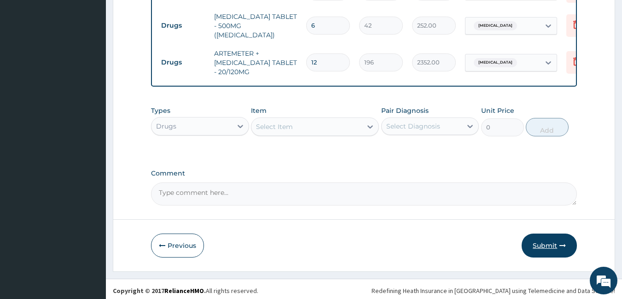
type input "12"
click at [551, 243] on button "Submit" at bounding box center [549, 246] width 55 height 24
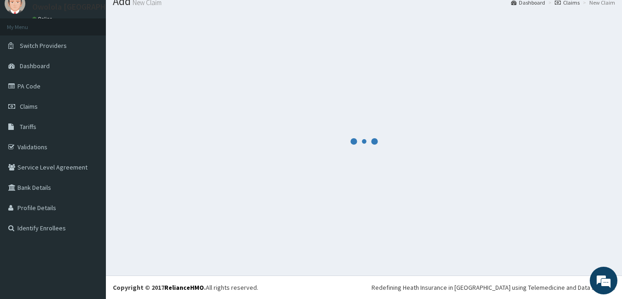
scroll to position [512, 0]
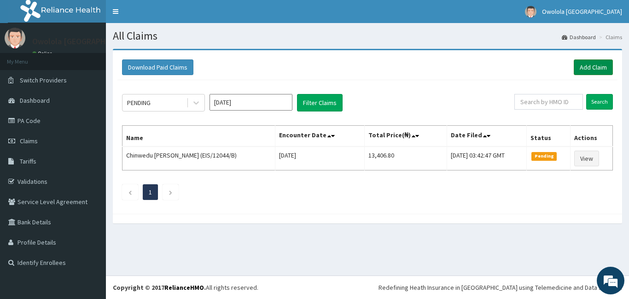
click at [595, 65] on link "Add Claim" at bounding box center [593, 67] width 39 height 16
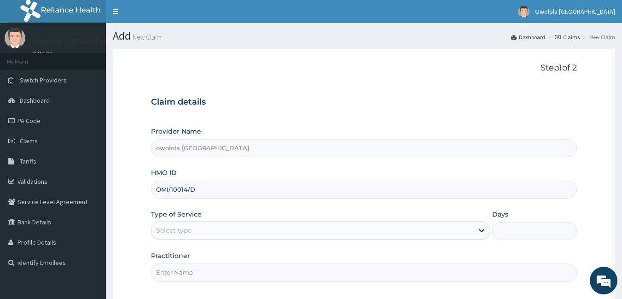
scroll to position [85, 0]
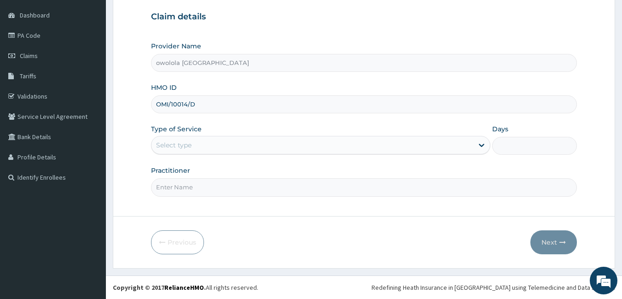
type input "OMI/10014/D"
click at [210, 148] on div "Select type" at bounding box center [313, 145] width 322 height 15
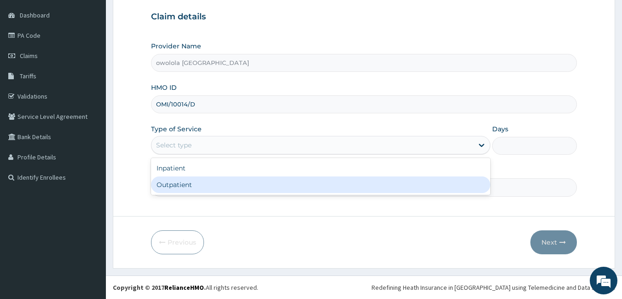
click at [197, 185] on div "Outpatient" at bounding box center [321, 184] width 340 height 17
type input "1"
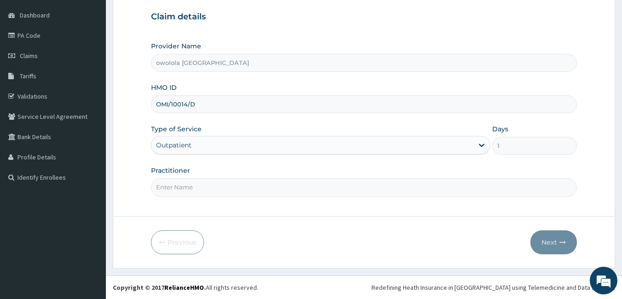
click at [436, 192] on input "Practitioner" at bounding box center [364, 187] width 427 height 18
type input "[PERSON_NAME]"
click at [557, 246] on button "Next" at bounding box center [554, 242] width 47 height 24
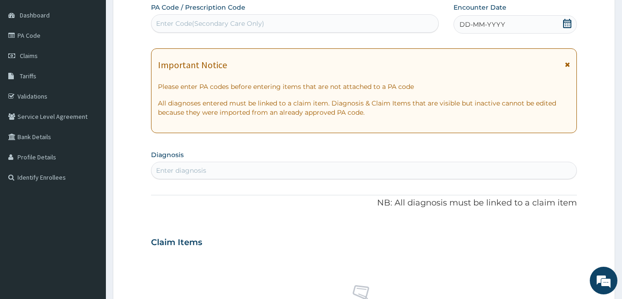
click at [565, 23] on icon at bounding box center [567, 23] width 9 height 9
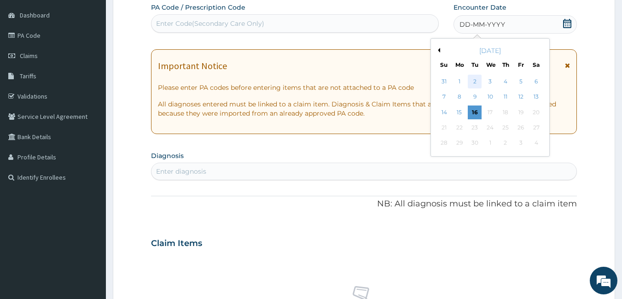
click at [479, 82] on div "2" at bounding box center [476, 82] width 14 height 14
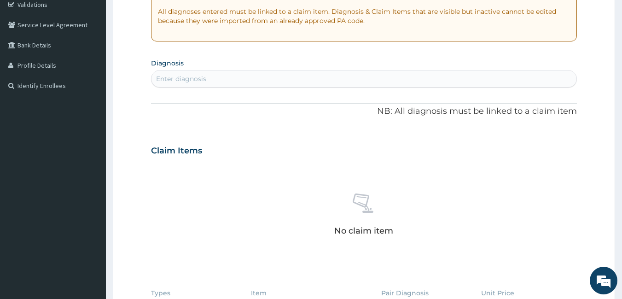
scroll to position [177, 0]
click at [292, 81] on div "Enter diagnosis" at bounding box center [365, 78] width 426 height 15
type input "MALAR"
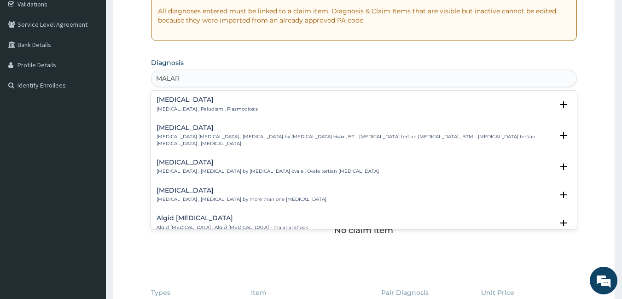
click at [218, 104] on div "[MEDICAL_DATA] [MEDICAL_DATA] , Paludism , Plasmodiosis" at bounding box center [207, 104] width 101 height 16
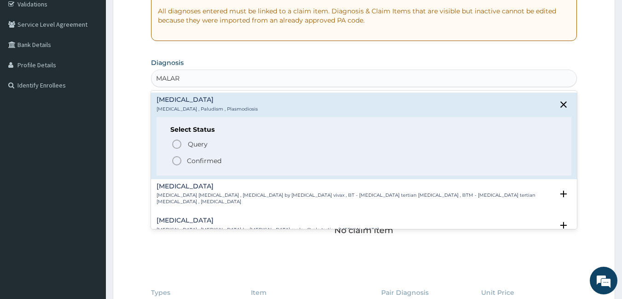
click at [198, 161] on p "Confirmed" at bounding box center [204, 160] width 35 height 9
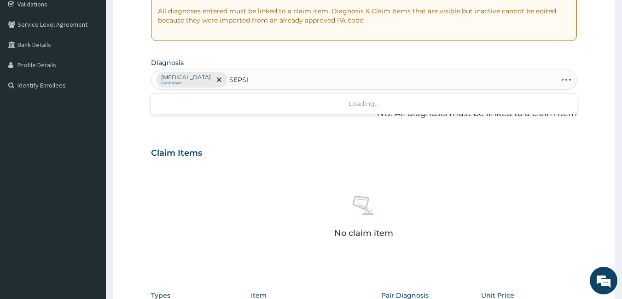
type input "[MEDICAL_DATA]"
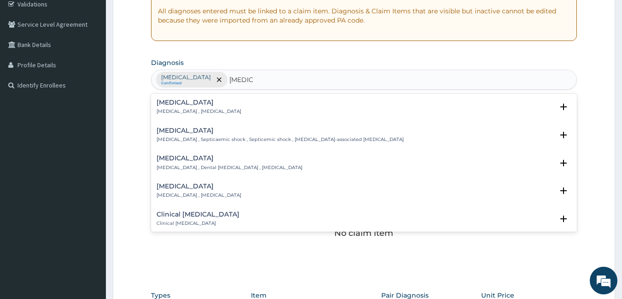
click at [170, 107] on div "[MEDICAL_DATA] [MEDICAL_DATA] , [MEDICAL_DATA]" at bounding box center [199, 107] width 85 height 16
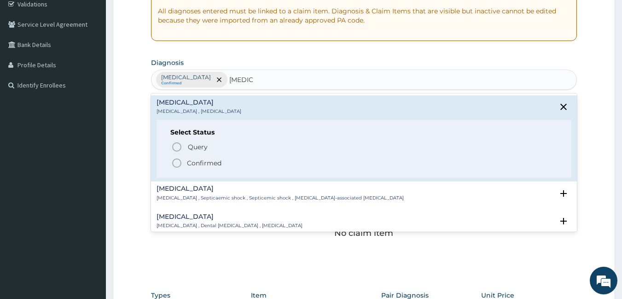
click at [190, 160] on p "Confirmed" at bounding box center [204, 162] width 35 height 9
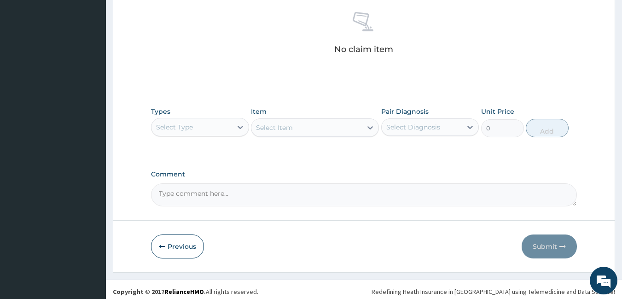
scroll to position [362, 0]
click at [210, 127] on div "Select Type" at bounding box center [192, 126] width 81 height 15
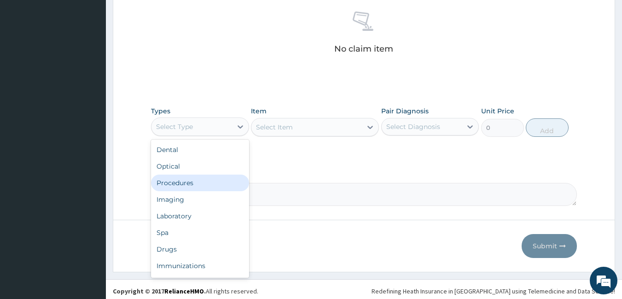
click at [205, 182] on div "Procedures" at bounding box center [200, 183] width 98 height 17
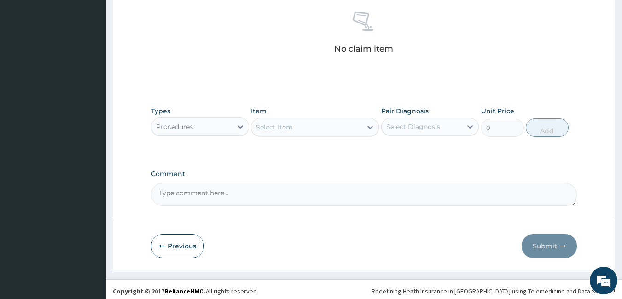
click at [310, 121] on div "Select Item" at bounding box center [307, 127] width 111 height 15
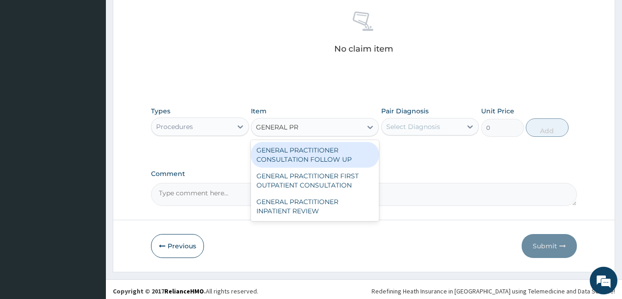
type input "GENERAL PRA"
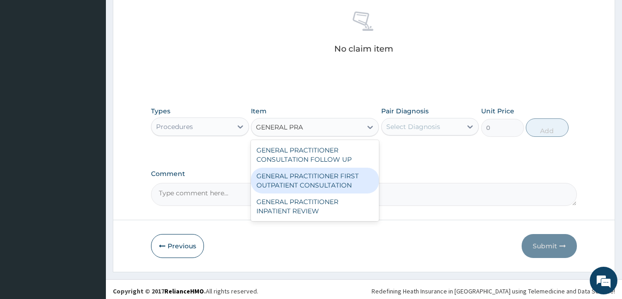
click at [284, 184] on div "GENERAL PRACTITIONER FIRST OUTPATIENT CONSULTATION" at bounding box center [315, 181] width 128 height 26
type input "3750"
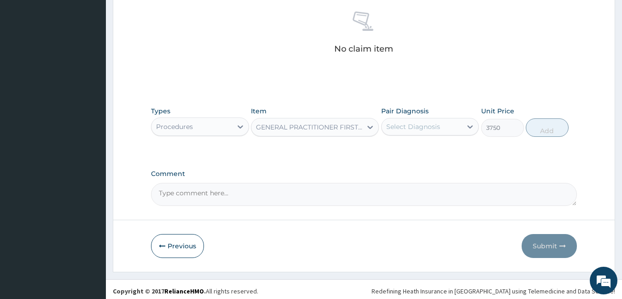
click at [423, 121] on div "Select Diagnosis" at bounding box center [422, 126] width 81 height 15
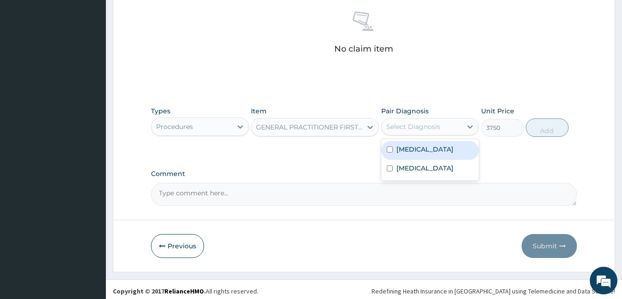
click at [432, 154] on div "[MEDICAL_DATA]" at bounding box center [430, 150] width 98 height 19
checkbox input "true"
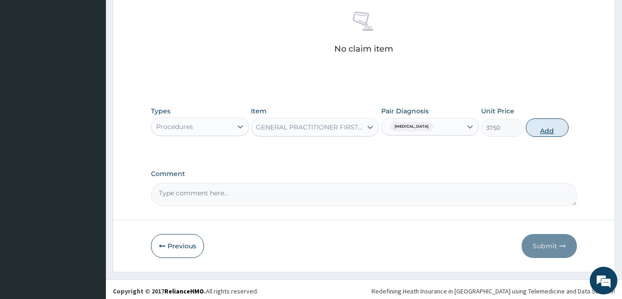
click at [546, 129] on button "Add" at bounding box center [547, 127] width 43 height 18
type input "0"
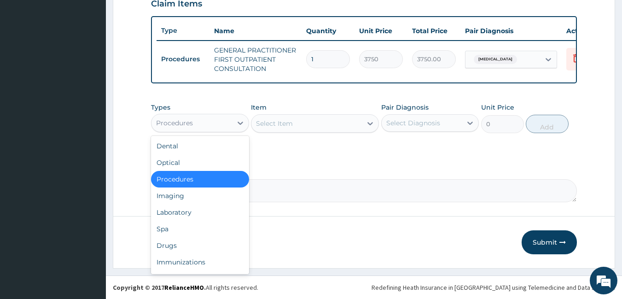
click at [226, 124] on div "Procedures" at bounding box center [192, 123] width 81 height 15
click at [189, 213] on div "Laboratory" at bounding box center [200, 212] width 98 height 17
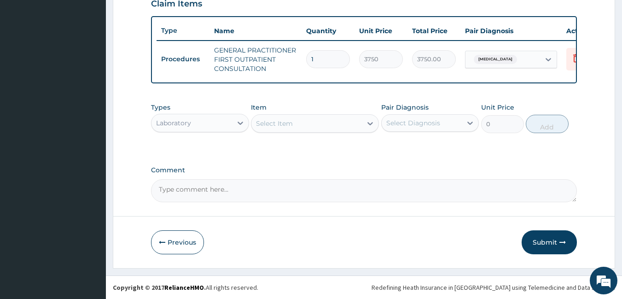
click at [362, 125] on div "Select Item" at bounding box center [307, 123] width 111 height 15
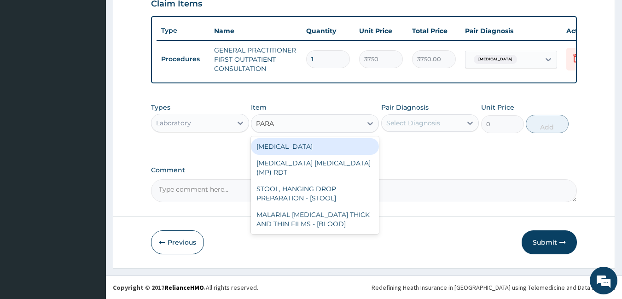
type input "PARAS"
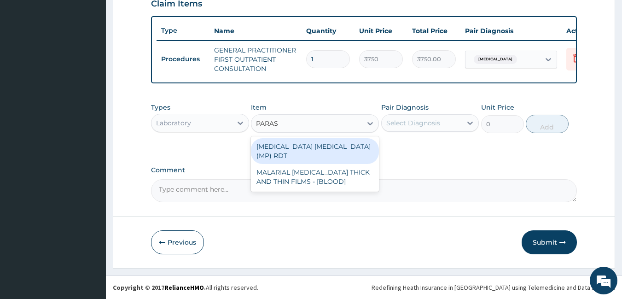
click at [326, 152] on div "[MEDICAL_DATA] [MEDICAL_DATA] (MP) RDT" at bounding box center [315, 151] width 128 height 26
type input "2000"
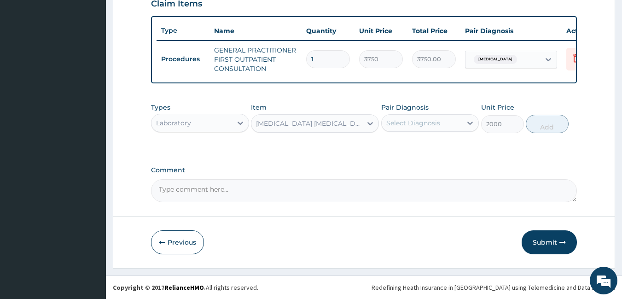
click at [401, 123] on div "Select Diagnosis" at bounding box center [414, 122] width 54 height 9
click at [406, 146] on label "Malaria" at bounding box center [425, 145] width 57 height 9
checkbox input "true"
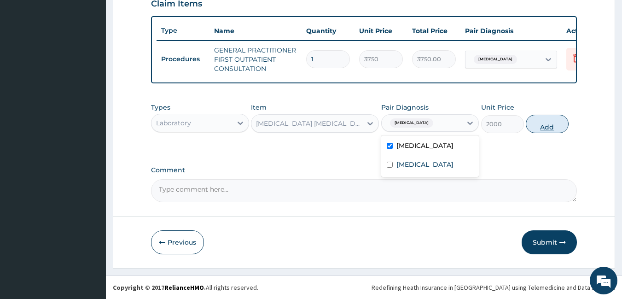
click at [541, 124] on button "Add" at bounding box center [547, 124] width 43 height 18
type input "0"
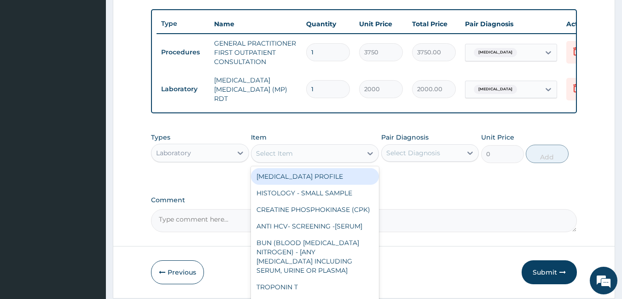
click at [298, 158] on div "Select Item" at bounding box center [307, 153] width 111 height 15
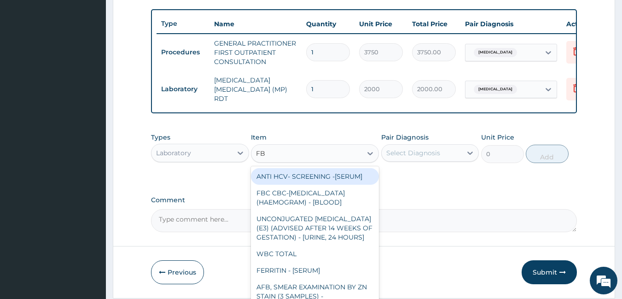
type input "FBC"
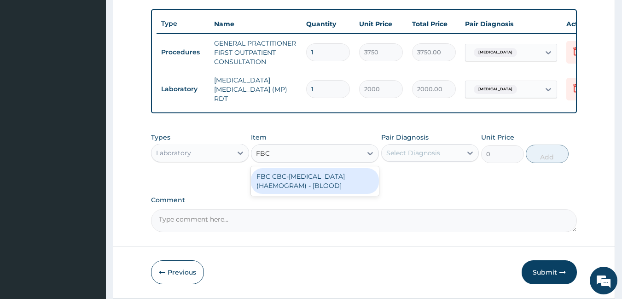
click at [300, 181] on div "FBC CBC-COMPLETE BLOOD COUNT (HAEMOGRAM) - [BLOOD]" at bounding box center [315, 181] width 128 height 26
type input "5000"
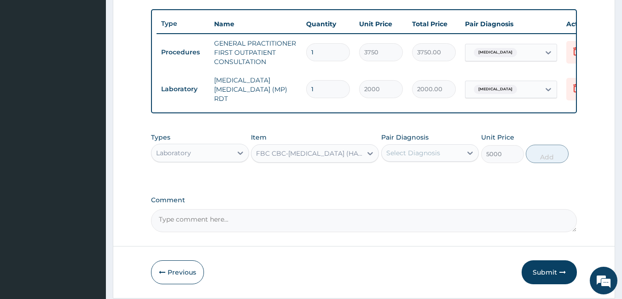
click at [431, 155] on div "Select Diagnosis" at bounding box center [414, 152] width 54 height 9
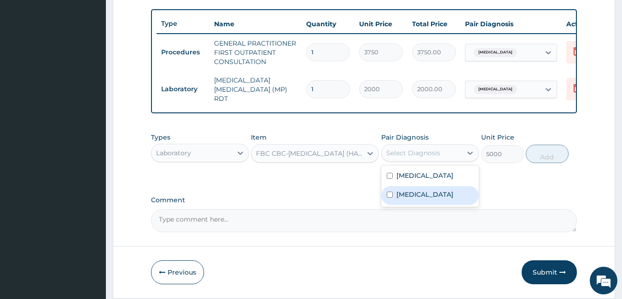
click at [431, 199] on div "Sepsis" at bounding box center [430, 195] width 98 height 19
checkbox input "true"
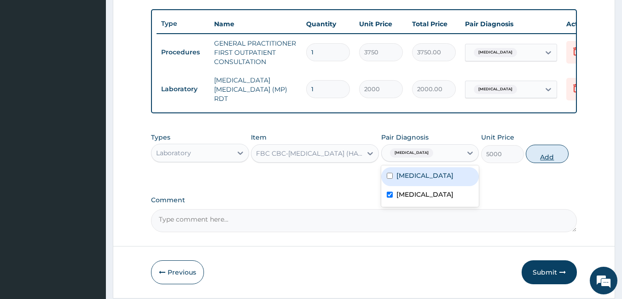
click at [541, 159] on button "Add" at bounding box center [547, 154] width 43 height 18
type input "0"
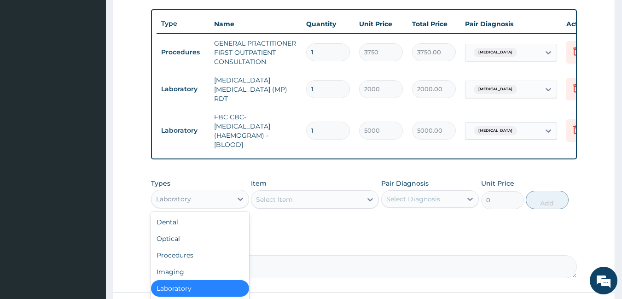
click at [215, 205] on div "Laboratory" at bounding box center [192, 199] width 81 height 15
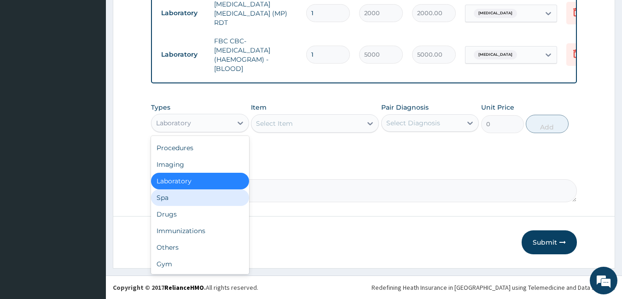
scroll to position [411, 0]
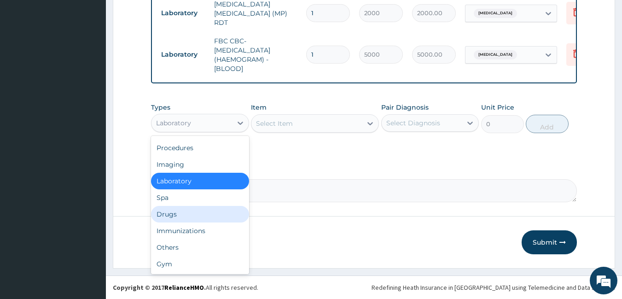
click at [184, 215] on div "Drugs" at bounding box center [200, 214] width 98 height 17
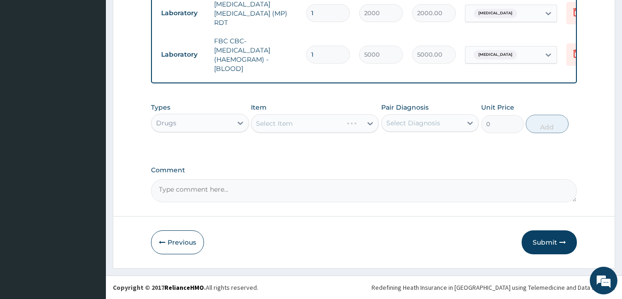
click at [359, 126] on div "Select Item" at bounding box center [315, 123] width 128 height 18
click at [364, 126] on div at bounding box center [370, 123] width 17 height 17
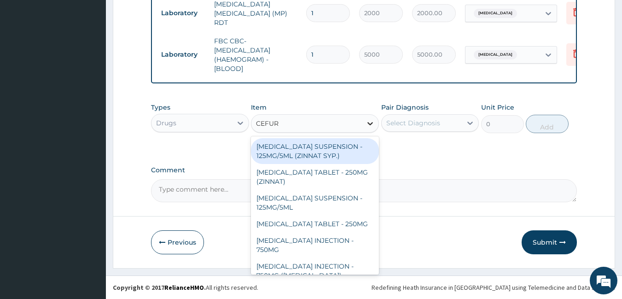
type input "CEFURO"
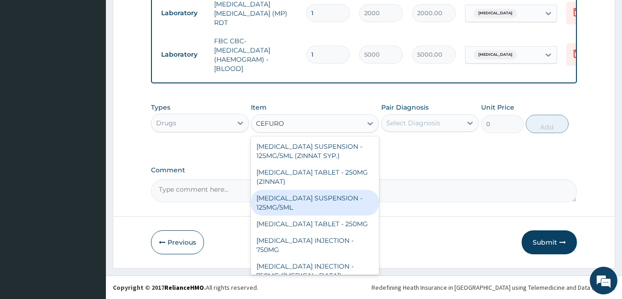
click at [323, 200] on div "[MEDICAL_DATA] SUSPENSION - 125MG/5ML" at bounding box center [315, 203] width 128 height 26
type input "3919.9999999999995"
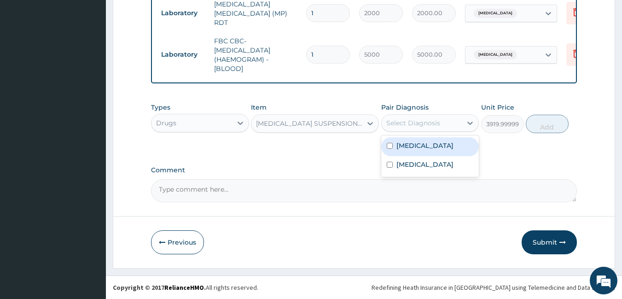
click at [435, 123] on div "Select Diagnosis" at bounding box center [414, 122] width 54 height 9
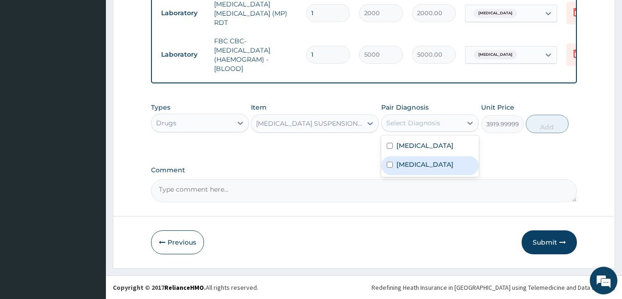
click at [428, 164] on div "[MEDICAL_DATA]" at bounding box center [430, 165] width 98 height 19
checkbox input "true"
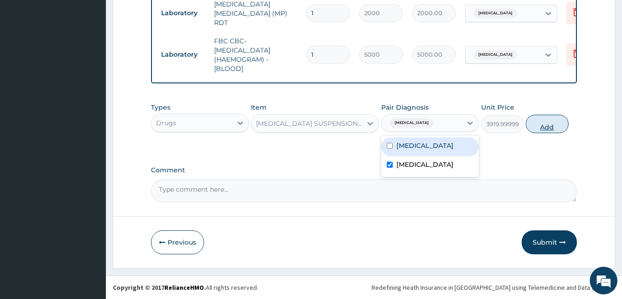
click at [555, 123] on button "Add" at bounding box center [547, 124] width 43 height 18
type input "0"
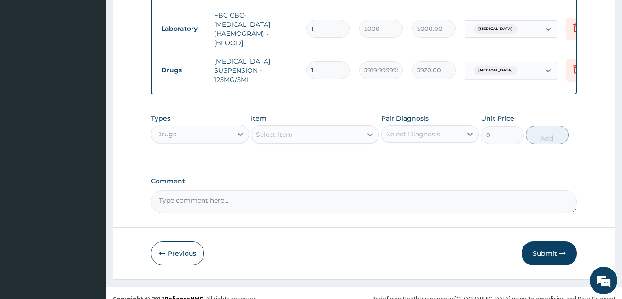
scroll to position [448, 0]
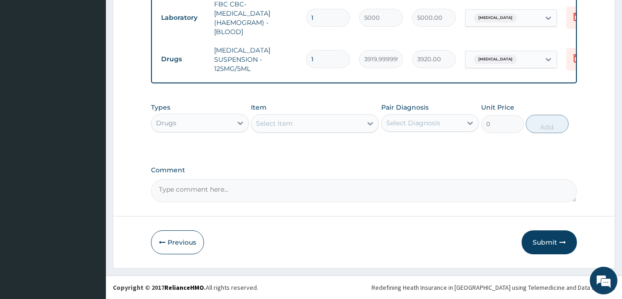
click at [328, 126] on div "Select Item" at bounding box center [307, 123] width 111 height 15
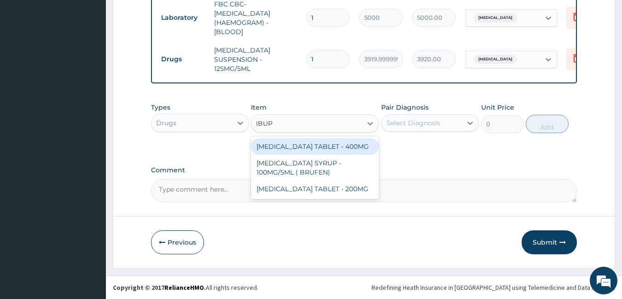
type input "IBUPR"
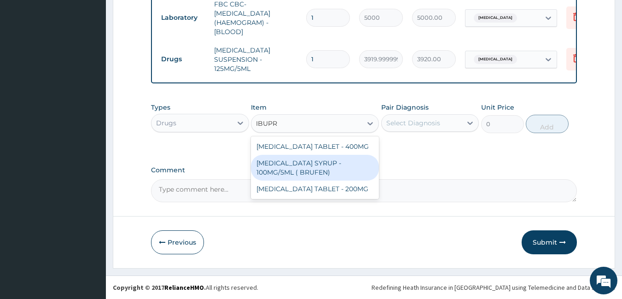
click at [307, 167] on div "[MEDICAL_DATA] SYRUP - 100MG/5ML ( BRUFEN)" at bounding box center [315, 168] width 128 height 26
type input "475.99999999999994"
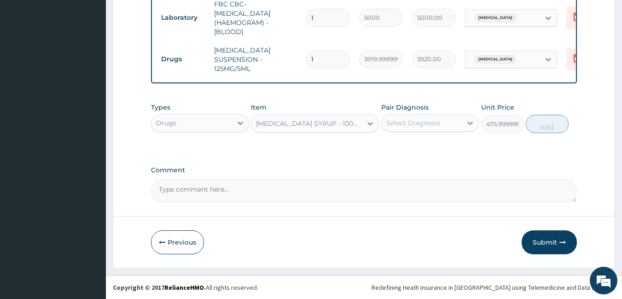
click at [420, 127] on div "Select Diagnosis" at bounding box center [414, 122] width 54 height 9
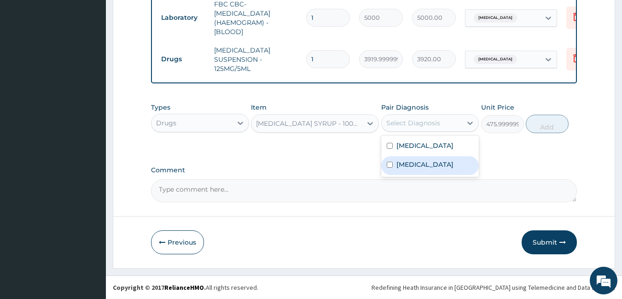
click at [442, 164] on div "[MEDICAL_DATA]" at bounding box center [430, 165] width 98 height 19
checkbox input "true"
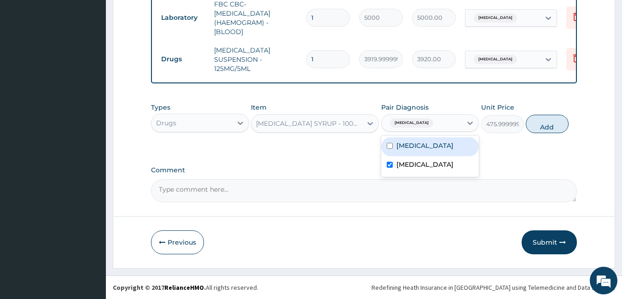
click at [435, 139] on div "[MEDICAL_DATA]" at bounding box center [430, 146] width 98 height 19
checkbox input "true"
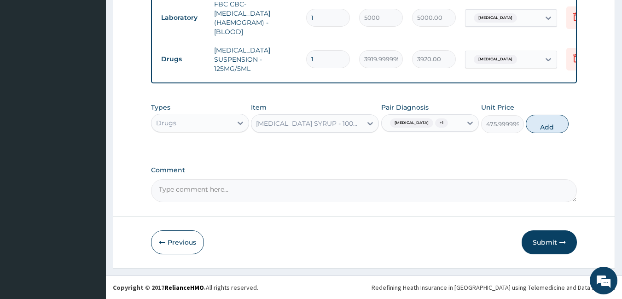
drag, startPoint x: 537, startPoint y: 124, endPoint x: 528, endPoint y: 125, distance: 8.8
click at [537, 124] on button "Add" at bounding box center [547, 124] width 43 height 18
type input "0"
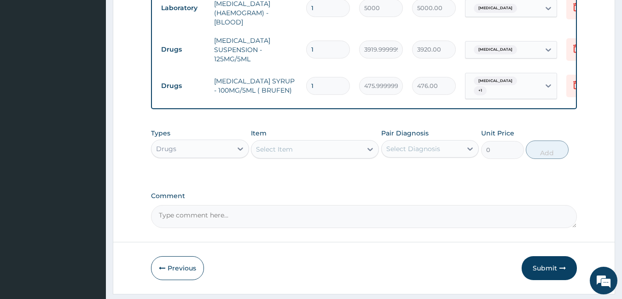
scroll to position [480, 0]
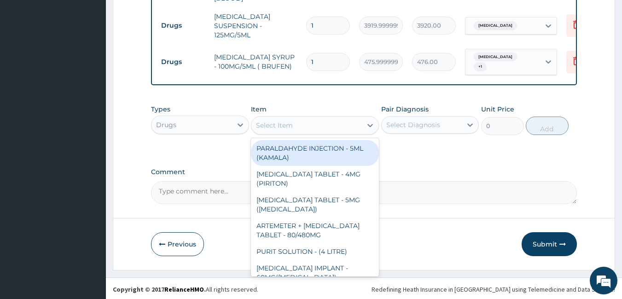
click at [329, 126] on div "Select Item" at bounding box center [307, 125] width 111 height 15
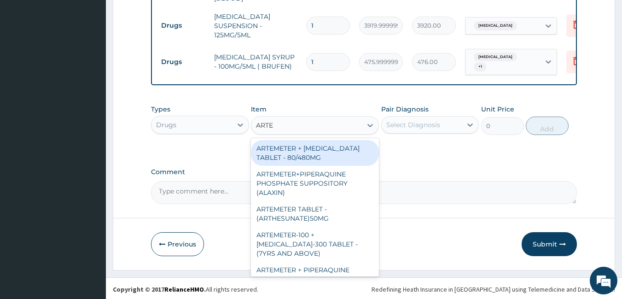
type input "ARTEM"
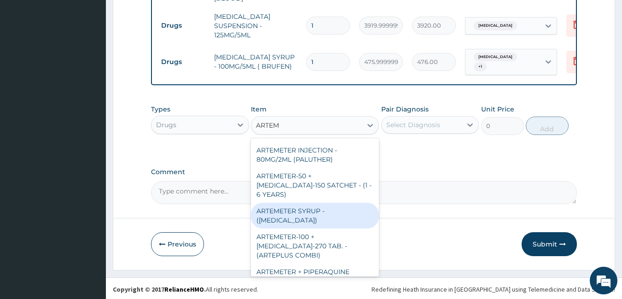
scroll to position [322, 0]
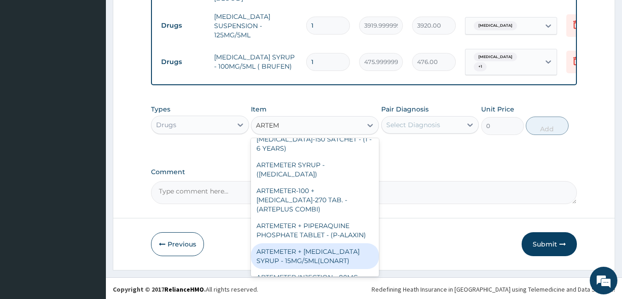
click at [339, 243] on div "ARTEMETER + LUMEFANTRINE SYRUP - 15MG/5ML(LONART)" at bounding box center [315, 256] width 128 height 26
type input "1680"
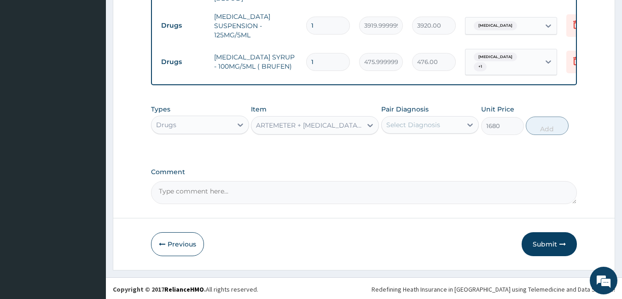
click at [427, 121] on div "Select Diagnosis" at bounding box center [414, 124] width 54 height 9
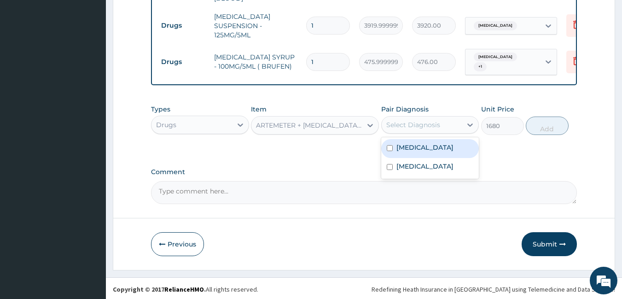
drag, startPoint x: 423, startPoint y: 145, endPoint x: 424, endPoint y: 149, distance: 4.7
click at [423, 147] on div "Malaria" at bounding box center [430, 148] width 98 height 19
checkbox input "true"
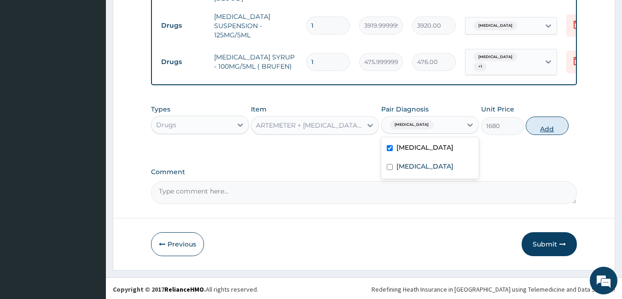
click at [553, 128] on button "Add" at bounding box center [547, 126] width 43 height 18
type input "0"
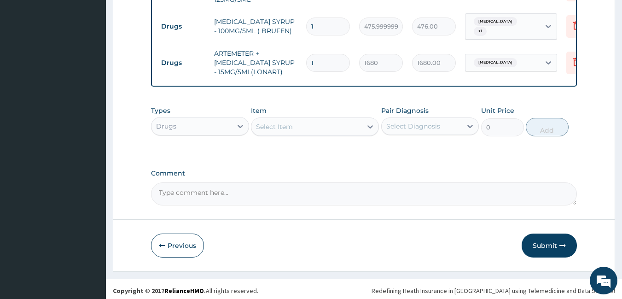
scroll to position [517, 0]
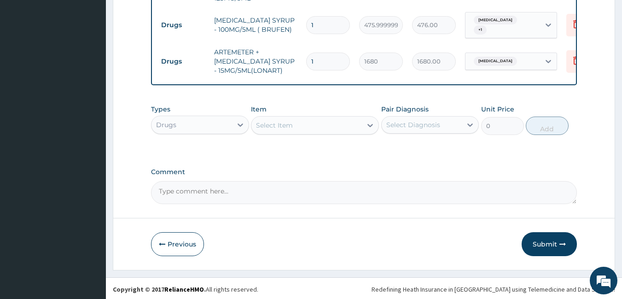
drag, startPoint x: 320, startPoint y: 195, endPoint x: 316, endPoint y: 196, distance: 4.7
click at [317, 196] on textarea "Comment" at bounding box center [364, 192] width 427 height 23
type textarea "CODE- PA/96DAD7"
click at [550, 241] on button "Submit" at bounding box center [549, 244] width 55 height 24
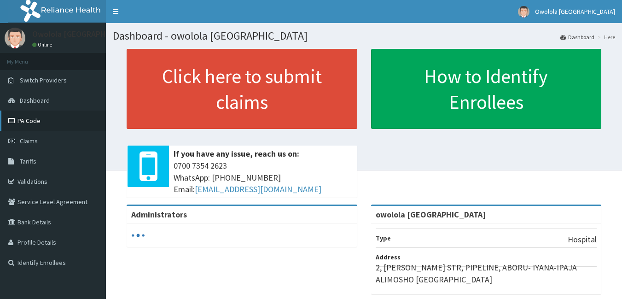
click at [40, 122] on link "PA Code" at bounding box center [53, 121] width 106 height 20
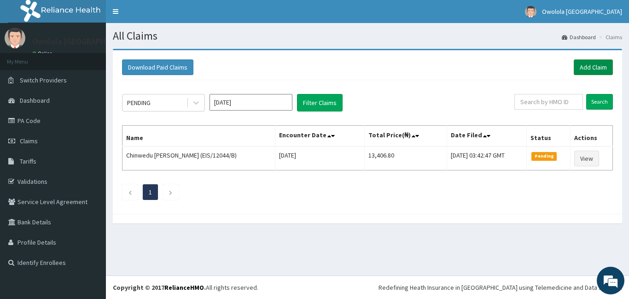
click at [593, 67] on link "Add Claim" at bounding box center [593, 67] width 39 height 16
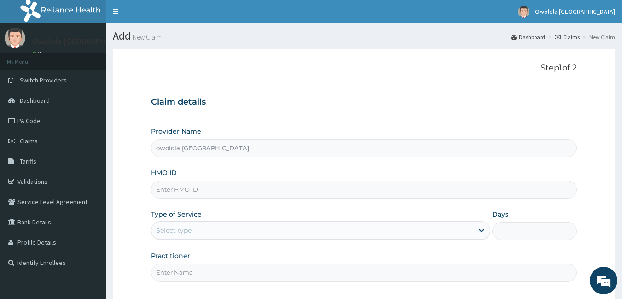
click at [278, 193] on input "HMO ID" at bounding box center [364, 190] width 427 height 18
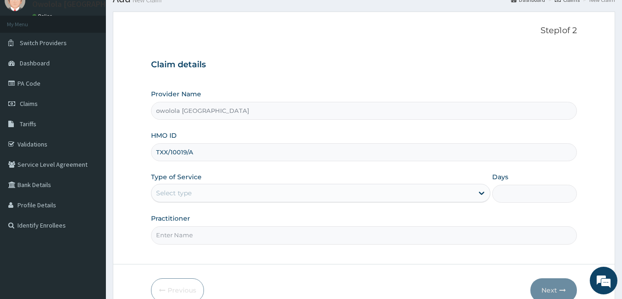
scroll to position [85, 0]
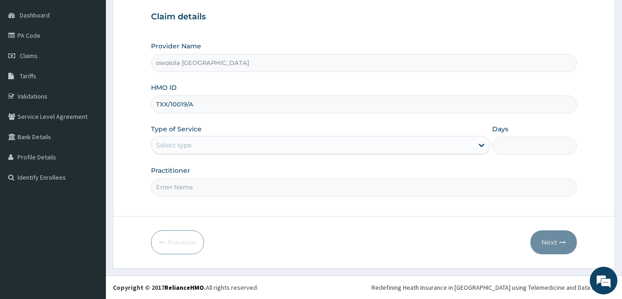
type input "TXX/10019/A"
click at [230, 147] on div "Select type" at bounding box center [313, 145] width 322 height 15
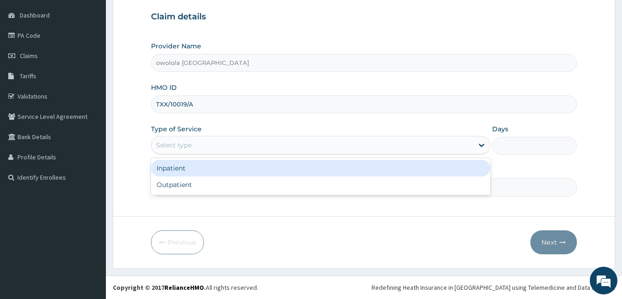
click at [195, 174] on div "Inpatient" at bounding box center [321, 168] width 340 height 17
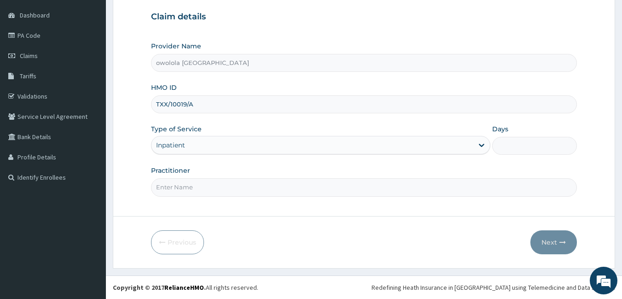
click at [518, 141] on input "Days" at bounding box center [535, 146] width 85 height 18
type input "1"
click at [425, 193] on input "Practitioner" at bounding box center [364, 187] width 427 height 18
type input "DR HENRY"
click at [556, 243] on button "Next" at bounding box center [554, 242] width 47 height 24
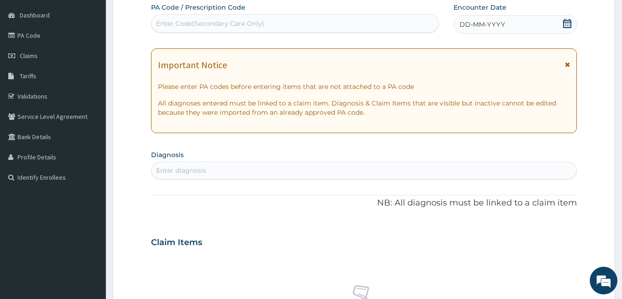
click at [574, 26] on div "DD-MM-YYYY" at bounding box center [515, 24] width 123 height 18
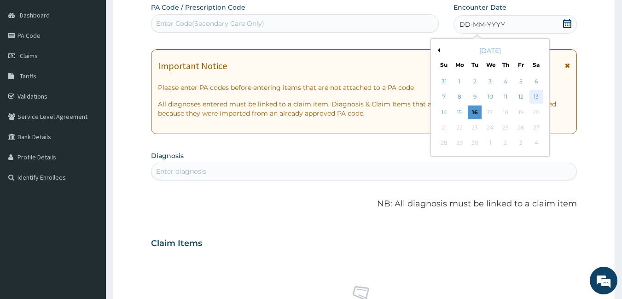
click at [536, 96] on div "13" at bounding box center [537, 97] width 14 height 14
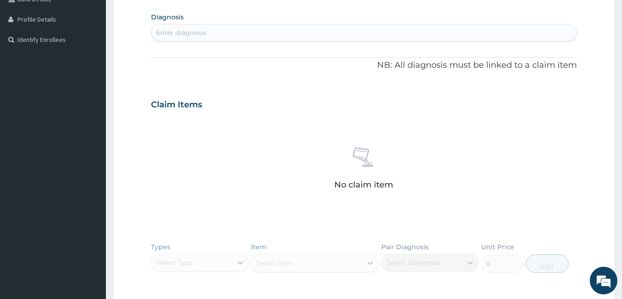
scroll to position [223, 0]
click at [279, 36] on div "Enter diagnosis" at bounding box center [365, 32] width 426 height 15
type input "MALAR"
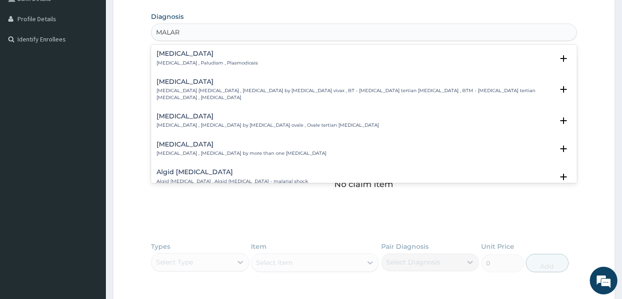
click at [205, 56] on h4 "Malaria" at bounding box center [207, 53] width 101 height 7
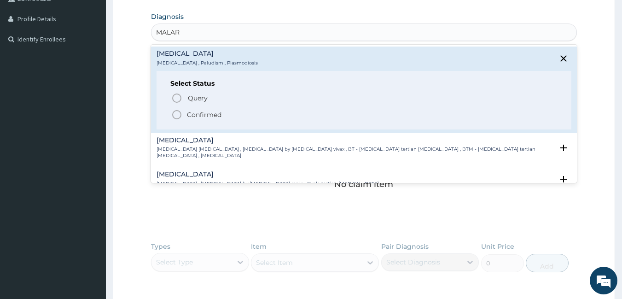
click at [195, 115] on p "Confirmed" at bounding box center [204, 114] width 35 height 9
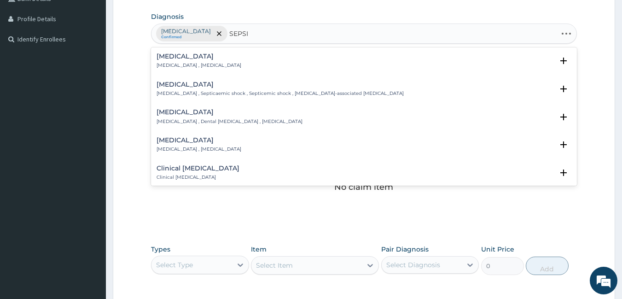
type input "SEPSIS"
click at [166, 61] on div "Sepsis Systemic infection , Sepsis" at bounding box center [199, 61] width 85 height 16
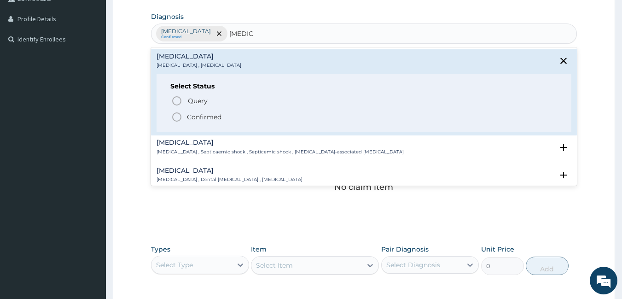
click at [199, 116] on p "Confirmed" at bounding box center [204, 116] width 35 height 9
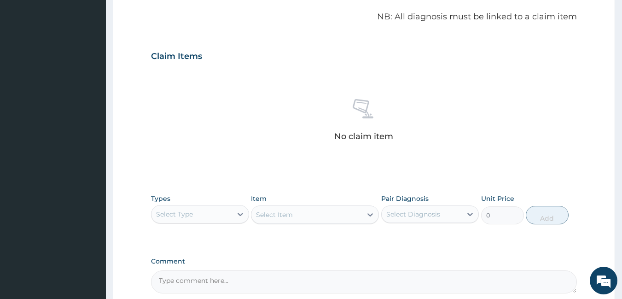
scroll to position [365, 0]
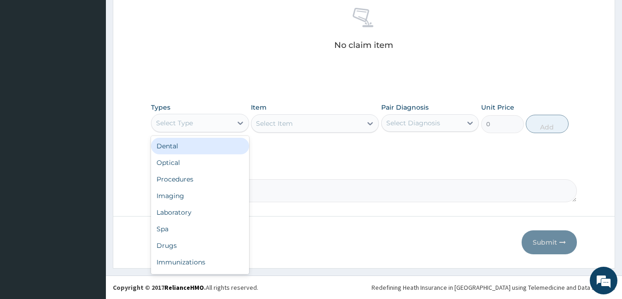
click at [193, 117] on div "Select Type" at bounding box center [192, 123] width 81 height 15
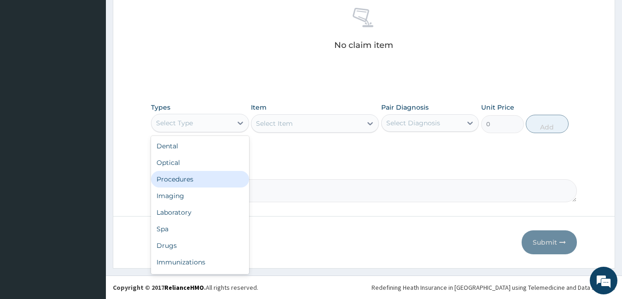
click at [201, 182] on div "Procedures" at bounding box center [200, 179] width 98 height 17
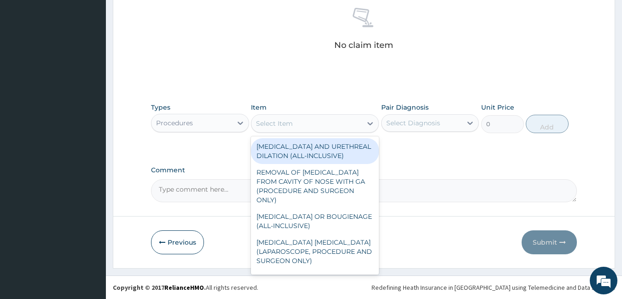
click at [326, 123] on div "Select Item" at bounding box center [307, 123] width 111 height 15
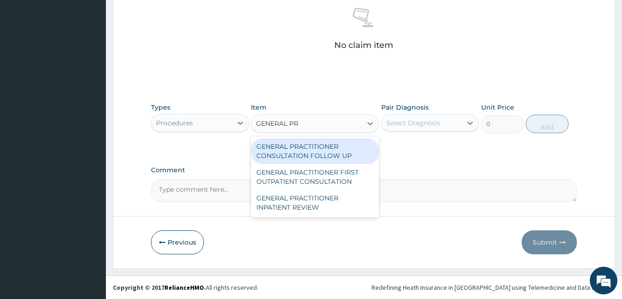
type input "GENERAL PRA"
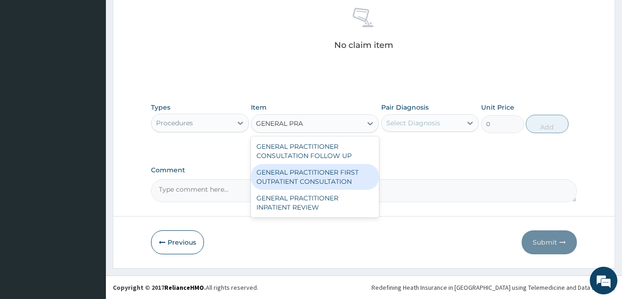
drag, startPoint x: 317, startPoint y: 180, endPoint x: 337, endPoint y: 166, distance: 25.2
click at [317, 180] on div "GENERAL PRACTITIONER FIRST OUTPATIENT CONSULTATION" at bounding box center [315, 177] width 128 height 26
type input "3750"
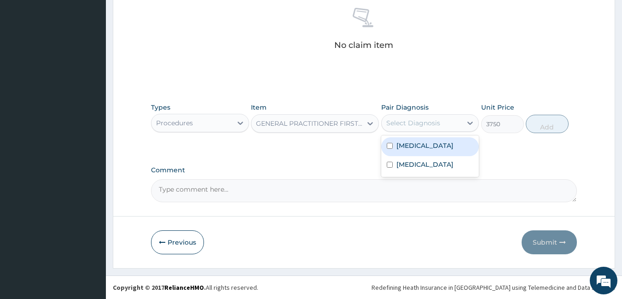
click at [415, 120] on div "Select Diagnosis" at bounding box center [414, 122] width 54 height 9
click at [427, 150] on div "Malaria" at bounding box center [430, 146] width 98 height 19
checkbox input "true"
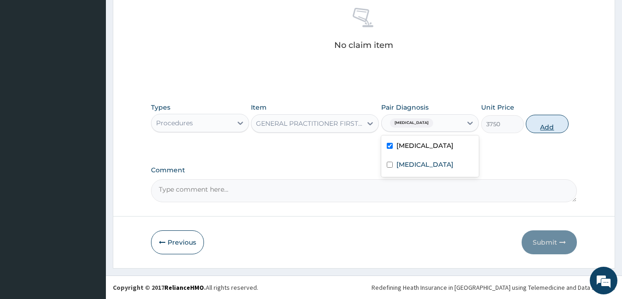
click at [546, 125] on button "Add" at bounding box center [547, 124] width 43 height 18
type input "0"
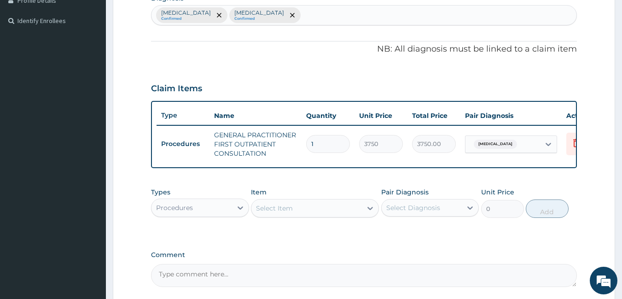
scroll to position [241, 0]
click at [359, 17] on div "Malaria Confirmed Sepsis Confirmed" at bounding box center [365, 15] width 426 height 19
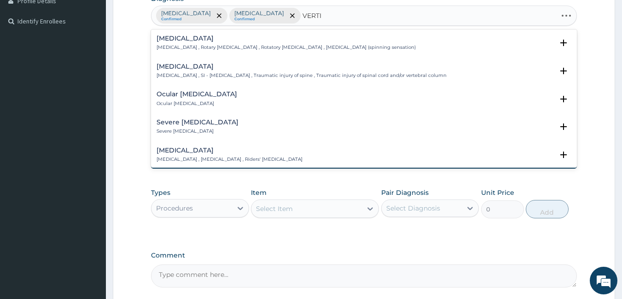
type input "VERTIG"
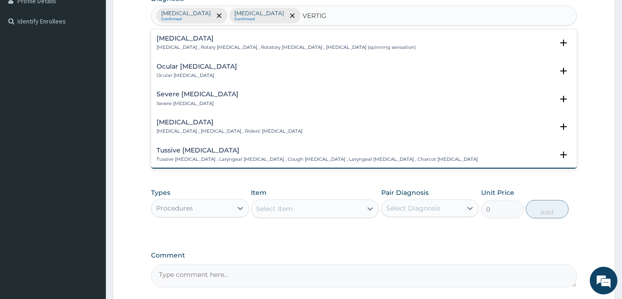
click at [197, 46] on p "Vertigo , Rotary vertigo , Rotatory vertigo , Vertigo (spinning sensation)" at bounding box center [286, 47] width 259 height 6
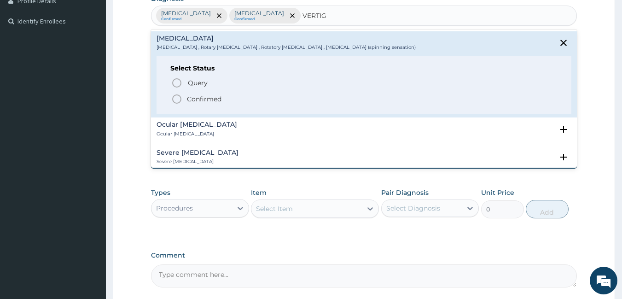
click at [182, 99] on icon "status option filled" at bounding box center [176, 99] width 11 height 11
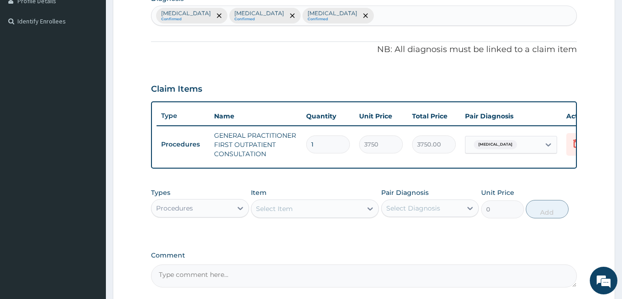
scroll to position [334, 0]
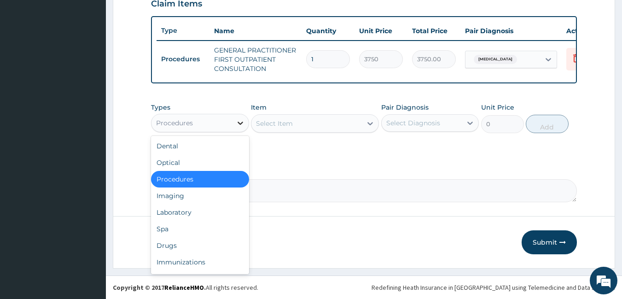
click at [243, 126] on icon at bounding box center [240, 122] width 9 height 9
click at [192, 210] on div "Laboratory" at bounding box center [200, 212] width 98 height 17
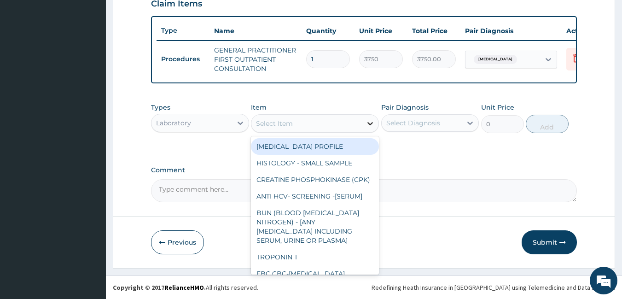
click at [366, 126] on icon at bounding box center [370, 123] width 9 height 9
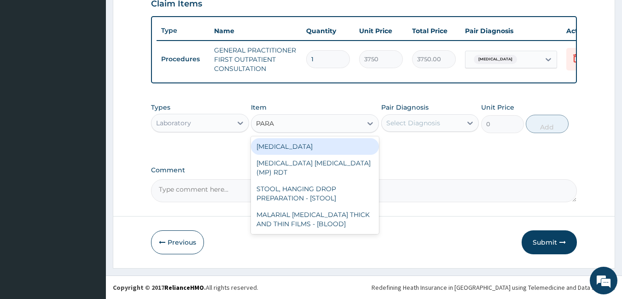
type input "PARAS"
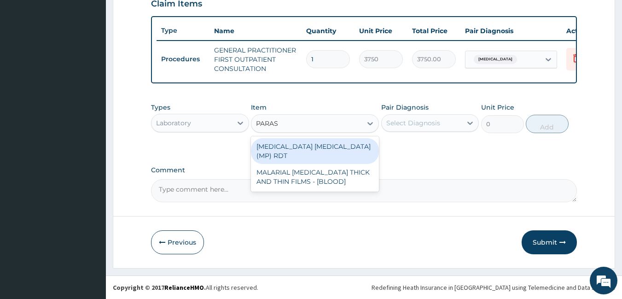
click at [364, 149] on div "MALARIA PARASITE (MP) RDT" at bounding box center [315, 151] width 128 height 26
type input "2000"
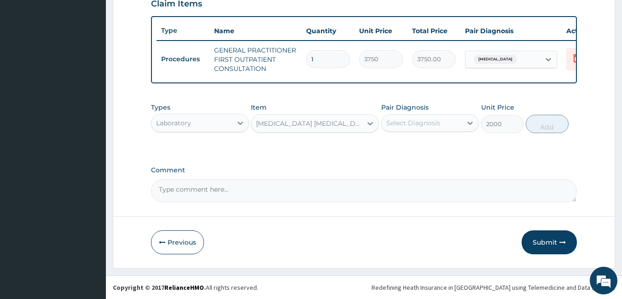
click at [404, 118] on div "Select Diagnosis" at bounding box center [414, 122] width 54 height 9
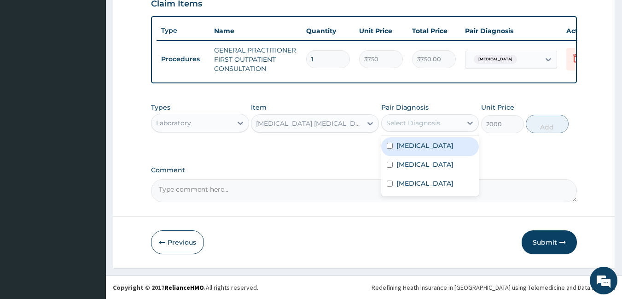
click at [416, 150] on div "Malaria" at bounding box center [430, 146] width 98 height 19
checkbox input "true"
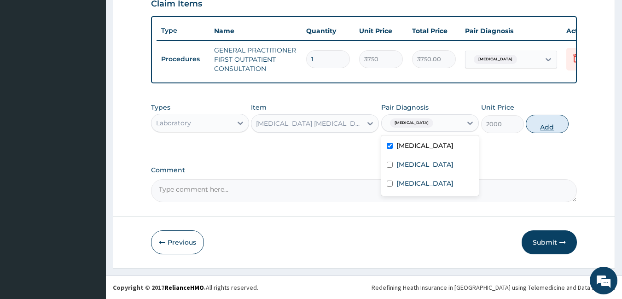
click at [553, 128] on button "Add" at bounding box center [547, 124] width 43 height 18
type input "0"
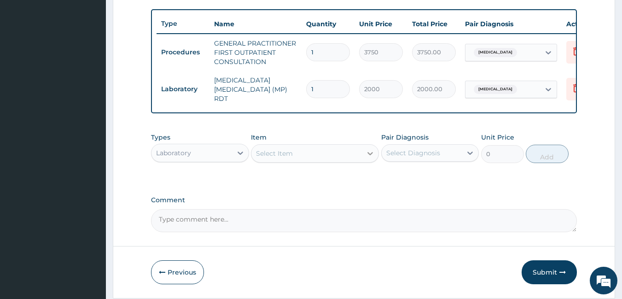
drag, startPoint x: 355, startPoint y: 158, endPoint x: 364, endPoint y: 159, distance: 9.8
click at [357, 158] on div "Select Item" at bounding box center [307, 153] width 111 height 15
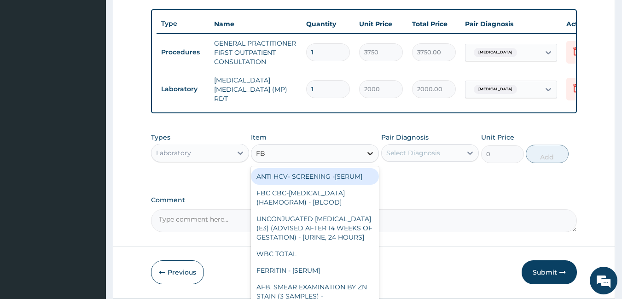
type input "FBC"
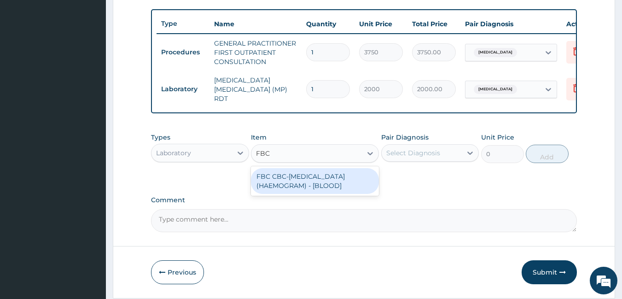
click at [346, 180] on div "FBC CBC-COMPLETE BLOOD COUNT (HAEMOGRAM) - [BLOOD]" at bounding box center [315, 181] width 128 height 26
type input "5000"
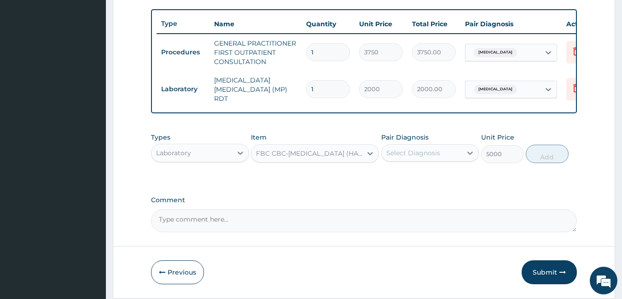
click at [423, 160] on div "Select Diagnosis" at bounding box center [422, 153] width 81 height 15
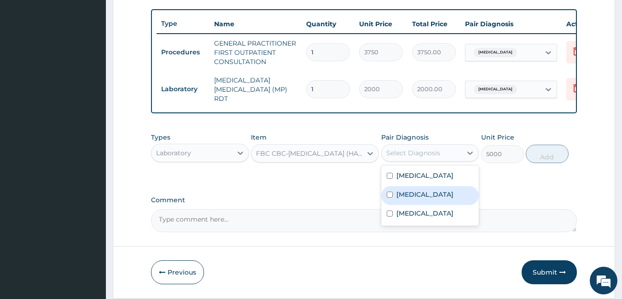
drag, startPoint x: 425, startPoint y: 201, endPoint x: 429, endPoint y: 198, distance: 5.3
click at [425, 202] on div "Sepsis" at bounding box center [430, 195] width 98 height 19
checkbox input "true"
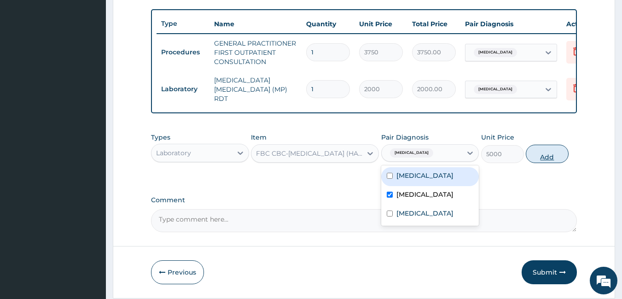
click at [551, 154] on button "Add" at bounding box center [547, 154] width 43 height 18
type input "0"
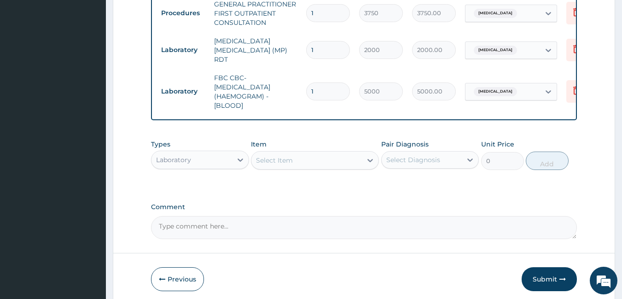
scroll to position [411, 0]
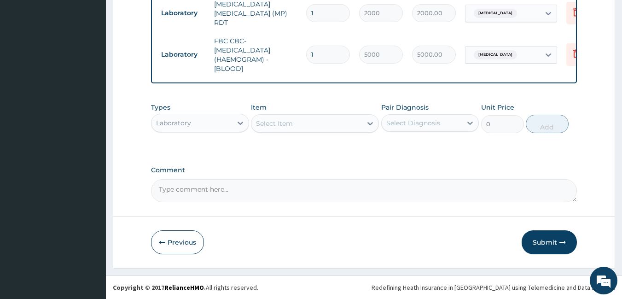
click at [213, 124] on div "Laboratory" at bounding box center [192, 123] width 81 height 15
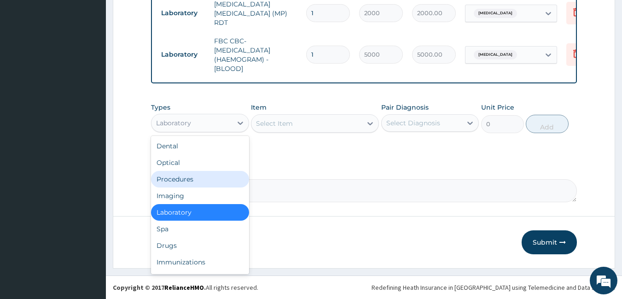
click at [195, 178] on div "Procedures" at bounding box center [200, 179] width 98 height 17
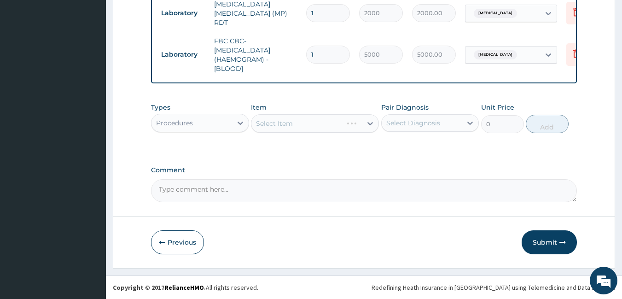
click at [364, 123] on div "Select Item" at bounding box center [315, 123] width 128 height 18
click at [347, 125] on div "Select Item" at bounding box center [307, 123] width 111 height 15
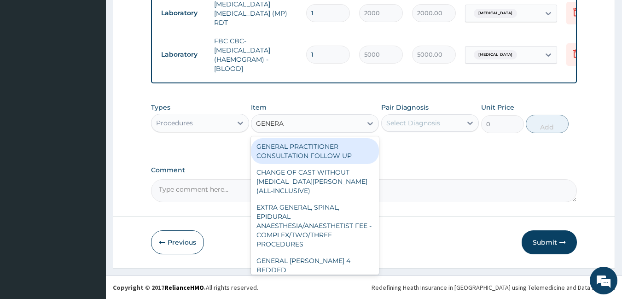
type input "GENERAL"
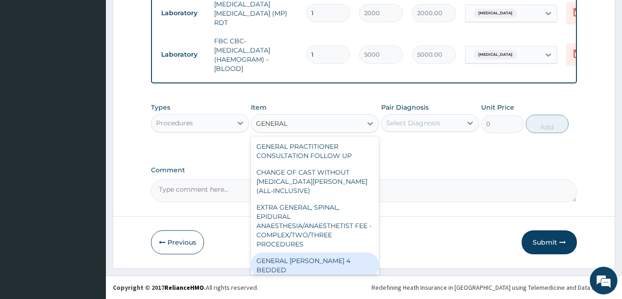
click at [325, 261] on div "GENERAL WARD 4 BEDDED" at bounding box center [315, 265] width 128 height 26
type input "6250"
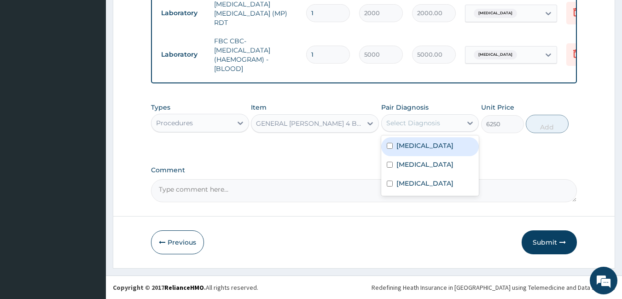
click at [435, 127] on div "Select Diagnosis" at bounding box center [414, 122] width 54 height 9
click at [432, 150] on div "Malaria" at bounding box center [430, 146] width 98 height 19
checkbox input "true"
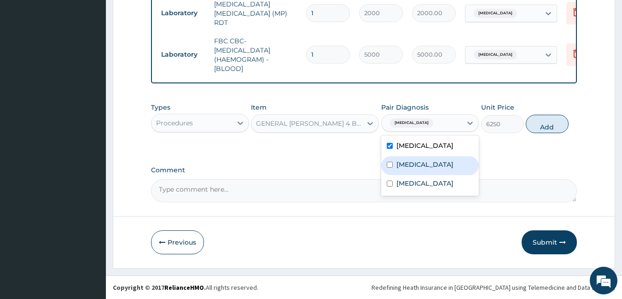
click at [414, 164] on label "Sepsis" at bounding box center [425, 164] width 57 height 9
checkbox input "true"
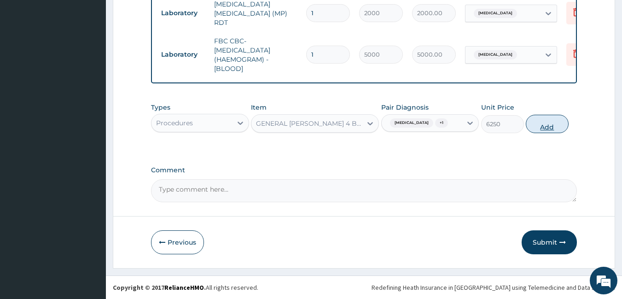
click at [542, 124] on button "Add" at bounding box center [547, 124] width 43 height 18
type input "0"
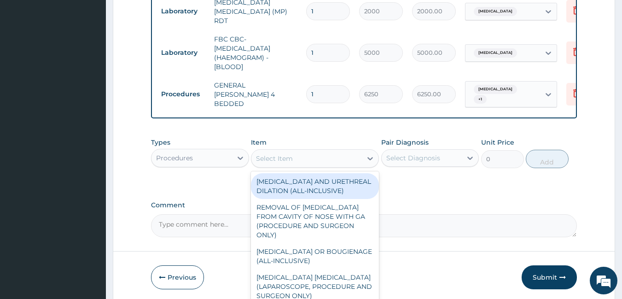
click at [338, 153] on div "Select Item" at bounding box center [307, 158] width 111 height 15
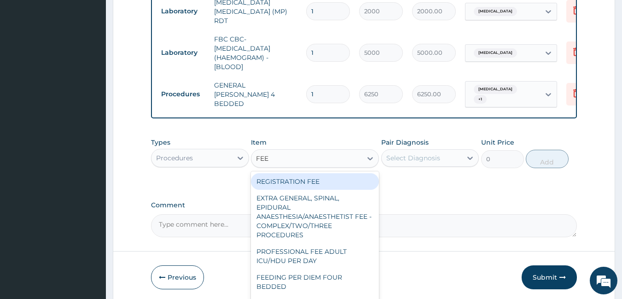
type input "FEED"
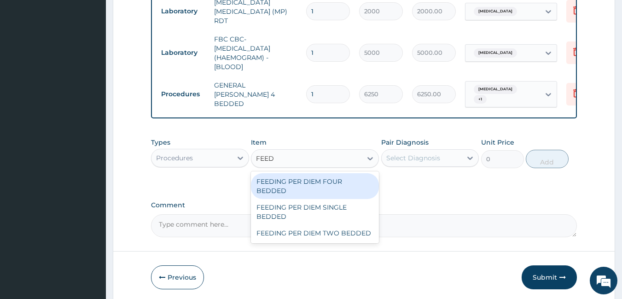
click at [357, 187] on div "FEEDING PER DIEM FOUR BEDDED" at bounding box center [315, 186] width 128 height 26
type input "6250"
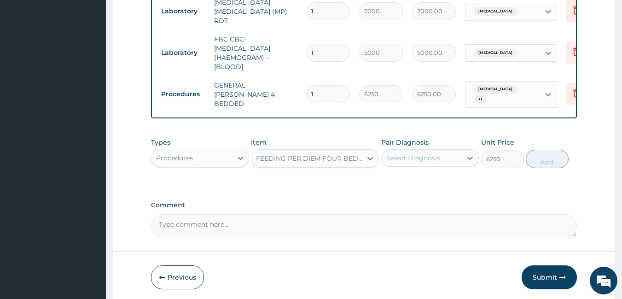
click at [422, 156] on div "Select Diagnosis" at bounding box center [414, 157] width 54 height 9
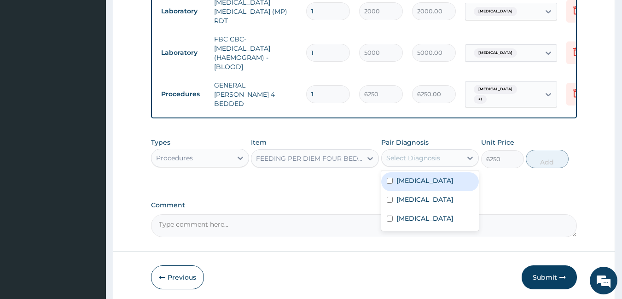
click at [422, 178] on div "Malaria" at bounding box center [430, 181] width 98 height 19
checkbox input "true"
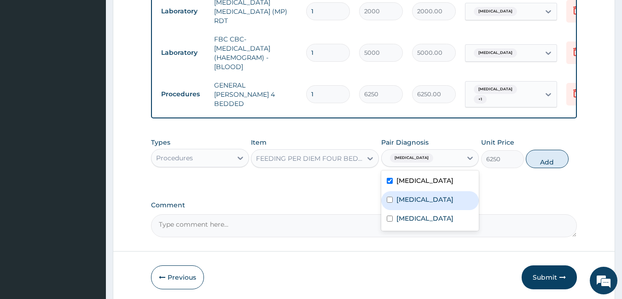
click at [420, 193] on div "Sepsis" at bounding box center [430, 200] width 98 height 19
checkbox input "true"
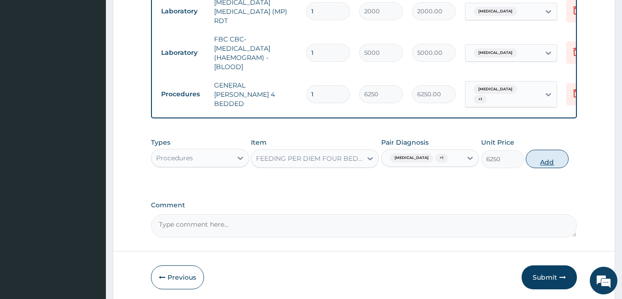
click at [545, 154] on button "Add" at bounding box center [547, 159] width 43 height 18
type input "0"
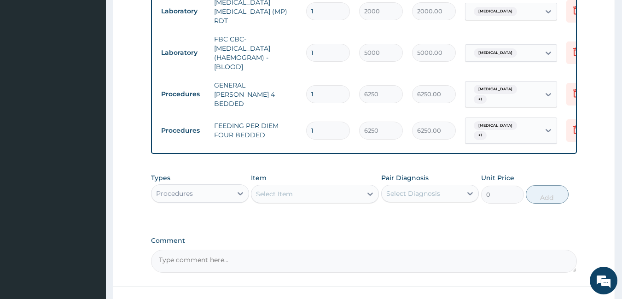
click at [315, 187] on div "Select Item" at bounding box center [307, 194] width 111 height 15
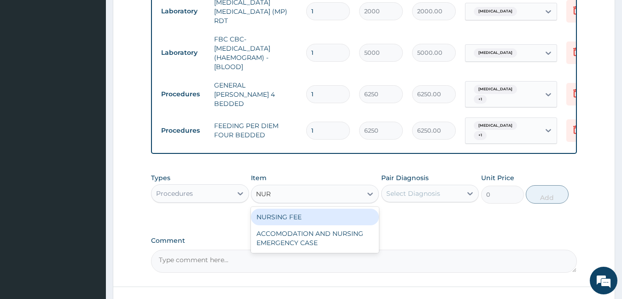
type input "NURS"
click at [317, 209] on div "NURSING FEE" at bounding box center [315, 217] width 128 height 17
type input "1875"
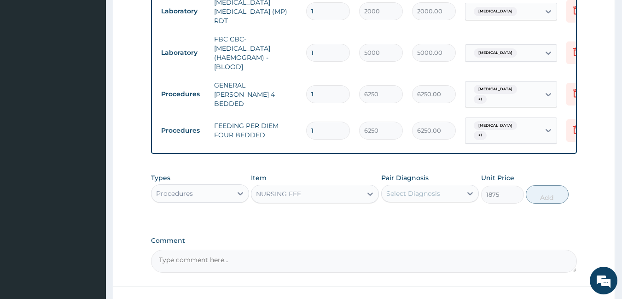
click at [425, 186] on div "Select Diagnosis" at bounding box center [422, 193] width 81 height 15
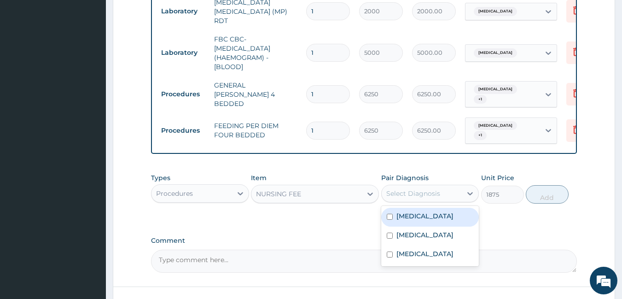
click at [438, 213] on div "Malaria" at bounding box center [430, 217] width 98 height 19
checkbox input "true"
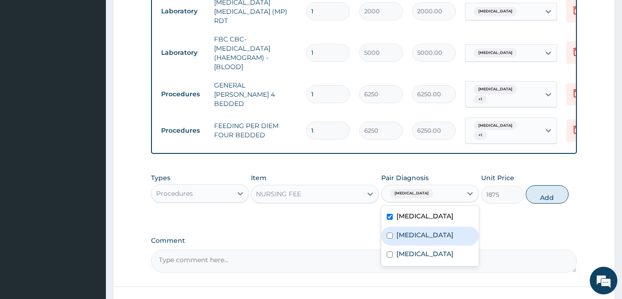
drag, startPoint x: 441, startPoint y: 226, endPoint x: 452, endPoint y: 223, distance: 12.1
click at [442, 227] on div "Sepsis" at bounding box center [430, 236] width 98 height 19
checkbox input "true"
click at [557, 188] on button "Add" at bounding box center [547, 194] width 43 height 18
type input "0"
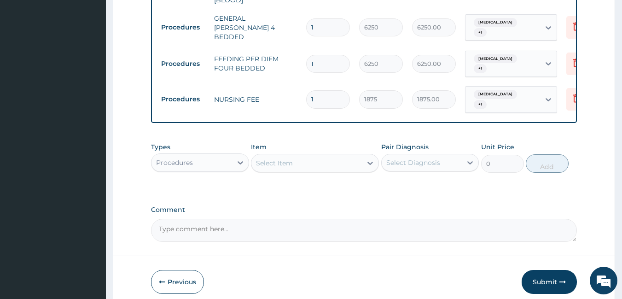
scroll to position [507, 0]
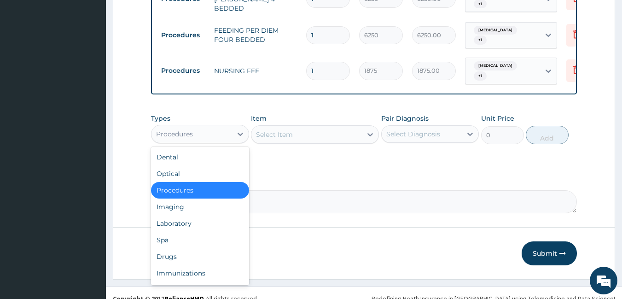
click at [204, 127] on div "Procedures" at bounding box center [192, 134] width 81 height 15
click at [182, 250] on div "Drugs" at bounding box center [200, 256] width 98 height 17
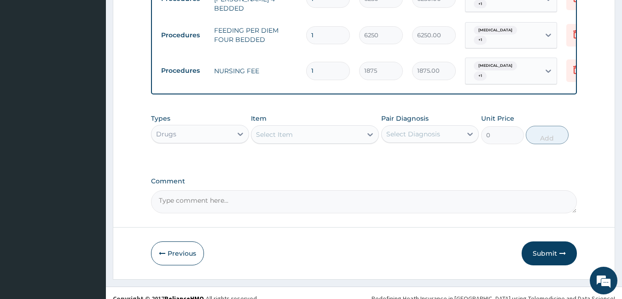
click at [345, 131] on div "Select Item" at bounding box center [315, 134] width 128 height 18
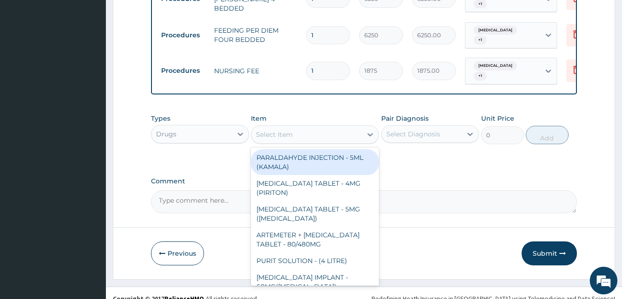
type input "I"
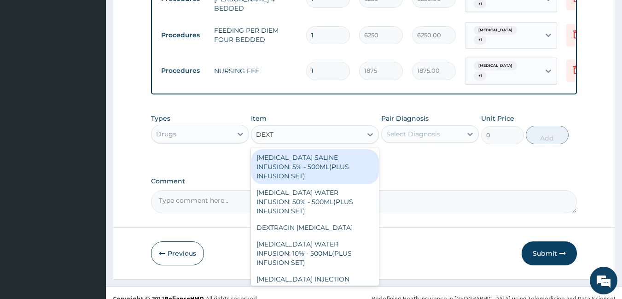
type input "DEXTR"
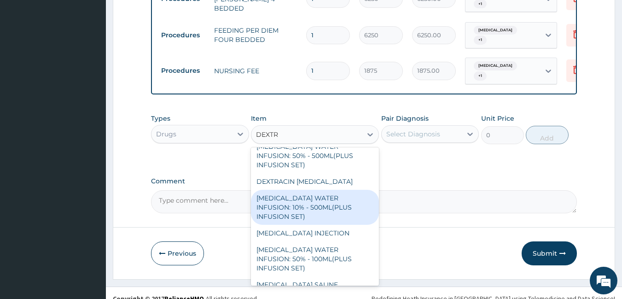
scroll to position [0, 0]
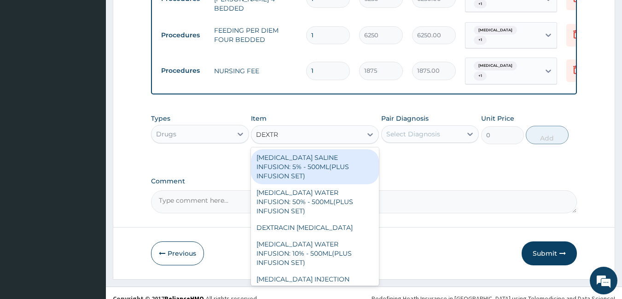
click at [328, 150] on div "DEXTROSE SALINE INFUSION: 5% - 500ML(PLUS INFUSION SET)" at bounding box center [315, 166] width 128 height 35
type input "1092"
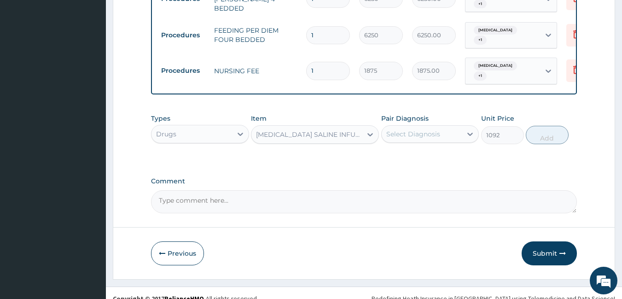
click at [419, 129] on div "Select Diagnosis" at bounding box center [414, 133] width 54 height 9
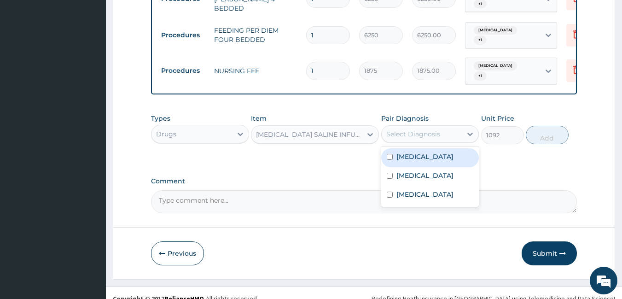
click at [409, 152] on div "Malaria" at bounding box center [430, 157] width 98 height 19
checkbox input "true"
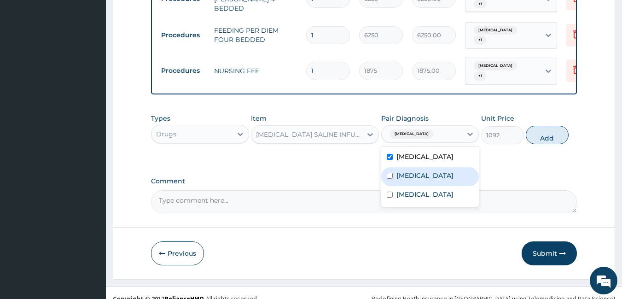
click at [410, 171] on label "Sepsis" at bounding box center [425, 175] width 57 height 9
checkbox input "true"
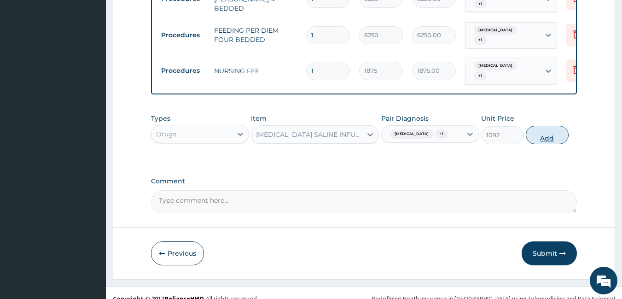
click at [535, 126] on button "Add" at bounding box center [547, 135] width 43 height 18
type input "0"
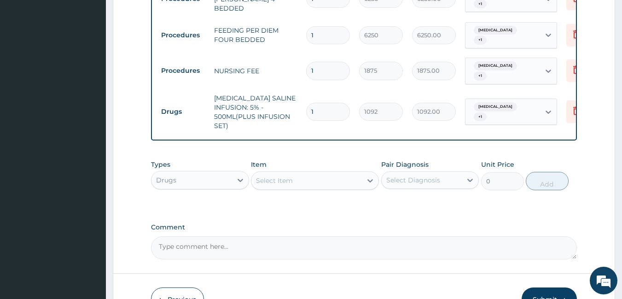
type input "0.00"
type input "3"
type input "3276.00"
type input "3"
click at [310, 173] on div "Select Item" at bounding box center [307, 180] width 111 height 15
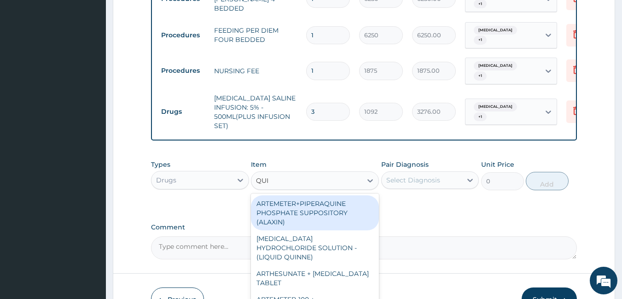
type input "QUIN"
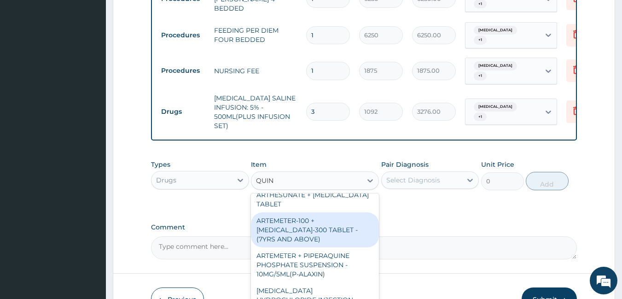
scroll to position [92, 0]
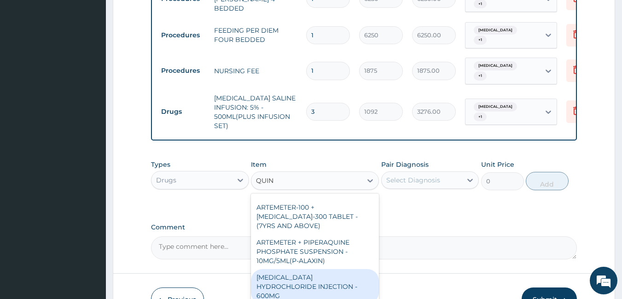
click at [331, 269] on div "QUININE HYDROCHLORIDE INJECTION - 600MG" at bounding box center [315, 286] width 128 height 35
type input "218.39999999999998"
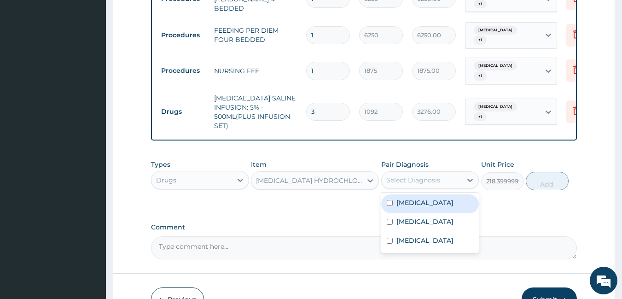
click at [425, 176] on div "Select Diagnosis" at bounding box center [414, 180] width 54 height 9
click at [419, 198] on div "Malaria" at bounding box center [430, 203] width 98 height 19
checkbox input "true"
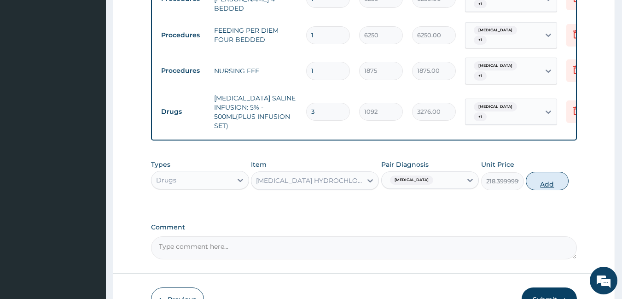
click at [539, 177] on button "Add" at bounding box center [547, 181] width 43 height 18
type input "0"
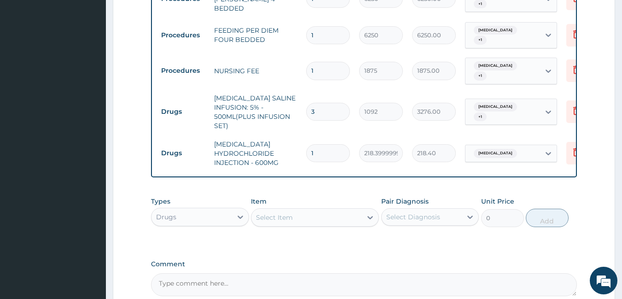
type input "0.00"
type input "3"
type input "655.20"
type input "3"
click at [299, 211] on div "Select Item" at bounding box center [307, 217] width 111 height 15
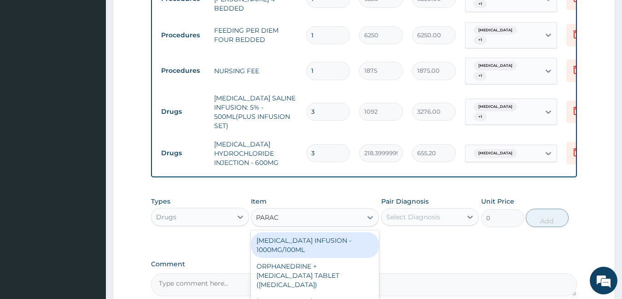
type input "PARACE"
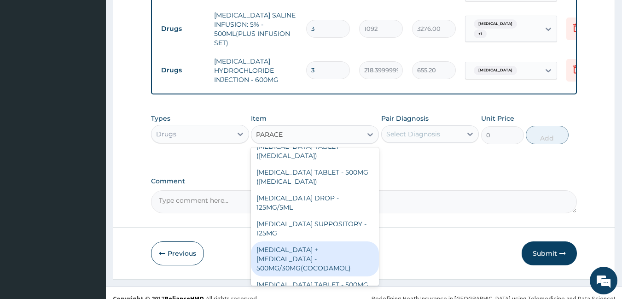
scroll to position [98, 0]
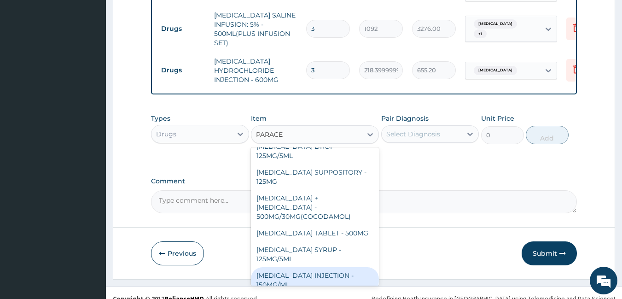
click at [344, 267] on div "PARACETAMOL INJECTION - 150MG/ML" at bounding box center [315, 280] width 128 height 26
type input "560"
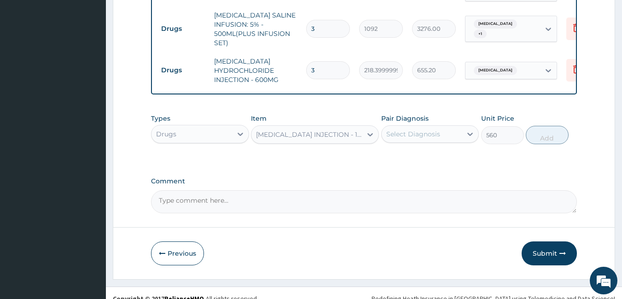
click at [422, 129] on div "Select Diagnosis" at bounding box center [414, 133] width 54 height 9
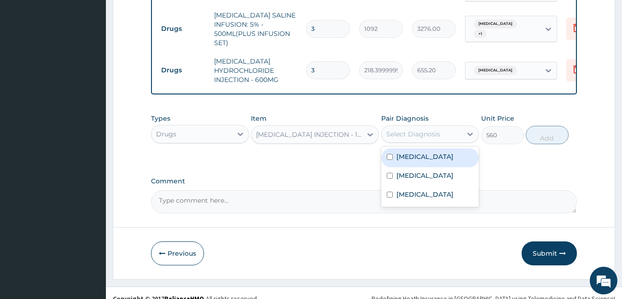
drag, startPoint x: 419, startPoint y: 148, endPoint x: 508, endPoint y: 131, distance: 90.5
click at [419, 152] on label "Malaria" at bounding box center [425, 156] width 57 height 9
checkbox input "true"
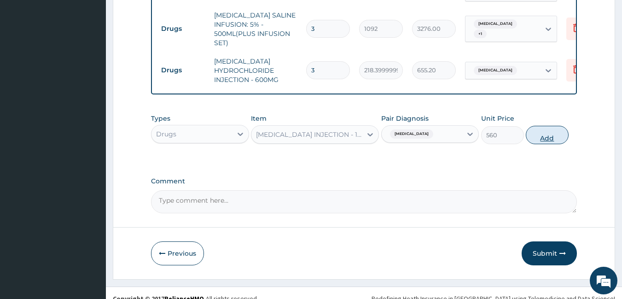
click at [547, 126] on button "Add" at bounding box center [547, 135] width 43 height 18
type input "0"
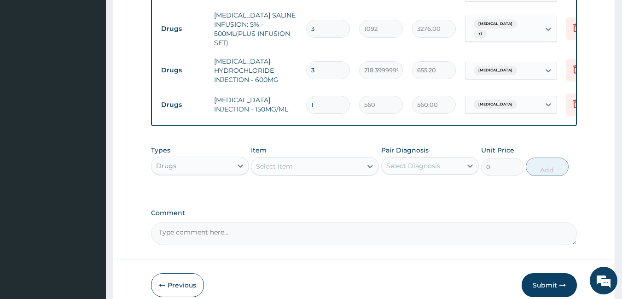
type input "0.00"
type input "3"
type input "1680.00"
type input "0.00"
type input "4"
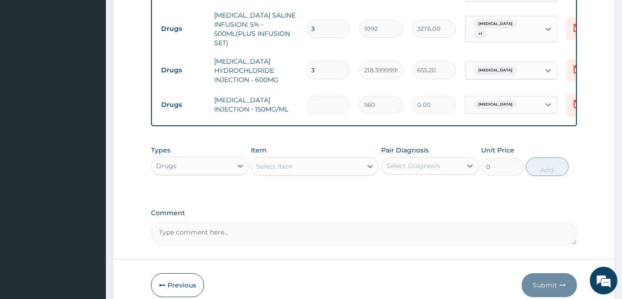
type input "2240.00"
type input "4"
click at [289, 162] on div "Select Item" at bounding box center [274, 166] width 37 height 9
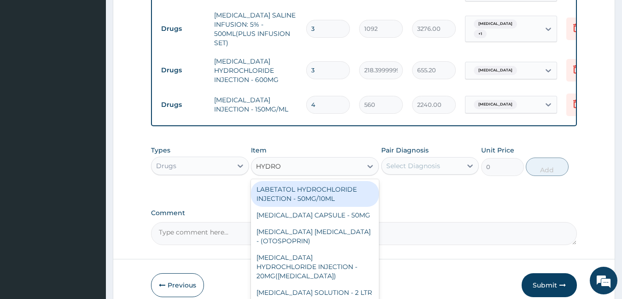
type input "HYDROC"
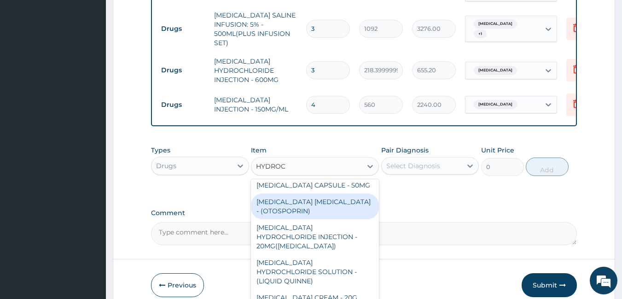
scroll to position [46, 0]
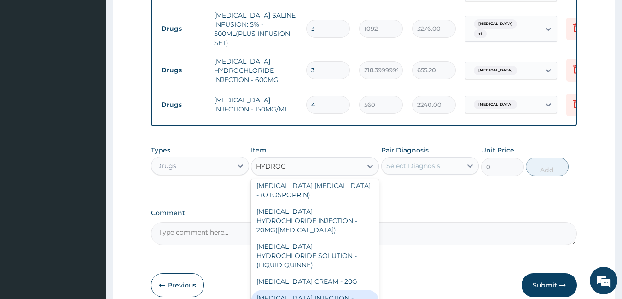
click at [336, 290] on div "HYDROCORTISONE INJECTION - 100MG" at bounding box center [315, 303] width 128 height 26
type input "840"
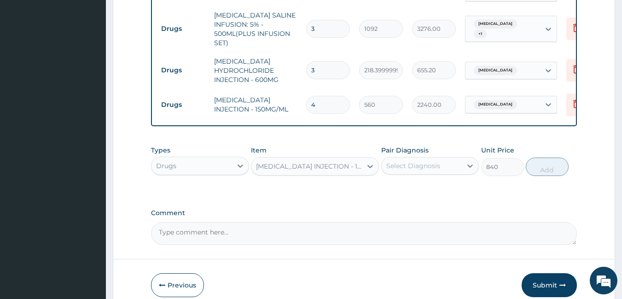
click at [432, 161] on div "Select Diagnosis" at bounding box center [414, 165] width 54 height 9
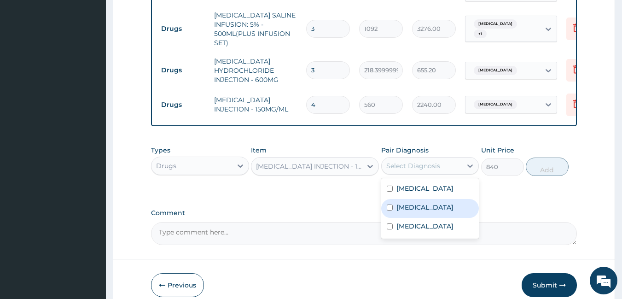
click at [429, 199] on div "Sepsis" at bounding box center [430, 208] width 98 height 19
checkbox input "true"
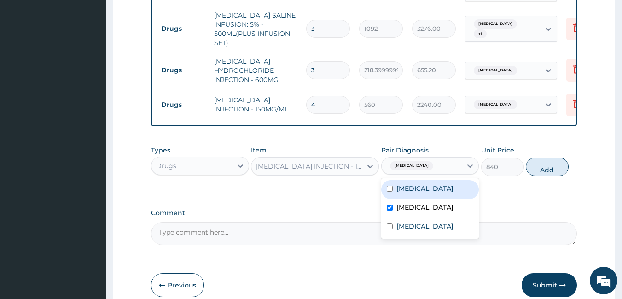
click at [432, 180] on div "Malaria" at bounding box center [430, 189] width 98 height 19
checkbox input "true"
click at [532, 158] on button "Add" at bounding box center [547, 167] width 43 height 18
type input "0"
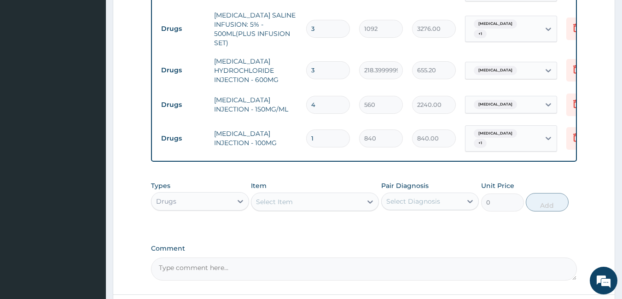
click at [333, 194] on div "Select Item" at bounding box center [307, 201] width 111 height 15
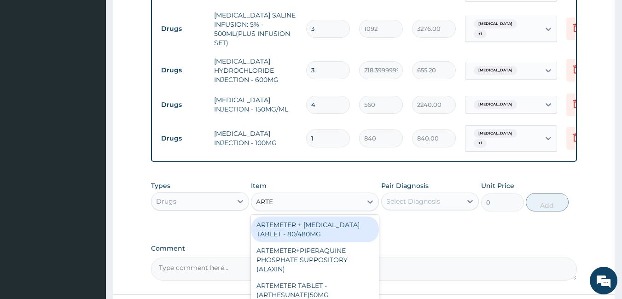
type input "ARTEM"
click at [315, 217] on div "ARTEMETER + LUMEFANTRINE TABLET - 80/480MG" at bounding box center [315, 230] width 128 height 26
type input "364"
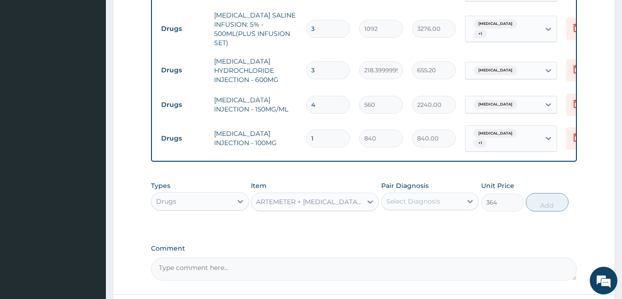
click at [410, 197] on div "Select Diagnosis" at bounding box center [414, 201] width 54 height 9
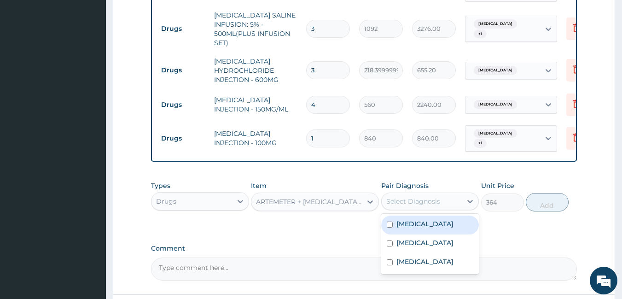
click at [412, 219] on label "Malaria" at bounding box center [425, 223] width 57 height 9
checkbox input "true"
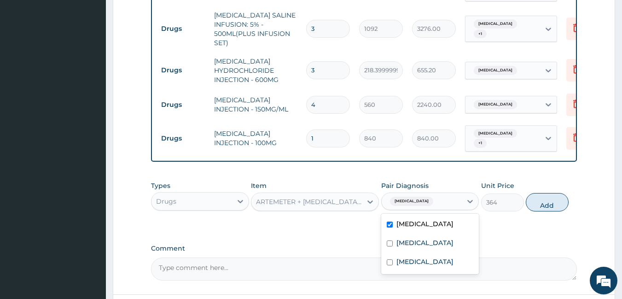
click at [547, 193] on button "Add" at bounding box center [547, 202] width 43 height 18
type input "0"
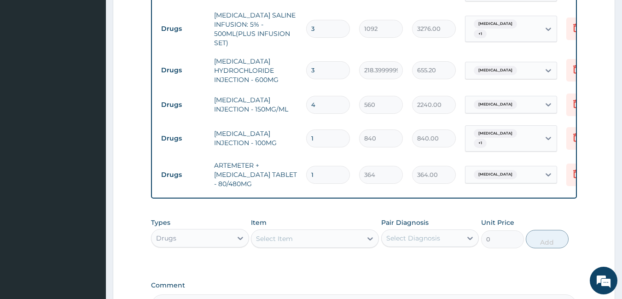
type input "0.00"
type input "6"
type input "2184.00"
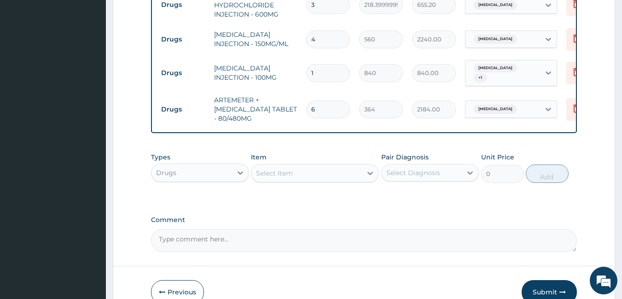
scroll to position [690, 0]
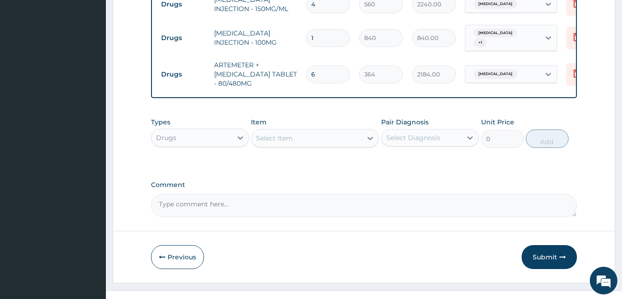
type input "6"
click at [325, 131] on div "Select Item" at bounding box center [307, 138] width 111 height 15
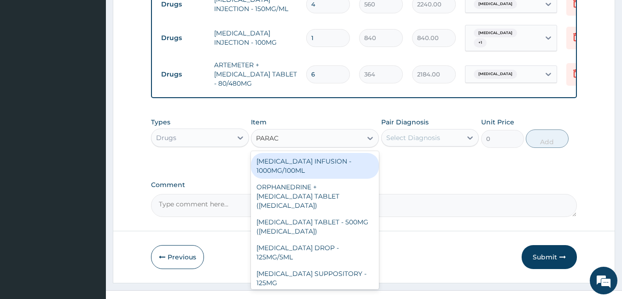
type input "PARACE"
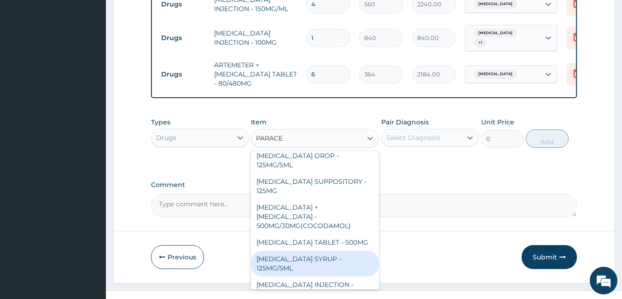
scroll to position [98, 0]
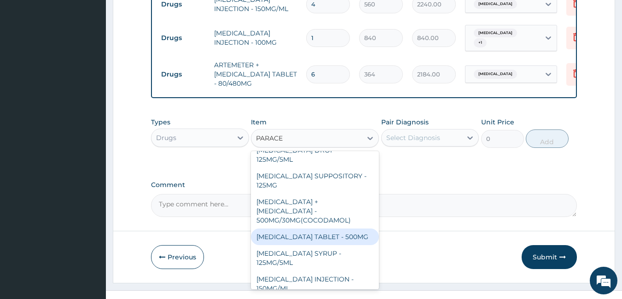
click at [345, 229] on div "PARACETAMOL TABLET - 500MG" at bounding box center [315, 237] width 128 height 17
type input "33.599999999999994"
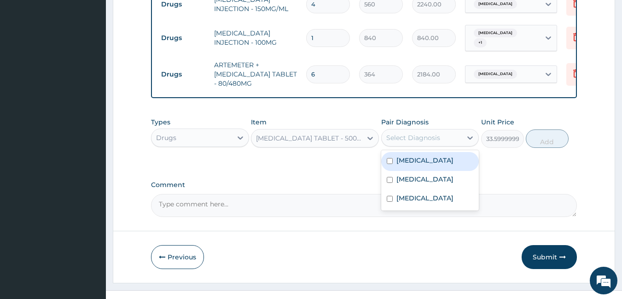
click at [433, 133] on div "Select Diagnosis" at bounding box center [414, 137] width 54 height 9
click at [437, 152] on div "Malaria" at bounding box center [430, 161] width 98 height 19
checkbox input "true"
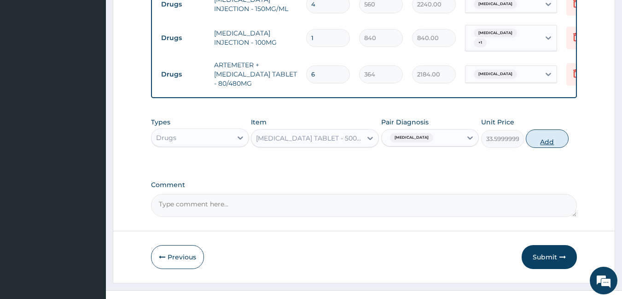
click at [549, 129] on button "Add" at bounding box center [547, 138] width 43 height 18
type input "0"
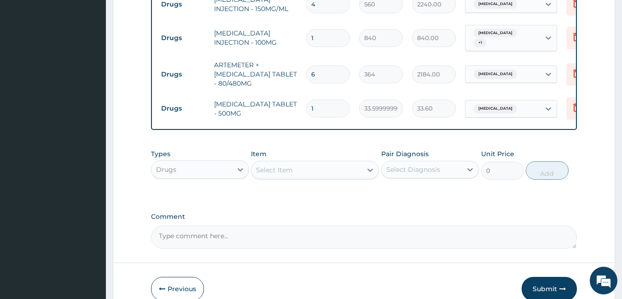
type input "18"
type input "604.80"
type input "18"
click at [306, 163] on div "Select Item" at bounding box center [307, 170] width 111 height 15
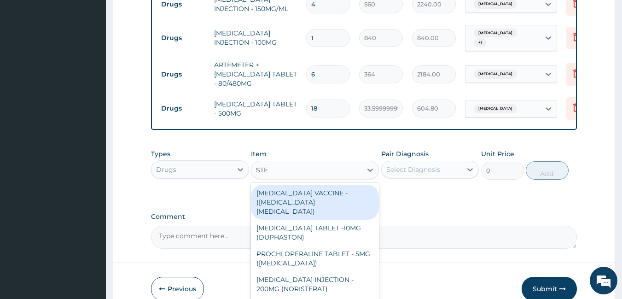
type input "STEM"
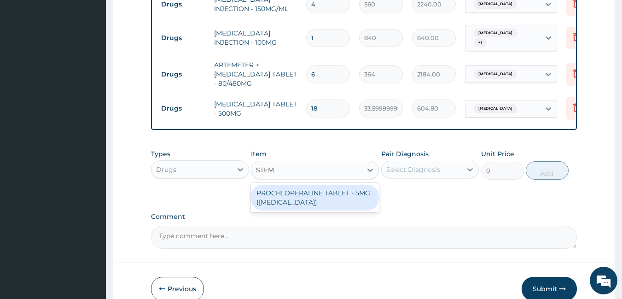
click at [311, 187] on div "PROCHLOPERALINE TABLET - 5MG (STEMETIL)" at bounding box center [315, 198] width 128 height 26
type input "44.8"
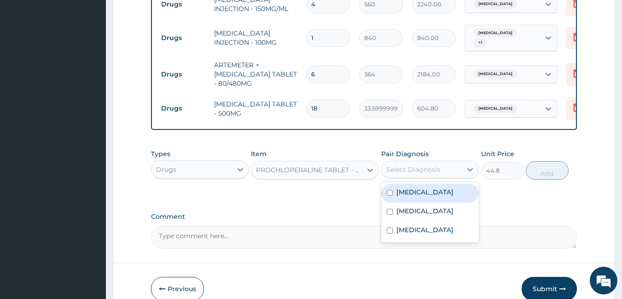
click at [399, 165] on div "Select Diagnosis" at bounding box center [414, 169] width 54 height 9
click at [434, 184] on div "Malaria" at bounding box center [430, 193] width 98 height 19
checkbox input "true"
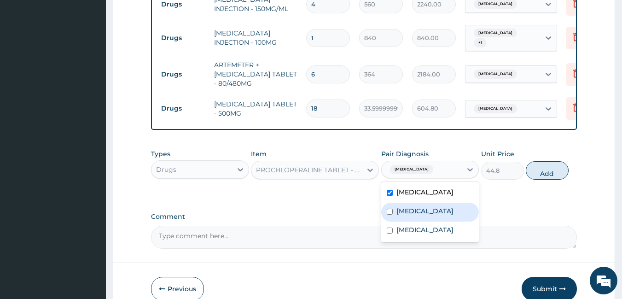
drag, startPoint x: 423, startPoint y: 194, endPoint x: 416, endPoint y: 207, distance: 15.5
click at [423, 203] on div "Sepsis" at bounding box center [430, 212] width 98 height 19
checkbox input "true"
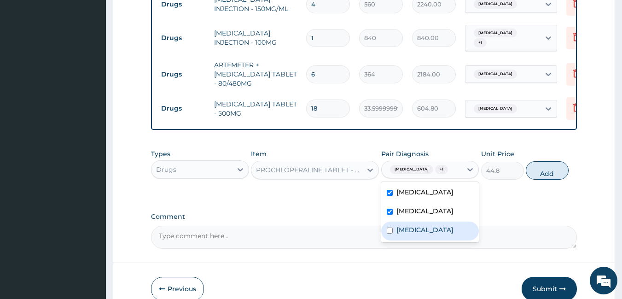
click at [414, 225] on label "Vertigo" at bounding box center [425, 229] width 57 height 9
checkbox input "true"
click at [539, 161] on button "Add" at bounding box center [547, 170] width 43 height 18
type input "0"
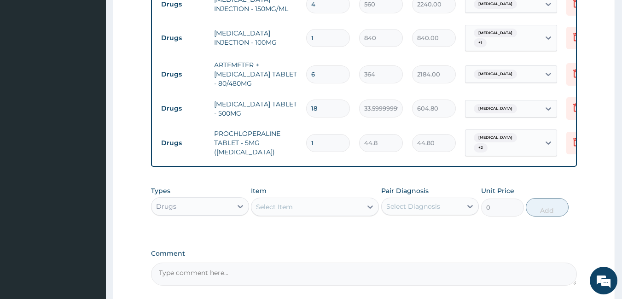
click at [326, 134] on input "1" at bounding box center [328, 143] width 44 height 18
type input "0.00"
type input "5"
type input "224.00"
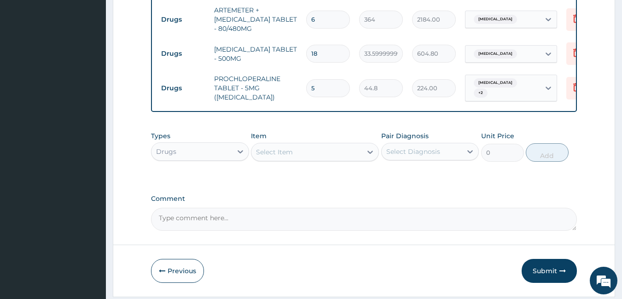
scroll to position [759, 0]
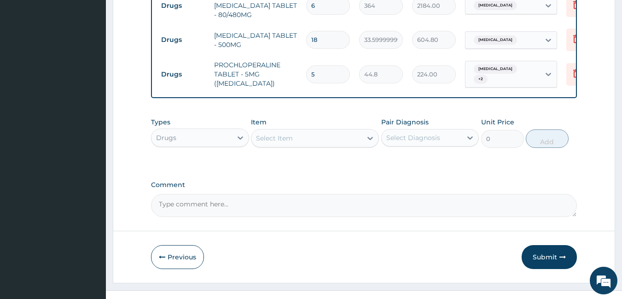
type input "5"
click at [291, 194] on textarea "Comment" at bounding box center [364, 205] width 427 height 23
type textarea "CODE- PA/946B5D"
click at [563, 254] on icon "button" at bounding box center [563, 257] width 6 height 6
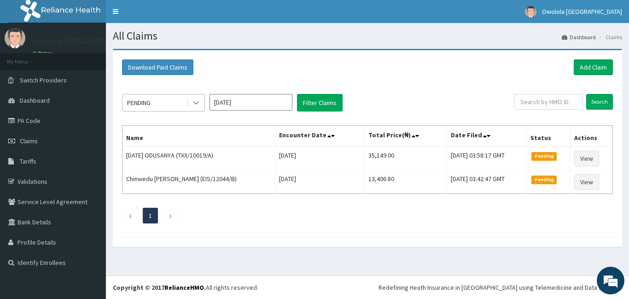
click at [189, 100] on div at bounding box center [196, 102] width 17 height 17
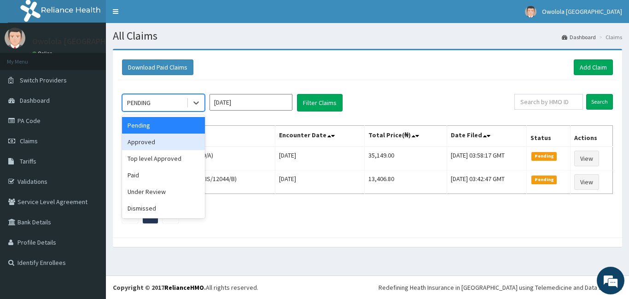
click at [163, 147] on div "Approved" at bounding box center [163, 142] width 83 height 17
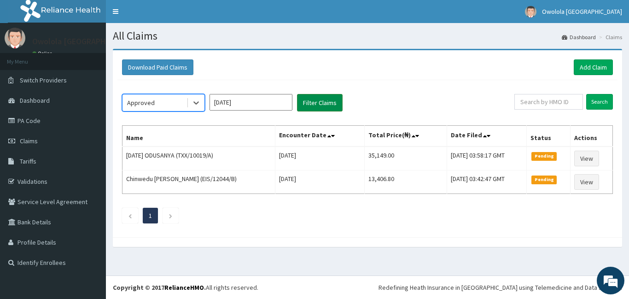
click at [328, 100] on button "Filter Claims" at bounding box center [320, 103] width 46 height 18
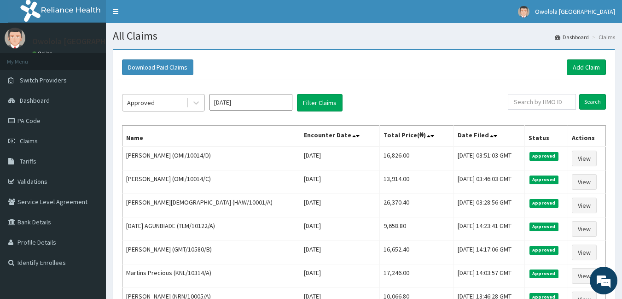
click at [141, 101] on div "Approved" at bounding box center [141, 102] width 28 height 9
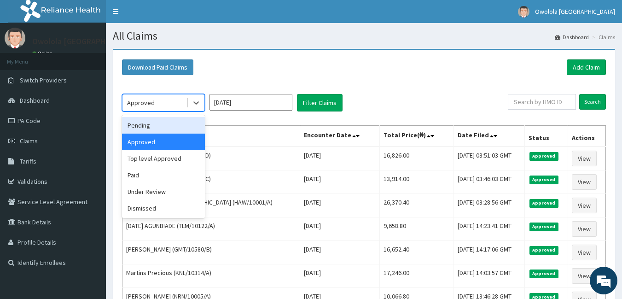
click at [147, 121] on div "Pending" at bounding box center [163, 125] width 83 height 17
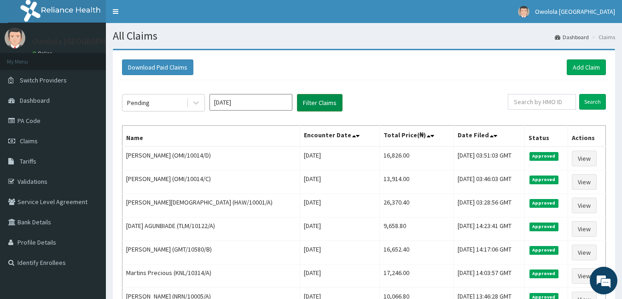
click at [337, 101] on button "Filter Claims" at bounding box center [320, 103] width 46 height 18
